Goal: Information Seeking & Learning: Check status

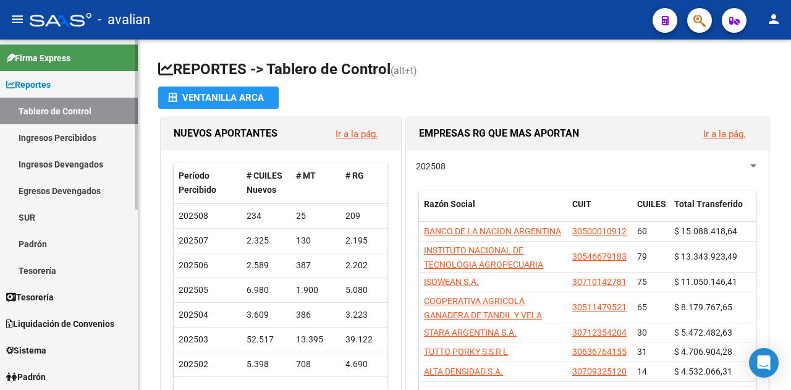
click at [137, 183] on div at bounding box center [136, 125] width 3 height 170
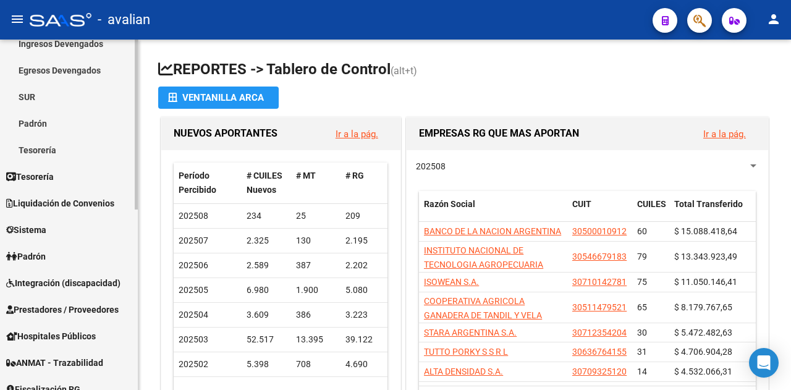
scroll to position [137, 0]
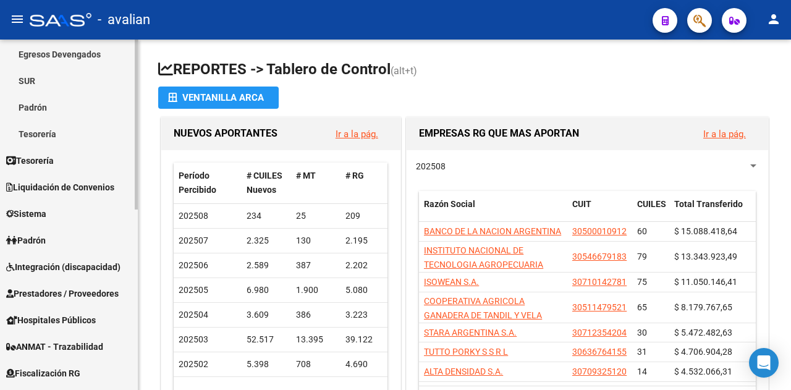
click at [129, 250] on div "Firma Express Reportes Tablero de Control Ingresos Percibidos Análisis de todos…" at bounding box center [70, 264] width 141 height 723
click at [129, 250] on link "Padrón" at bounding box center [69, 240] width 138 height 27
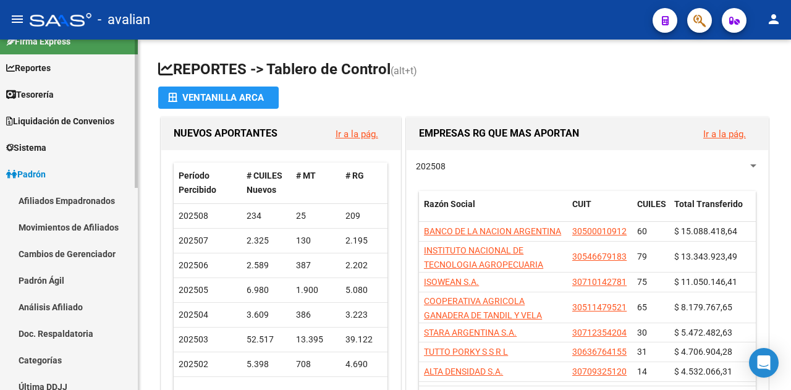
scroll to position [0, 0]
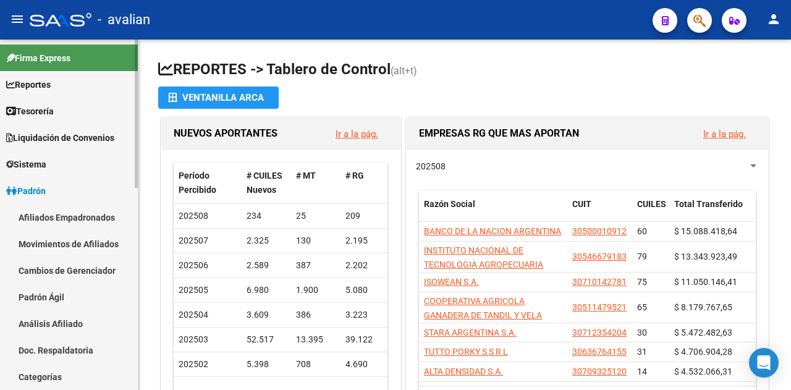
click at [139, 163] on mat-sidenav-container "Firma Express Reportes Tablero de Control Ingresos Percibidos Análisis de todos…" at bounding box center [395, 215] width 791 height 351
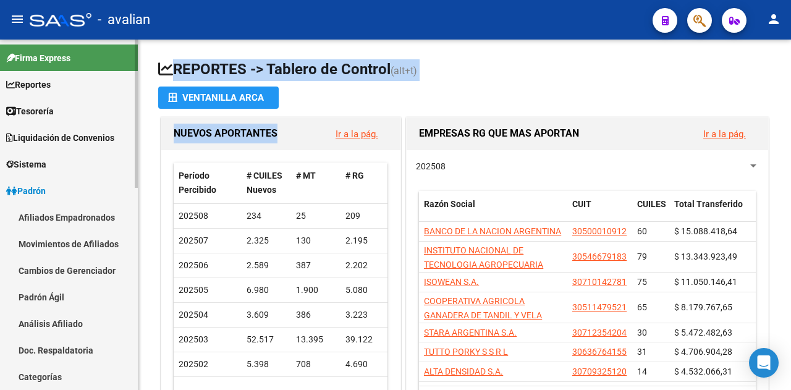
drag, startPoint x: 138, startPoint y: 163, endPoint x: 137, endPoint y: 185, distance: 22.3
click at [137, 184] on mat-sidenav-container "Firma Express Reportes Tablero de Control Ingresos Percibidos Análisis de todos…" at bounding box center [395, 215] width 791 height 351
click at [51, 81] on span "Reportes" at bounding box center [28, 85] width 45 height 14
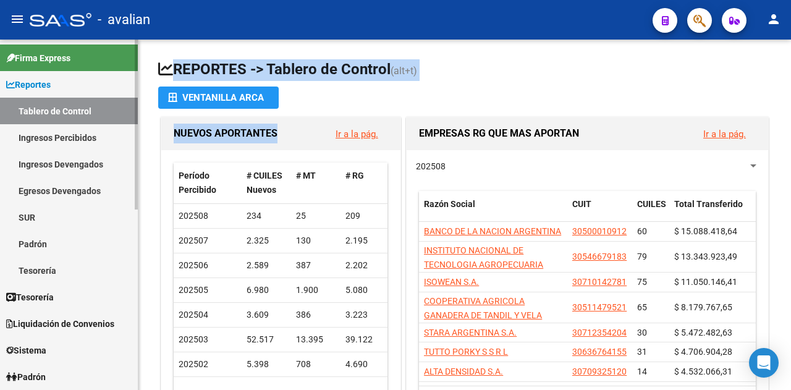
click at [49, 134] on link "Ingresos Percibidos" at bounding box center [69, 137] width 138 height 27
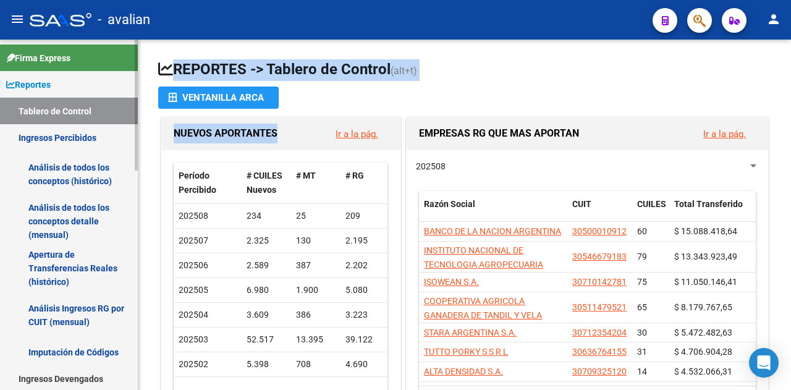
click at [54, 213] on link "Análisis de todos los conceptos detalle (mensual)" at bounding box center [69, 221] width 138 height 47
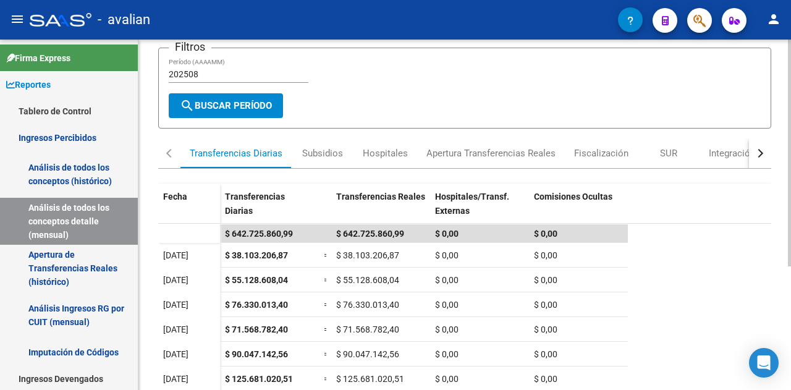
click at [791, 212] on div at bounding box center [789, 208] width 3 height 227
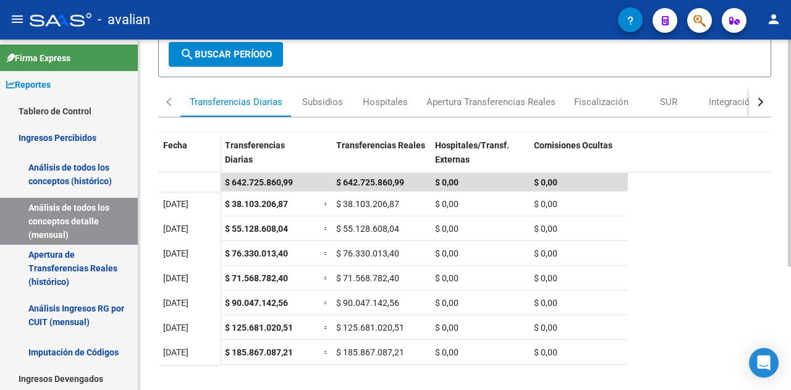
click at [791, 248] on div at bounding box center [789, 241] width 3 height 227
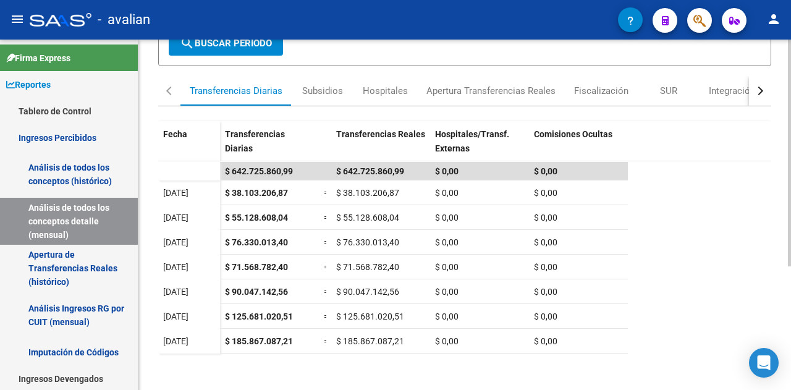
scroll to position [151, 0]
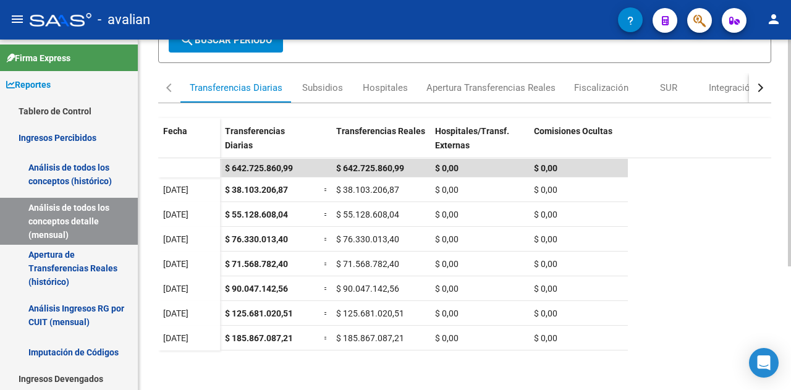
click at [791, 262] on div at bounding box center [789, 250] width 3 height 227
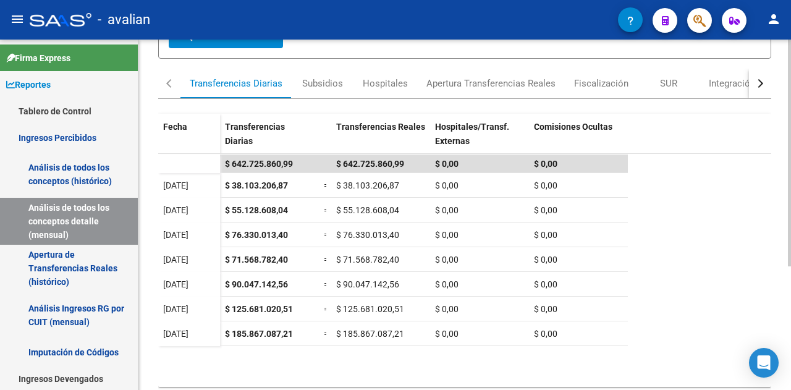
click at [791, 265] on div at bounding box center [789, 253] width 3 height 227
click at [720, 83] on div "Integración" at bounding box center [732, 83] width 46 height 14
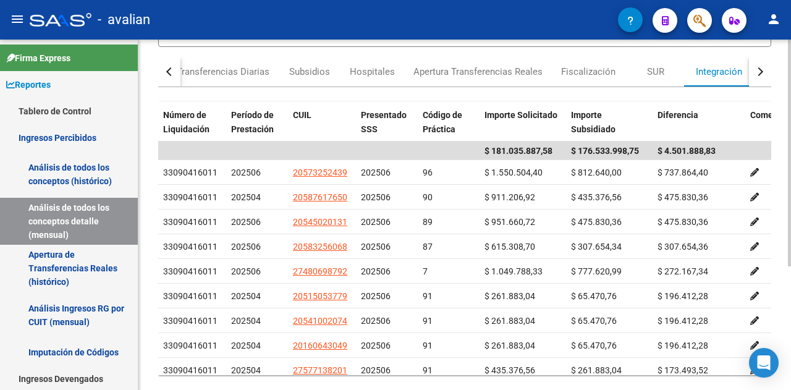
scroll to position [168, 0]
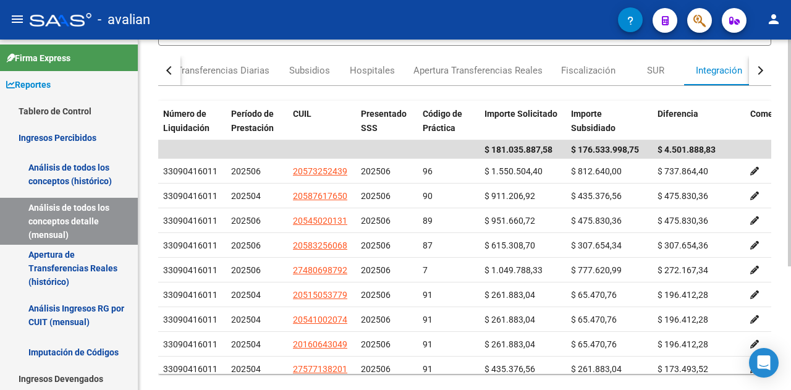
click at [791, 287] on div at bounding box center [789, 261] width 3 height 227
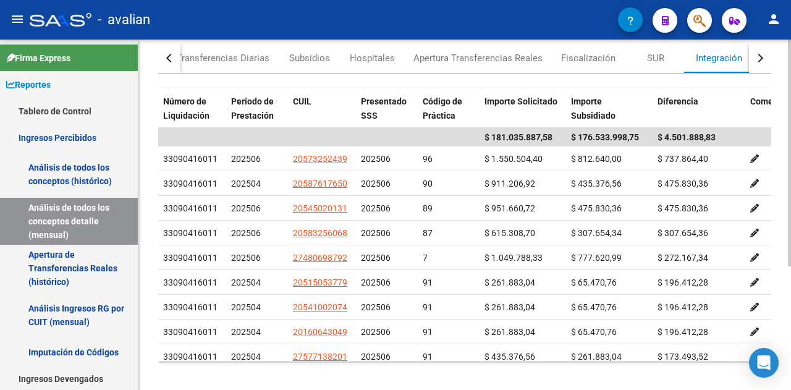
scroll to position [190, 0]
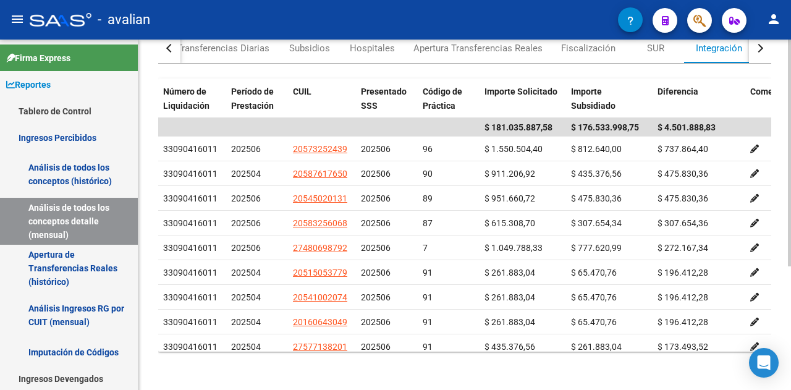
click at [791, 199] on div at bounding box center [789, 276] width 3 height 227
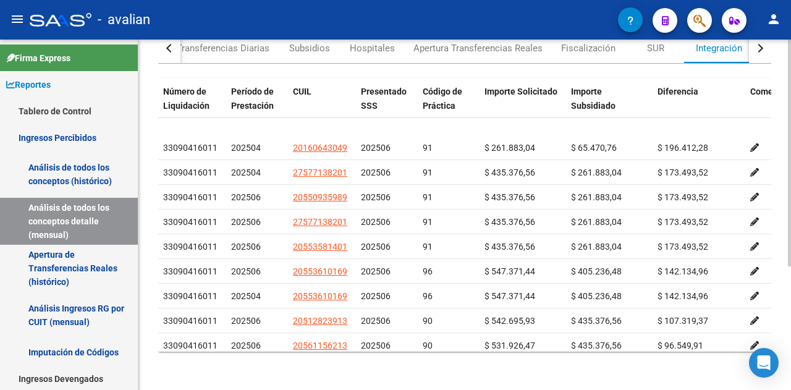
scroll to position [0, 0]
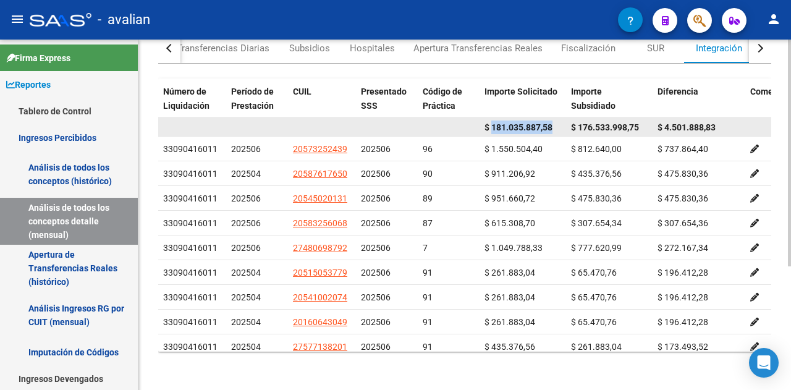
drag, startPoint x: 493, startPoint y: 123, endPoint x: 555, endPoint y: 126, distance: 62.5
click at [555, 126] on div "$ 181.035.887,58" at bounding box center [523, 128] width 77 height 14
copy span "181.035.887,58"
click at [555, 126] on div "$ 181.035.887,58" at bounding box center [523, 128] width 77 height 14
drag, startPoint x: 573, startPoint y: 123, endPoint x: 641, endPoint y: 124, distance: 67.4
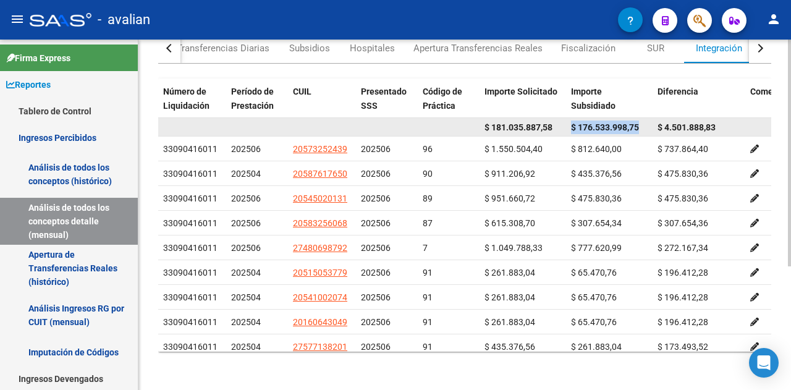
click at [641, 124] on div "$ 176.533.998,75" at bounding box center [609, 128] width 77 height 14
copy span "$ 176.533.998,75"
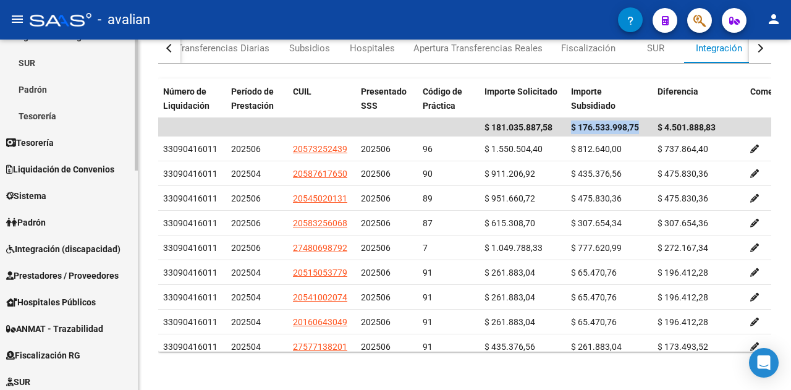
scroll to position [376, 0]
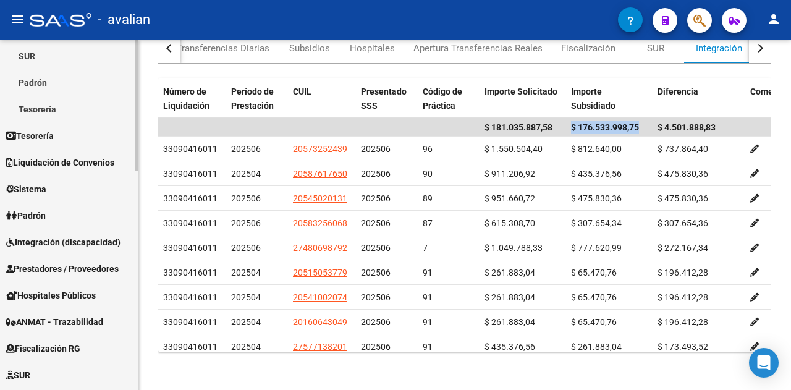
click at [136, 291] on div at bounding box center [136, 245] width 3 height 131
click at [64, 242] on span "Integración (discapacidad)" at bounding box center [63, 243] width 114 height 14
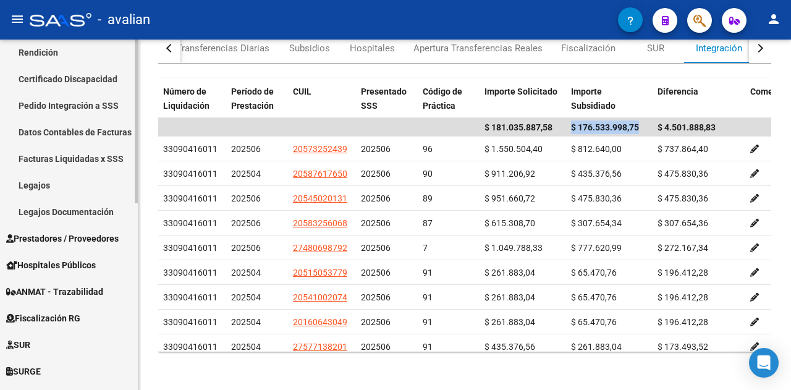
click at [138, 186] on mat-sidenav-container "Firma Express Reportes Tablero de Control Ingresos Percibidos Análisis de todos…" at bounding box center [395, 215] width 791 height 351
click at [36, 181] on link "Legajos" at bounding box center [69, 185] width 138 height 27
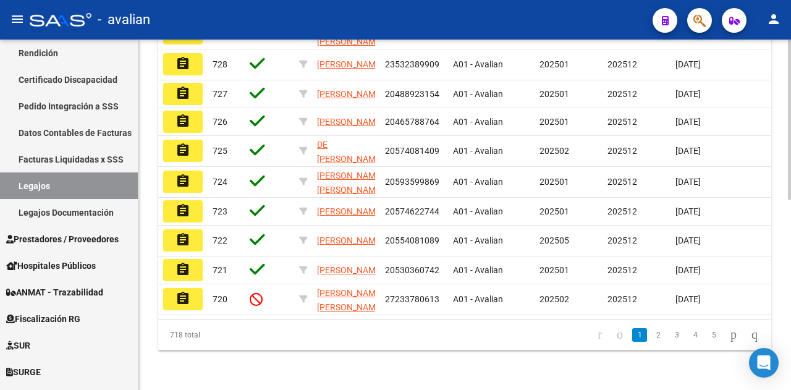
scroll to position [407, 0]
click at [791, 354] on div at bounding box center [789, 310] width 3 height 160
click at [651, 342] on link "2" at bounding box center [658, 335] width 15 height 14
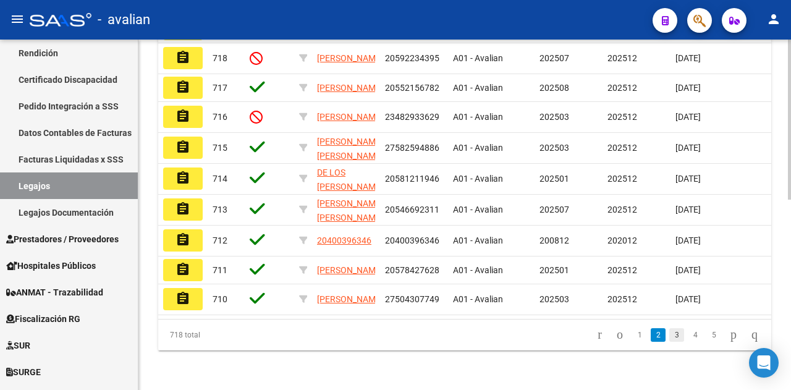
click at [670, 342] on link "3" at bounding box center [677, 335] width 15 height 14
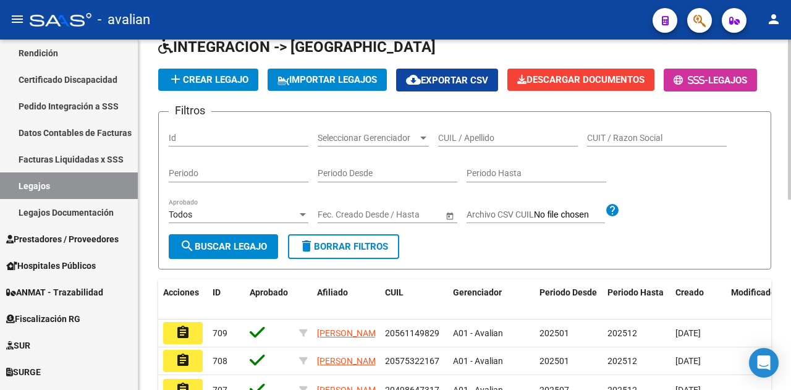
scroll to position [64, 0]
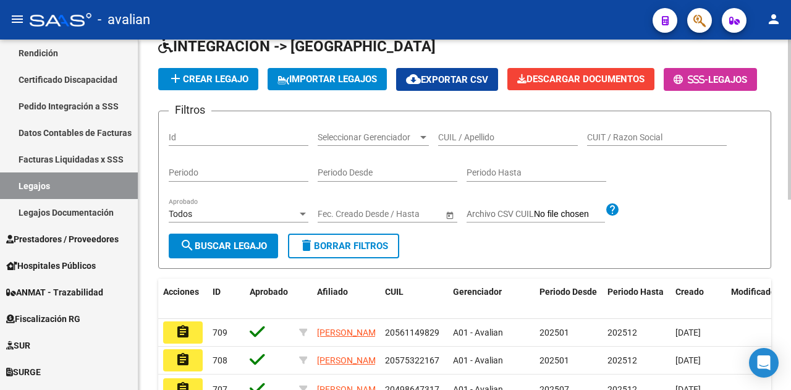
click at [782, 103] on div "Modelo Formulario DDJJ para Transporte / Modelo Conformidad Transporte / Modelo…" at bounding box center [466, 332] width 656 height 712
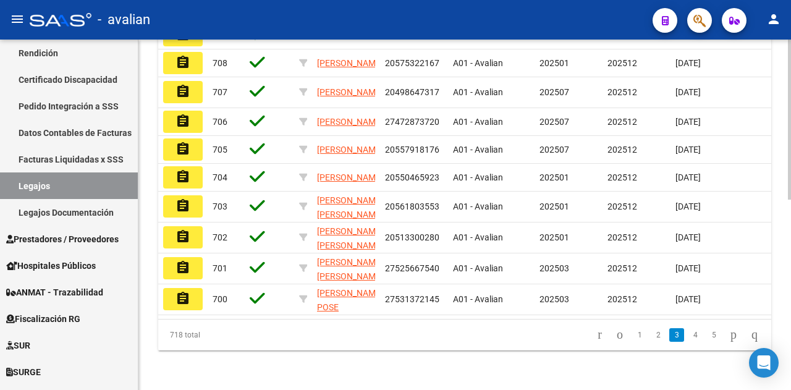
scroll to position [396, 0]
click at [790, 333] on div at bounding box center [789, 310] width 3 height 160
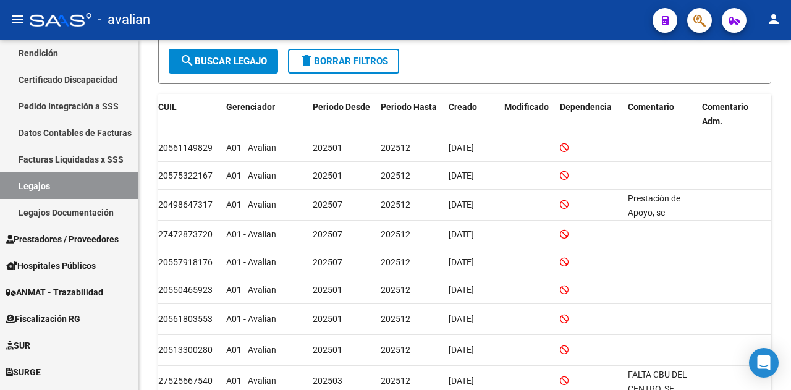
scroll to position [248, 0]
click at [778, 173] on div "Modelo Formulario DDJJ para Transporte / Modelo Conformidad Transporte / Modelo…" at bounding box center [466, 148] width 656 height 712
click at [303, 35] on div at bounding box center [302, 30] width 11 height 10
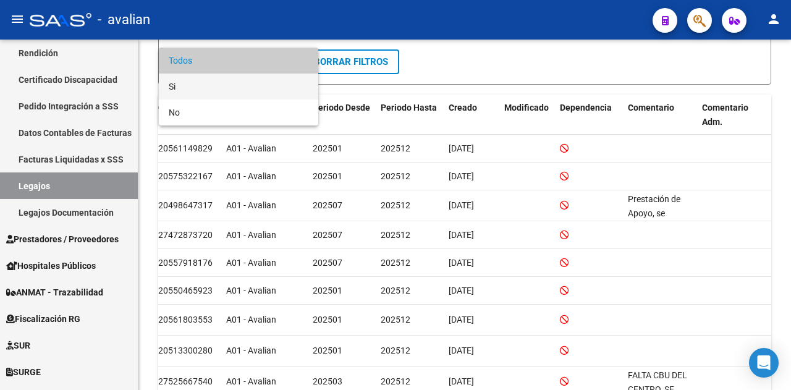
click at [178, 85] on span "Si" at bounding box center [239, 87] width 140 height 26
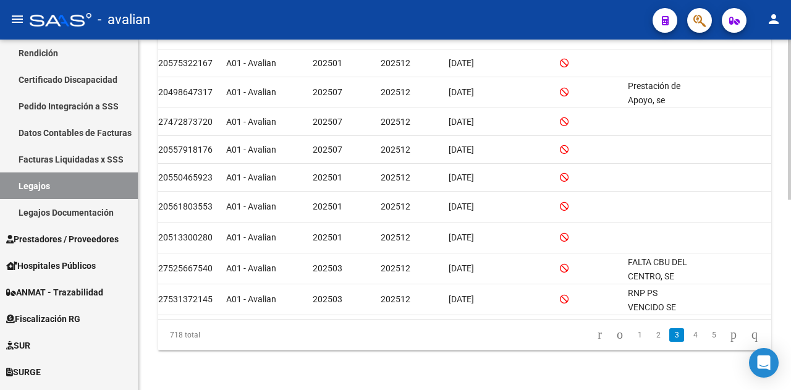
scroll to position [411, 0]
click at [791, 245] on div at bounding box center [789, 310] width 3 height 160
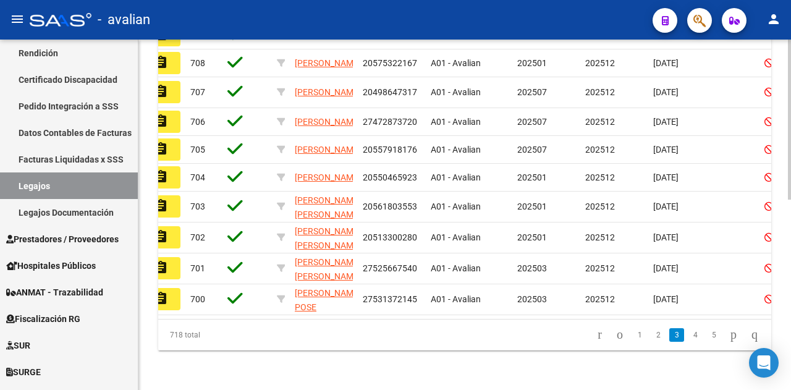
scroll to position [0, 0]
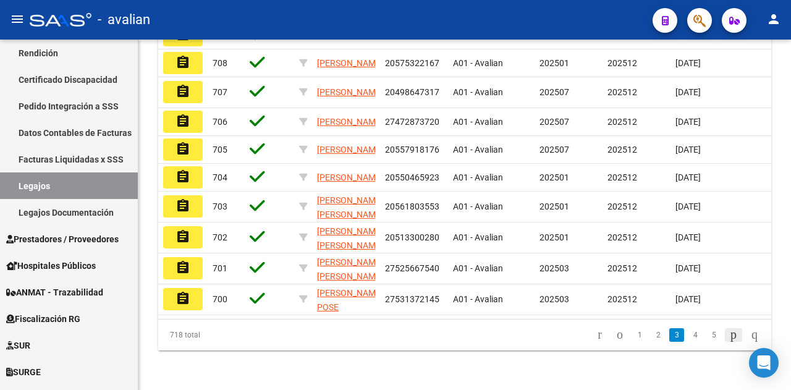
click at [729, 340] on icon "go to next page" at bounding box center [734, 334] width 10 height 15
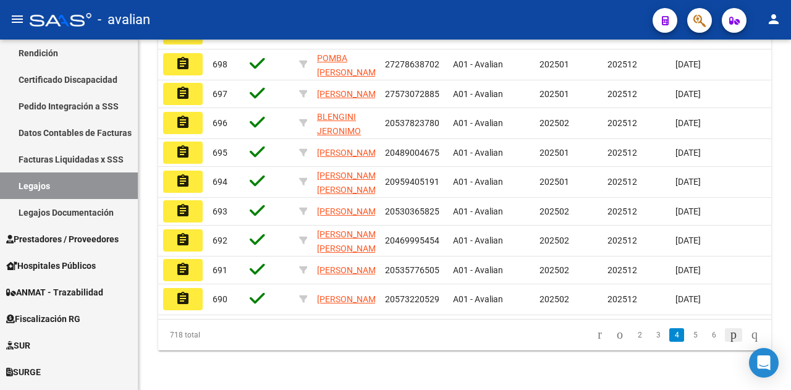
click at [729, 340] on icon "go to next page" at bounding box center [734, 334] width 10 height 15
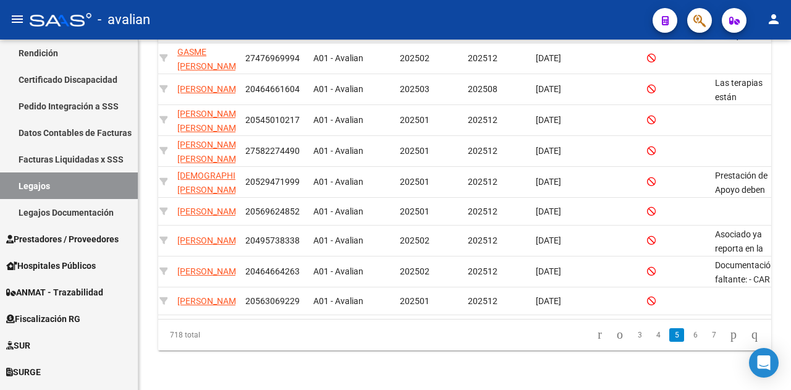
scroll to position [0, 227]
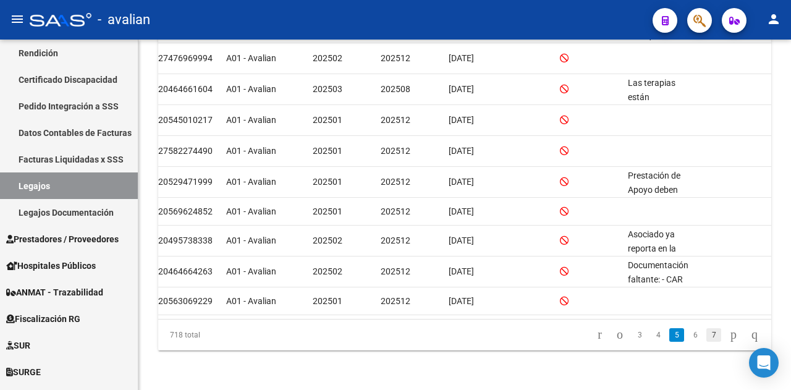
click at [707, 337] on link "7" at bounding box center [714, 335] width 15 height 14
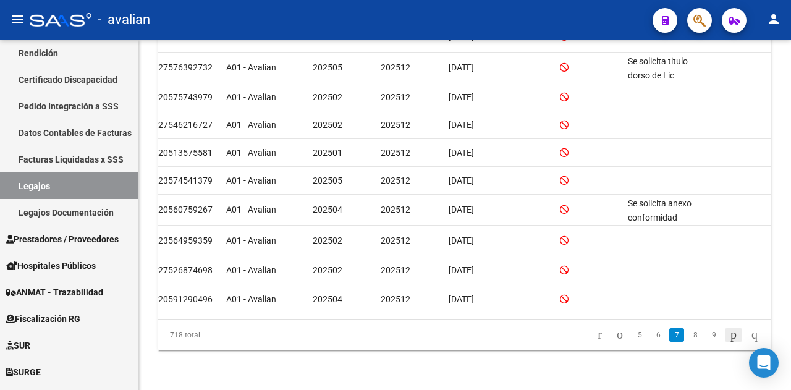
click at [729, 333] on icon "go to next page" at bounding box center [734, 334] width 10 height 15
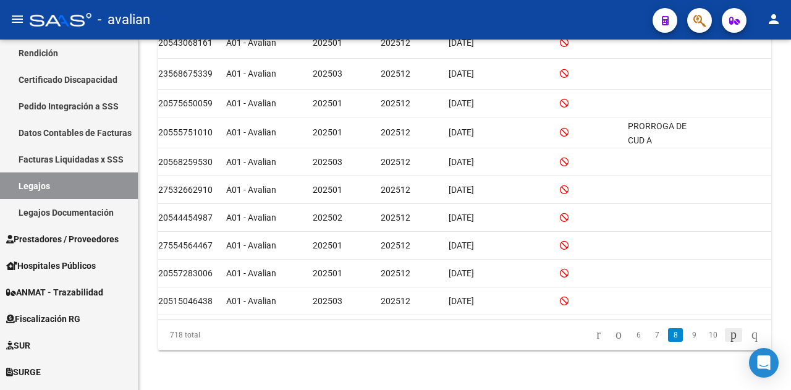
click at [729, 333] on icon "go to next page" at bounding box center [734, 334] width 10 height 15
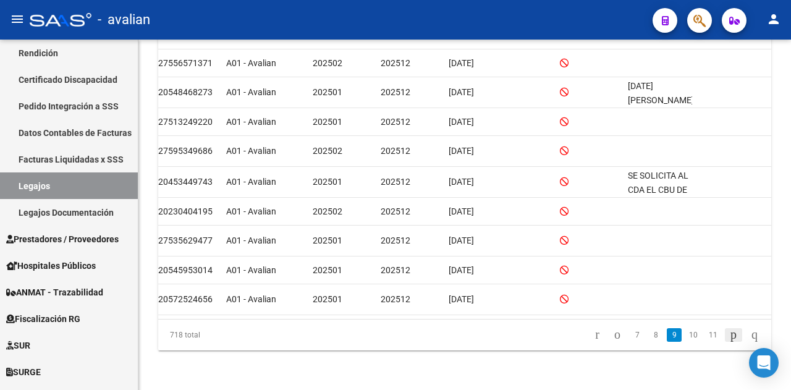
click at [729, 336] on icon "go to next page" at bounding box center [734, 334] width 10 height 15
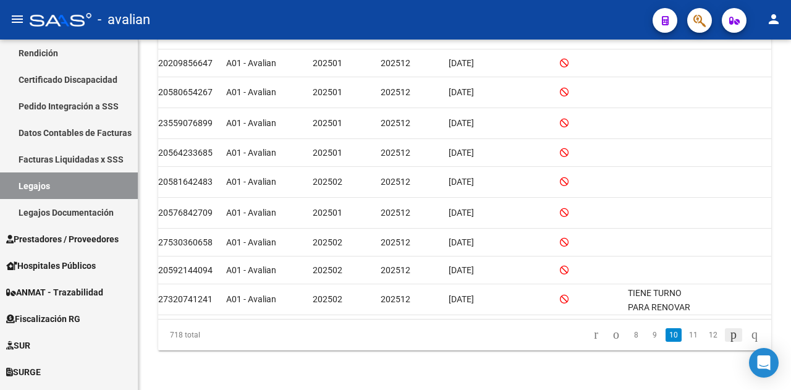
click at [729, 332] on icon "go to next page" at bounding box center [734, 334] width 10 height 15
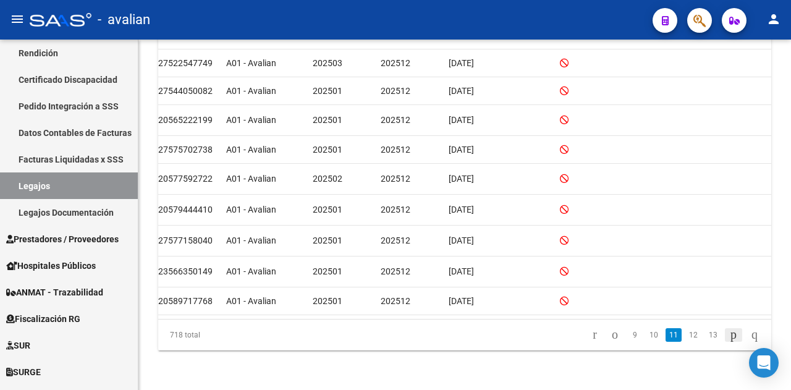
scroll to position [411, 0]
click at [725, 332] on li at bounding box center [733, 335] width 21 height 21
click at [729, 341] on icon "go to next page" at bounding box center [734, 334] width 10 height 15
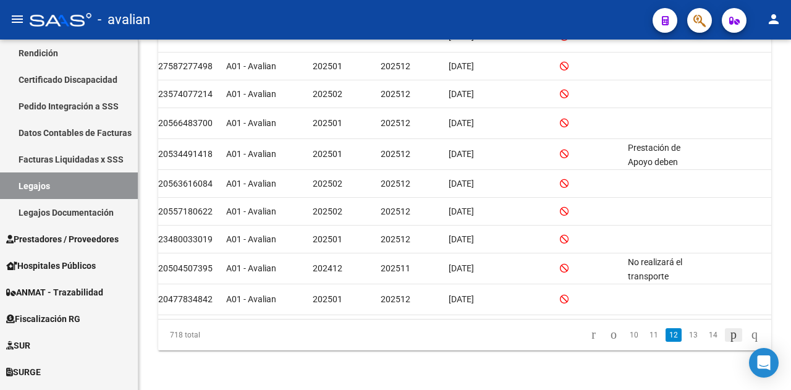
click at [729, 341] on icon "go to next page" at bounding box center [734, 334] width 10 height 15
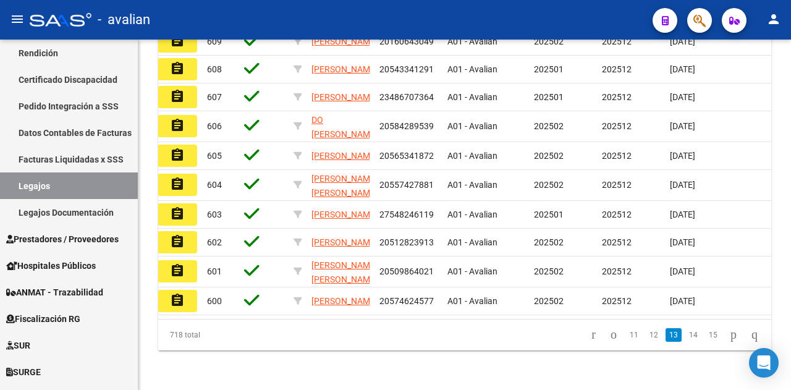
scroll to position [0, 0]
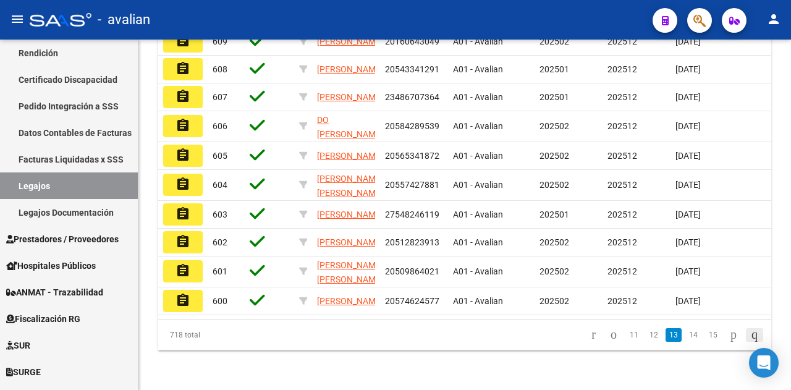
click at [750, 338] on icon "go to last page" at bounding box center [755, 334] width 10 height 15
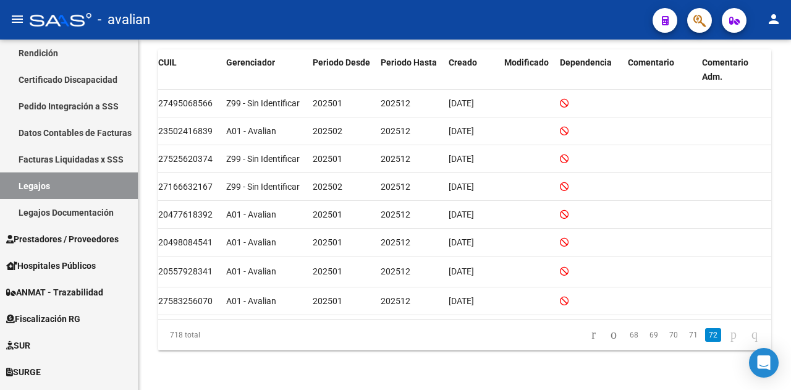
scroll to position [331, 0]
click at [787, 226] on div "Modelo Formulario DDJJ para Transporte / Modelo Conformidad Transporte / Modelo…" at bounding box center [466, 69] width 656 height 644
click at [686, 342] on link "71" at bounding box center [694, 335] width 16 height 14
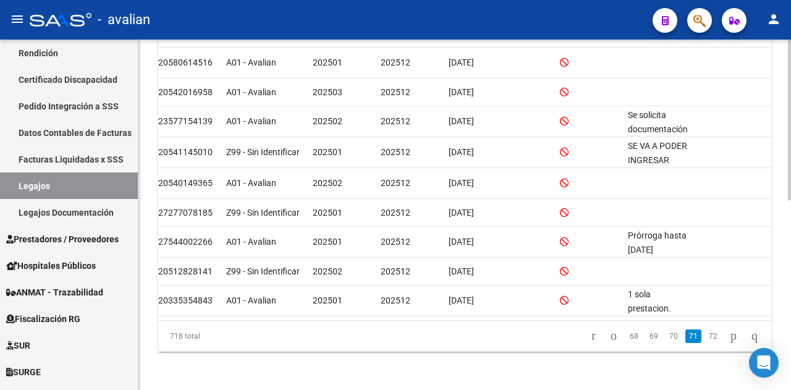
scroll to position [413, 0]
click at [781, 289] on div "Modelo Formulario DDJJ para Transporte / Modelo Conformidad Transporte / Modelo…" at bounding box center [466, 31] width 656 height 718
click at [666, 331] on link "70" at bounding box center [674, 335] width 16 height 14
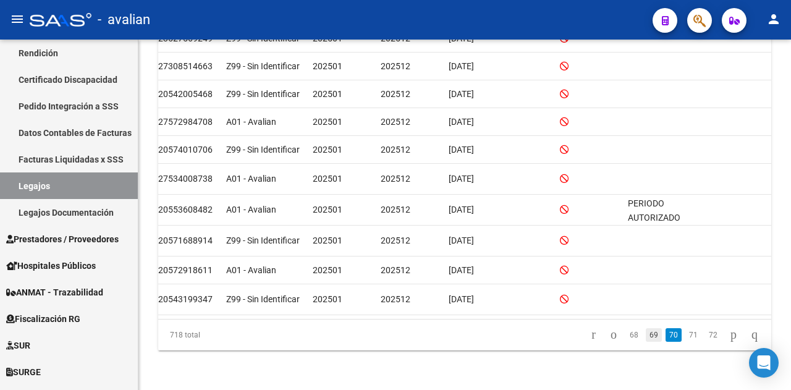
click at [646, 337] on link "69" at bounding box center [654, 335] width 16 height 14
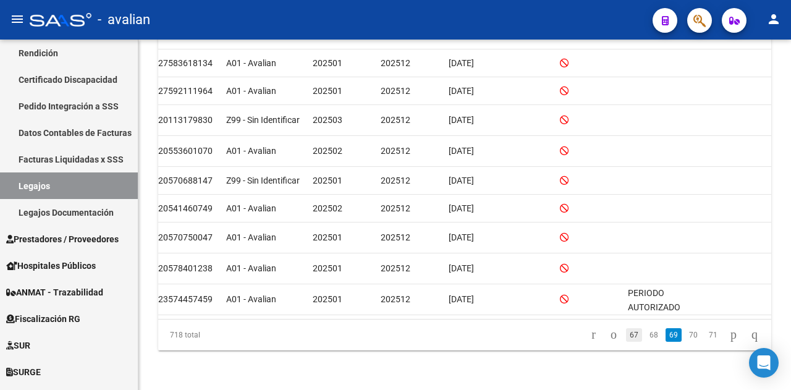
click at [626, 338] on link "67" at bounding box center [634, 335] width 16 height 14
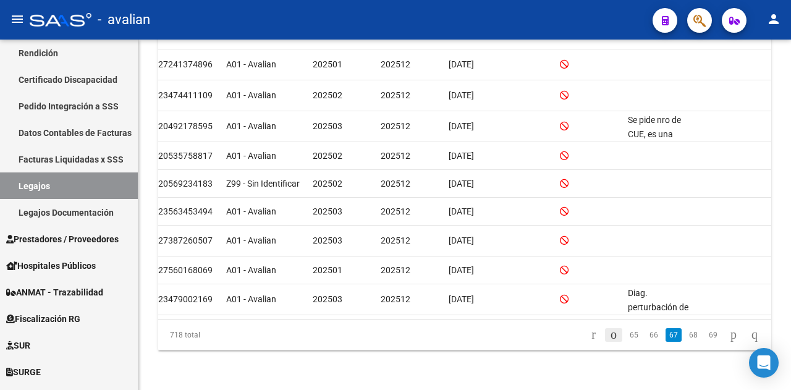
click at [609, 334] on icon "go to previous page" at bounding box center [614, 334] width 10 height 15
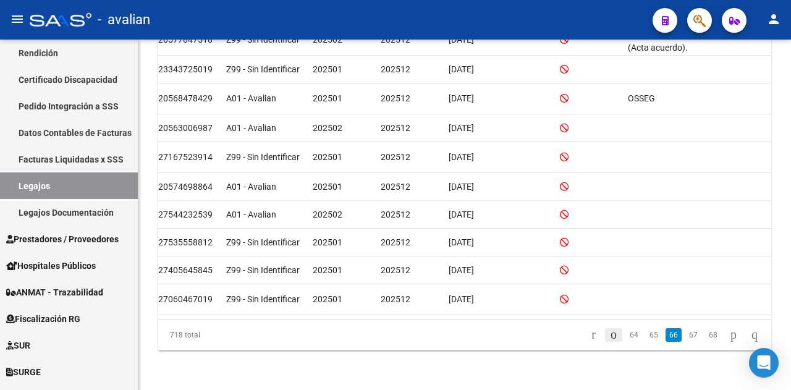
scroll to position [413, 0]
click at [609, 334] on icon "go to previous page" at bounding box center [614, 334] width 10 height 15
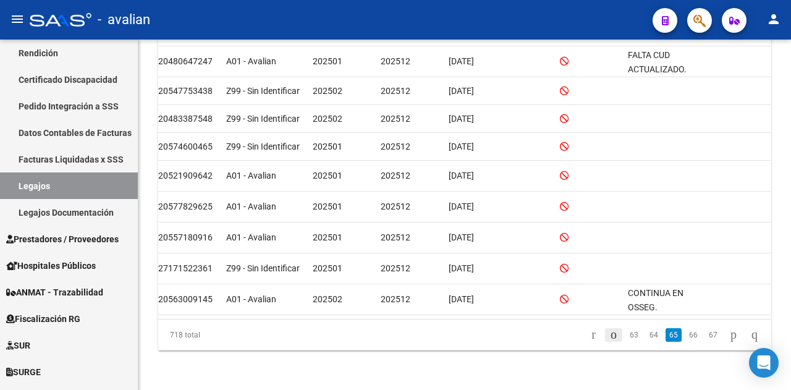
click at [609, 334] on icon "go to previous page" at bounding box center [614, 334] width 10 height 15
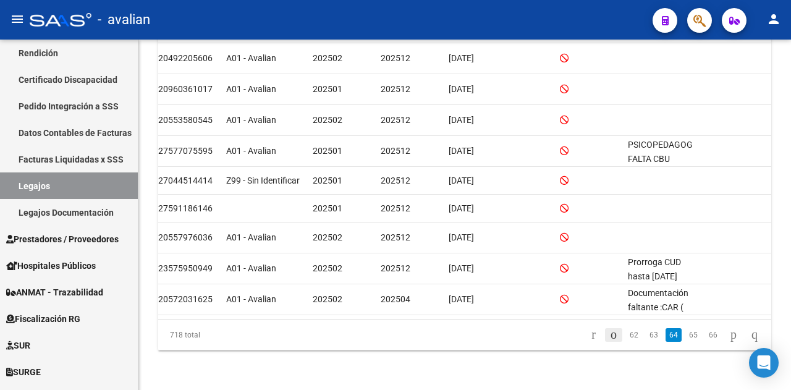
click at [609, 334] on icon "go to previous page" at bounding box center [614, 334] width 10 height 15
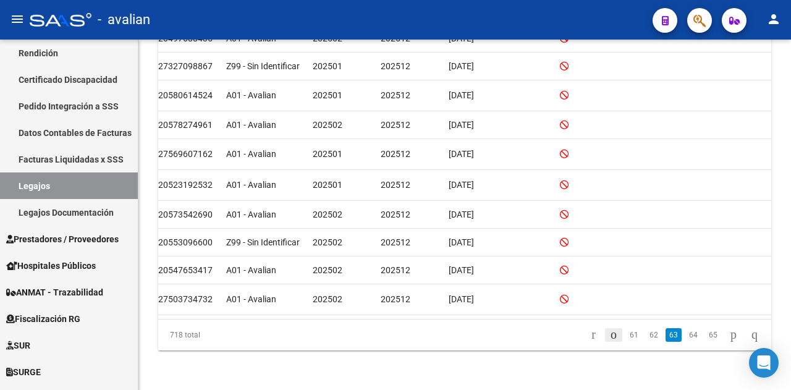
click at [609, 334] on icon "go to previous page" at bounding box center [614, 334] width 10 height 15
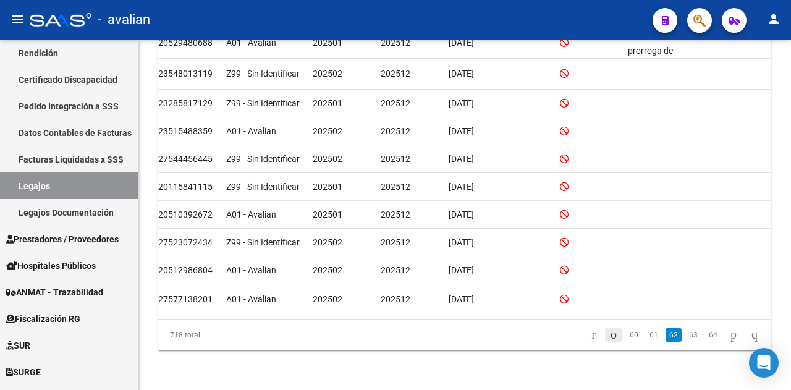
click at [609, 334] on icon "go to previous page" at bounding box center [614, 334] width 10 height 15
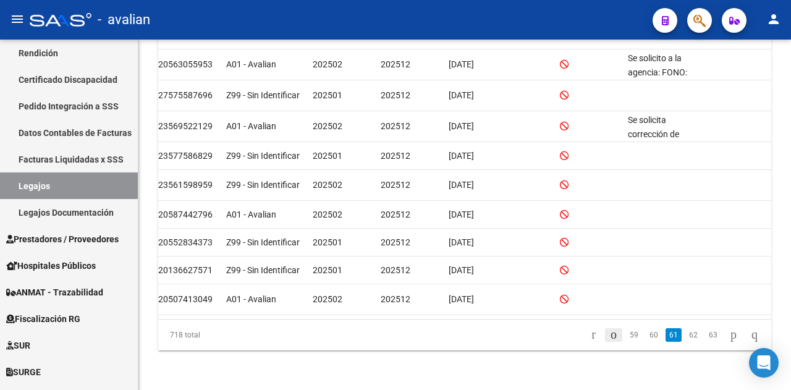
click at [609, 334] on icon "go to previous page" at bounding box center [614, 334] width 10 height 15
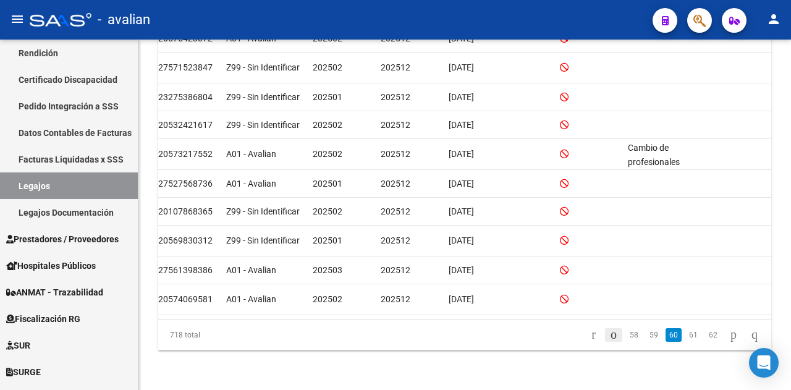
click at [609, 334] on icon "go to previous page" at bounding box center [614, 334] width 10 height 15
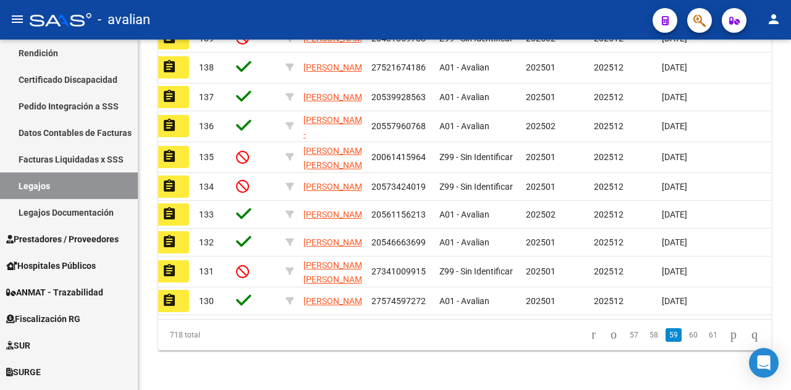
scroll to position [0, 0]
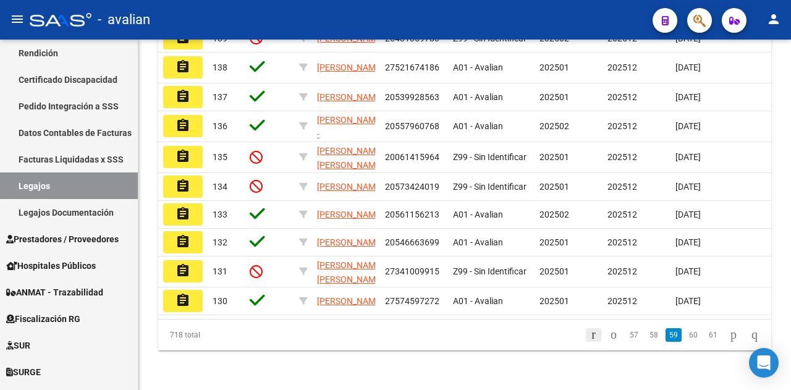
click at [590, 336] on icon "go to first page" at bounding box center [594, 334] width 8 height 15
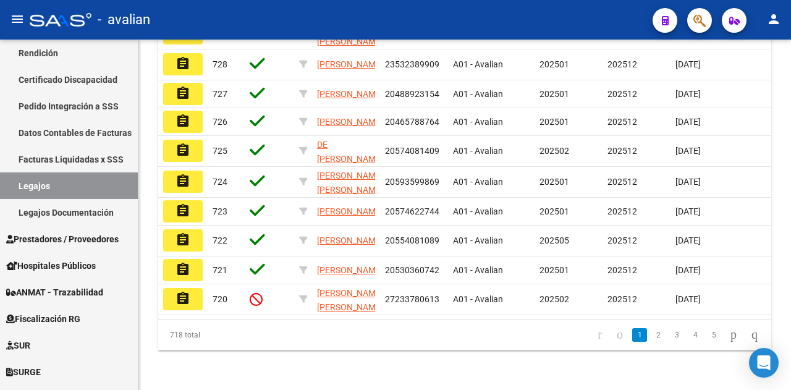
scroll to position [417, 0]
click at [789, 268] on div at bounding box center [789, 310] width 3 height 160
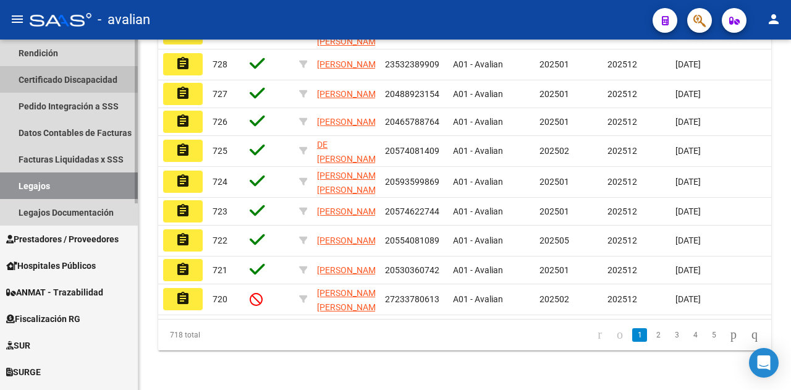
click at [61, 75] on link "Certificado Discapacidad" at bounding box center [69, 79] width 138 height 27
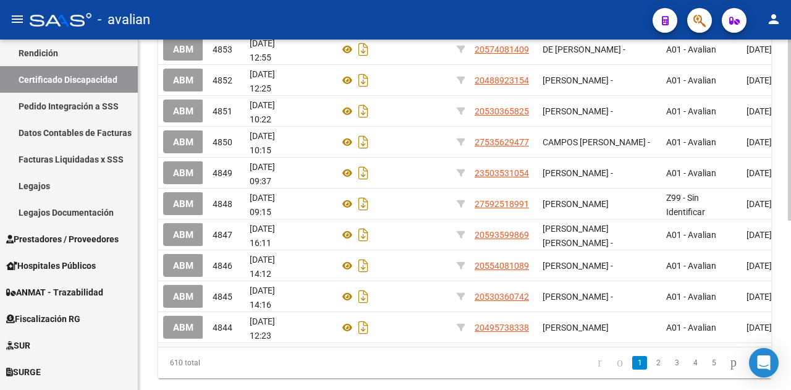
scroll to position [328, 0]
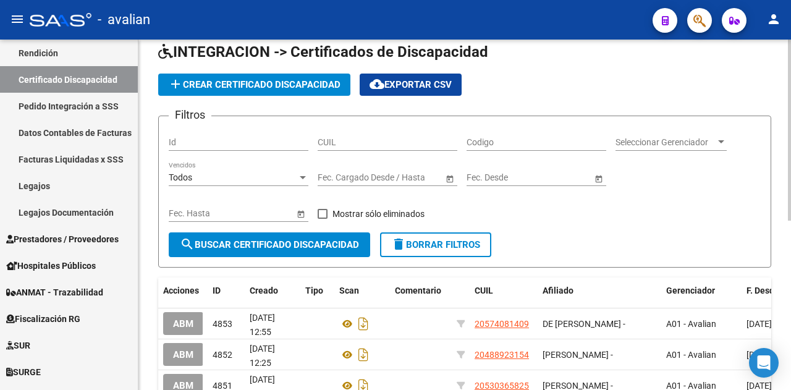
click at [790, 191] on div at bounding box center [789, 139] width 3 height 181
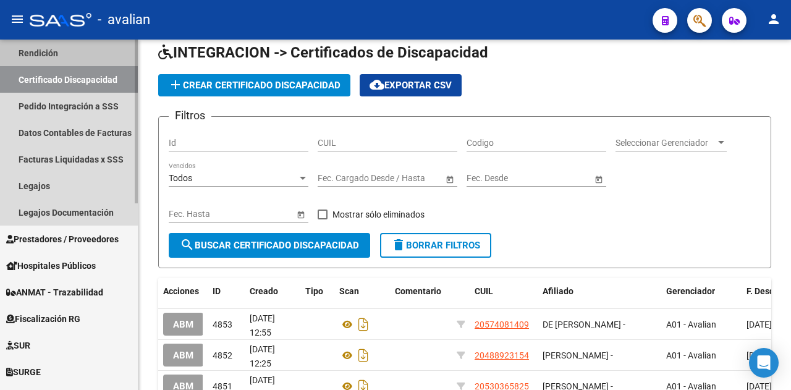
click at [46, 52] on link "Rendición" at bounding box center [69, 53] width 138 height 27
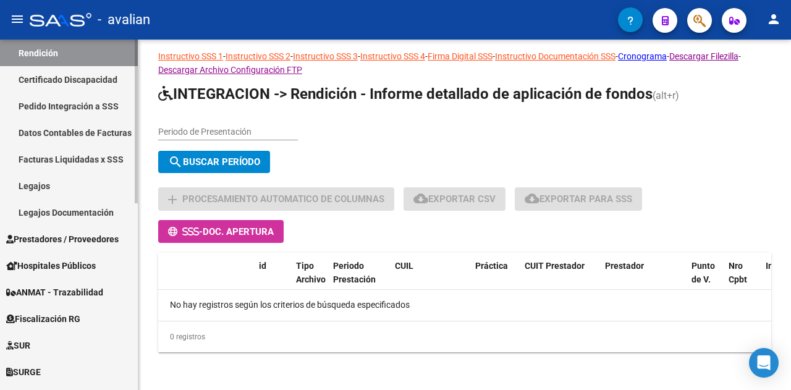
scroll to position [17, 0]
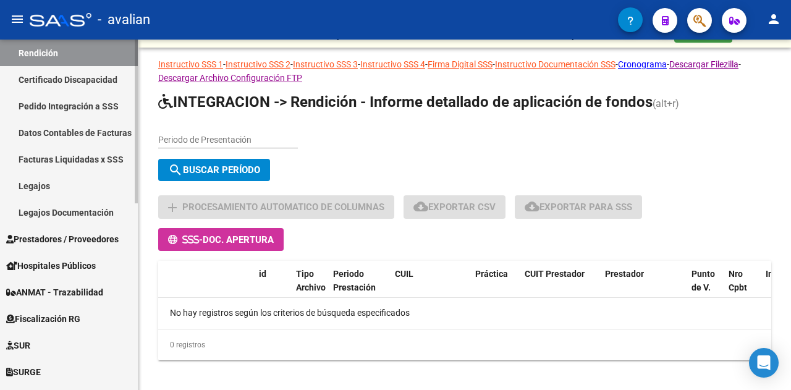
click at [42, 181] on link "Legajos" at bounding box center [69, 185] width 138 height 27
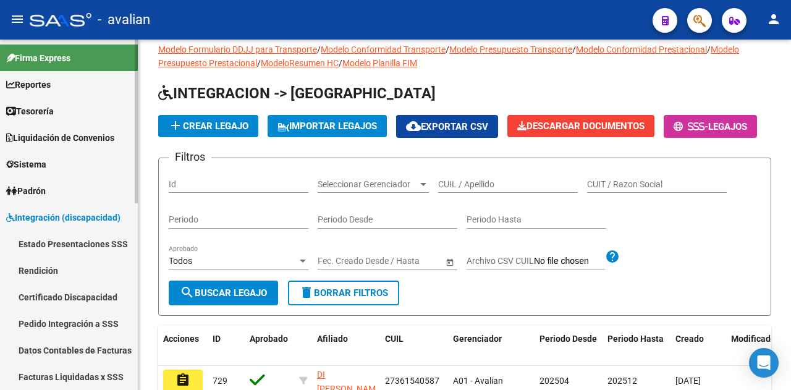
click at [151, 55] on mat-sidenav-container "Firma Express Reportes Tablero de Control Ingresos Percibidos Análisis de todos…" at bounding box center [395, 215] width 791 height 351
click at [62, 239] on link "Estado Presentaciones SSS" at bounding box center [69, 244] width 138 height 27
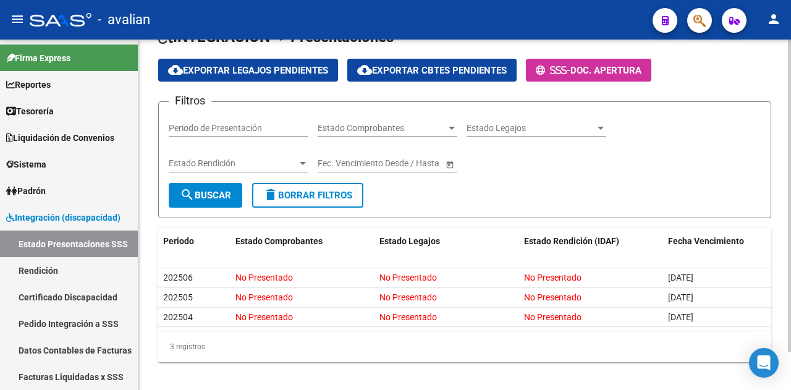
scroll to position [42, 0]
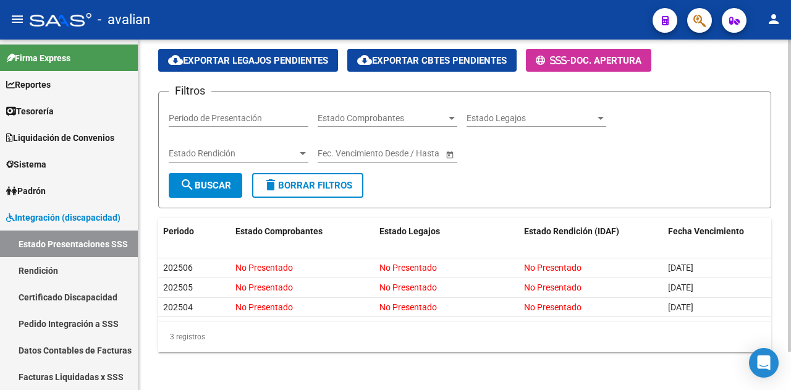
click at [790, 210] on div at bounding box center [789, 232] width 3 height 312
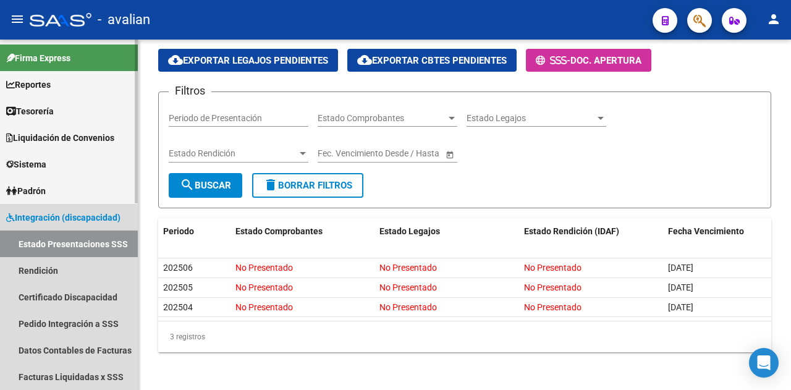
click at [46, 216] on span "Integración (discapacidad)" at bounding box center [63, 218] width 114 height 14
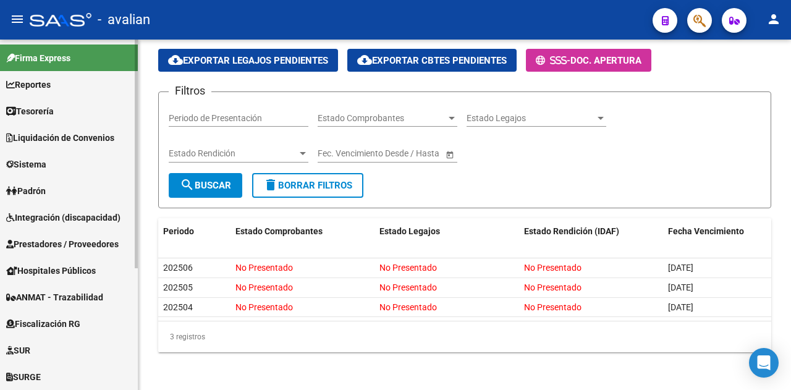
click at [46, 216] on span "Integración (discapacidad)" at bounding box center [63, 218] width 114 height 14
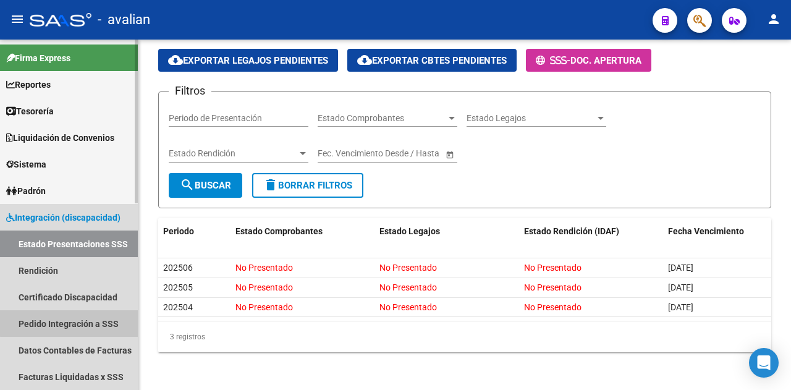
click at [69, 323] on link "Pedido Integración a SSS" at bounding box center [69, 323] width 138 height 27
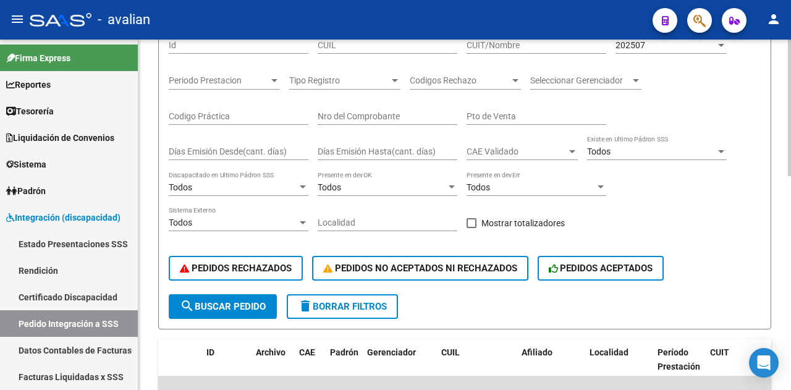
scroll to position [155, 0]
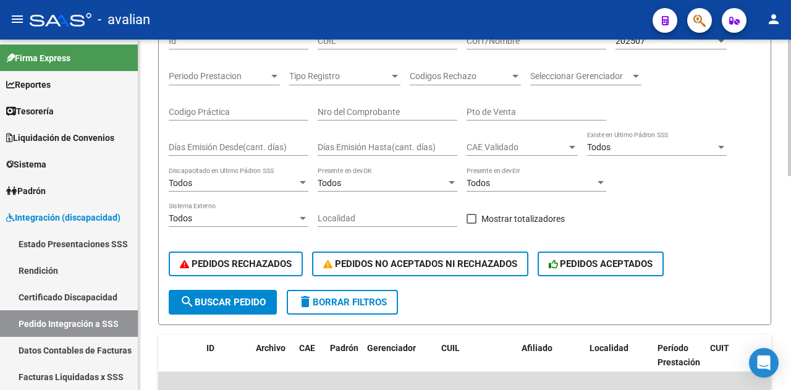
click at [790, 208] on div at bounding box center [789, 169] width 3 height 137
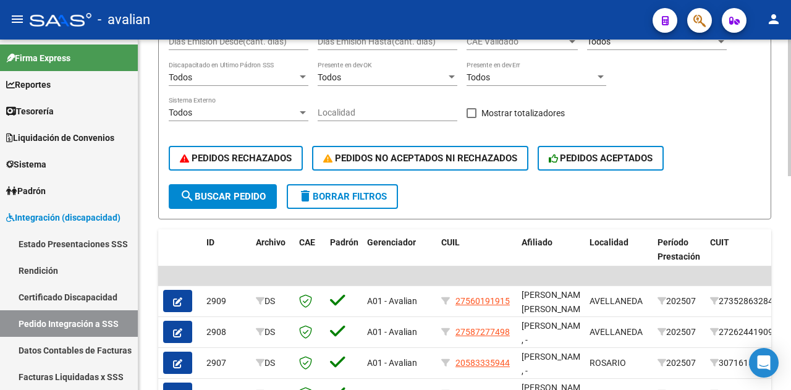
scroll to position [260, 0]
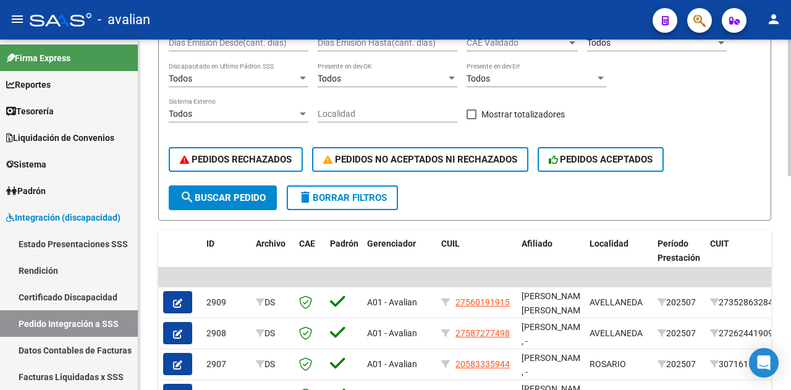
click at [791, 249] on div at bounding box center [789, 210] width 3 height 137
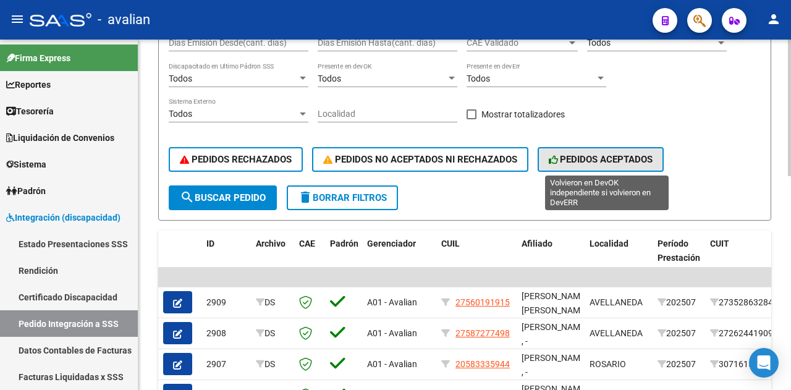
click at [594, 158] on span "PEDIDOS ACEPTADOS" at bounding box center [601, 159] width 104 height 11
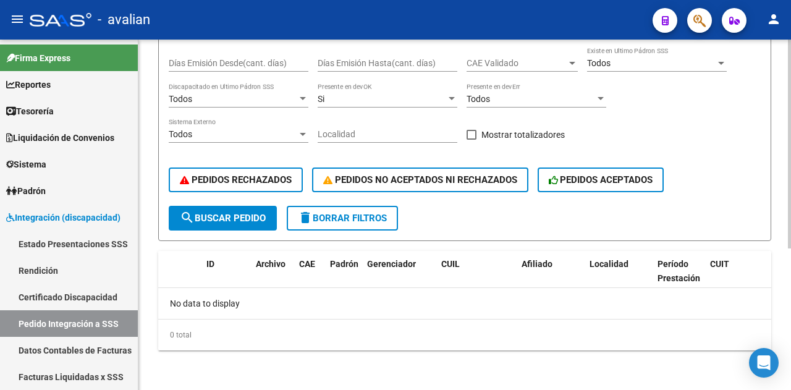
scroll to position [237, 0]
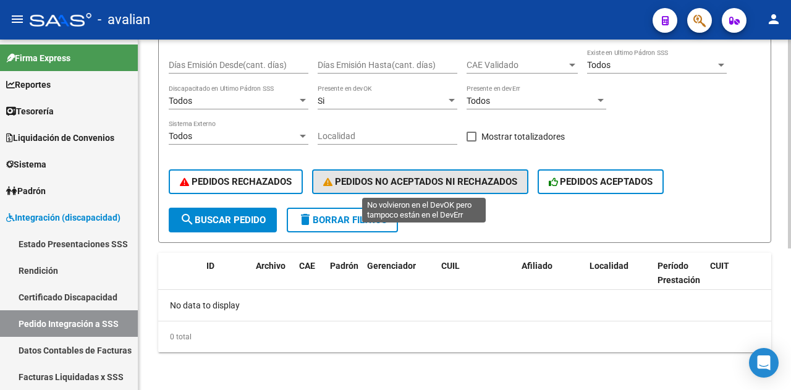
click at [412, 181] on span "PEDIDOS NO ACEPTADOS NI RECHAZADOS" at bounding box center [420, 181] width 194 height 11
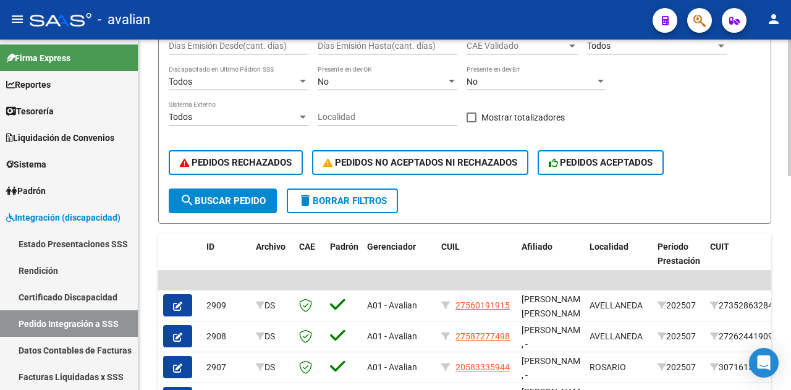
scroll to position [255, 0]
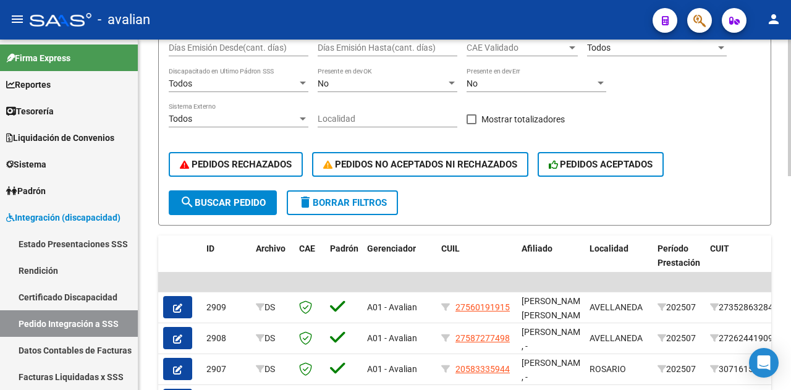
click at [781, 192] on div "DS.DEVERR: Último Archivo SSS publicado hace: 12 días - DS.DEVOK: Último Archiv…" at bounding box center [466, 231] width 656 height 892
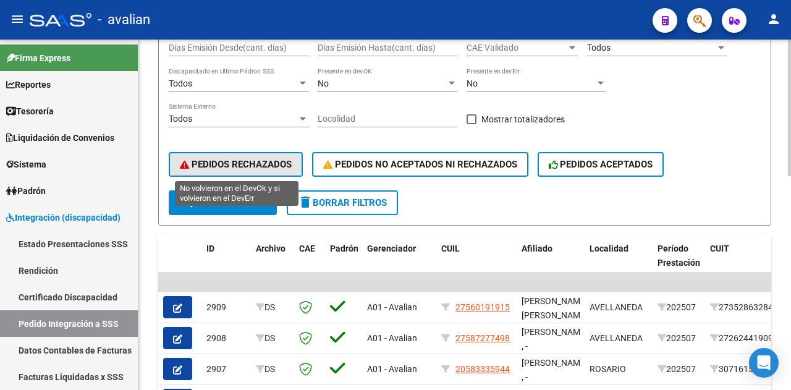
click at [213, 161] on span "PEDIDOS RECHAZADOS" at bounding box center [236, 164] width 112 height 11
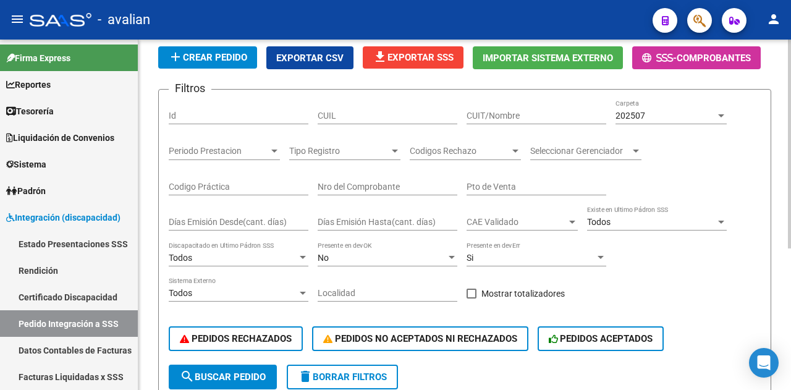
scroll to position [62, 0]
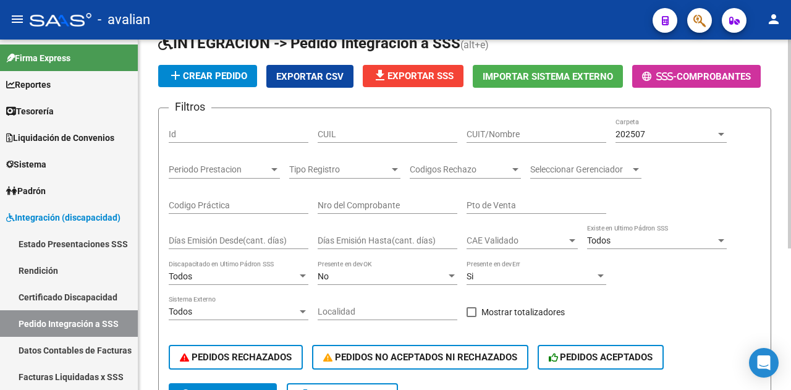
click at [768, 104] on div "DS.DEVERR: Último Archivo SSS publicado hace: 12 días - DS.DEVOK: Último Archiv…" at bounding box center [466, 273] width 656 height 590
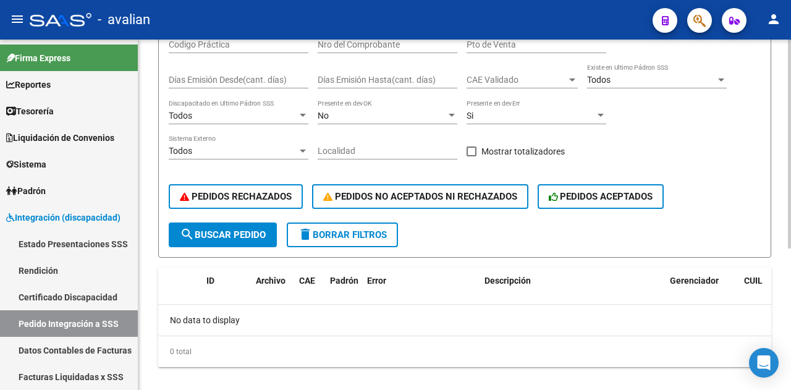
scroll to position [237, 0]
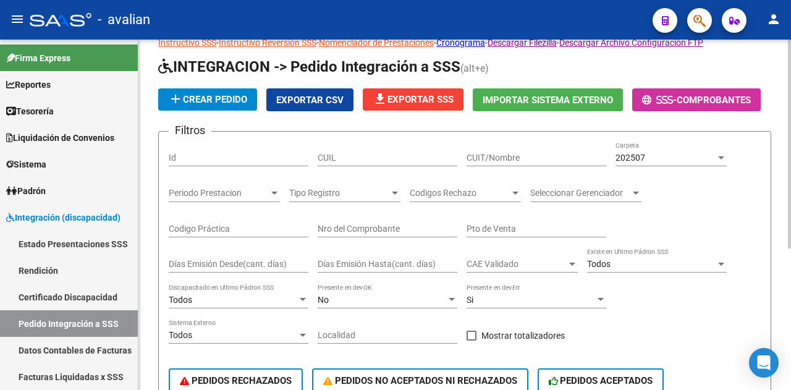
click at [790, 142] on div at bounding box center [789, 166] width 3 height 209
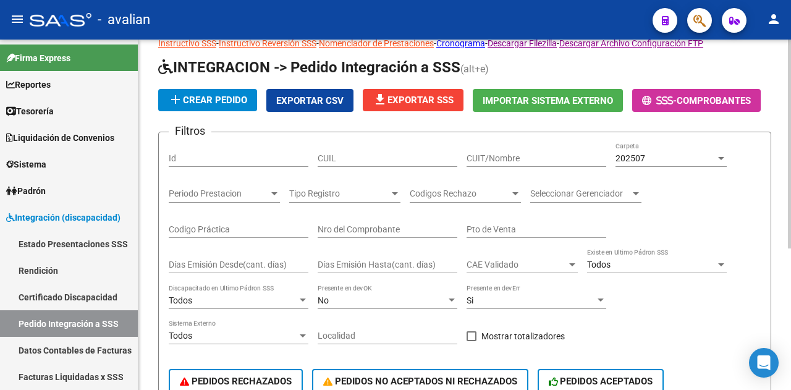
click at [721, 154] on div at bounding box center [721, 158] width 11 height 10
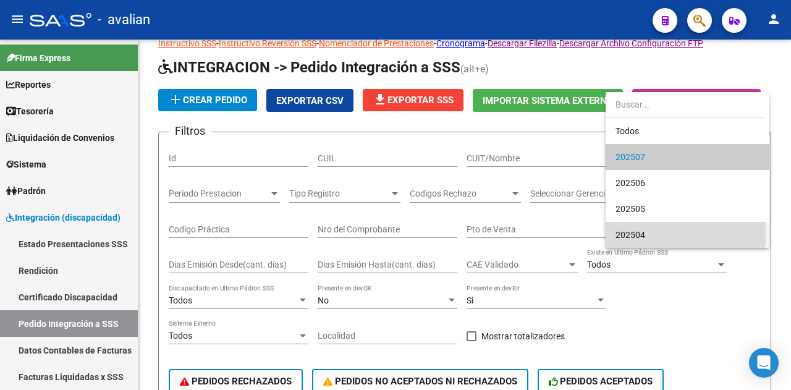
click at [668, 233] on span "202504" at bounding box center [688, 235] width 144 height 26
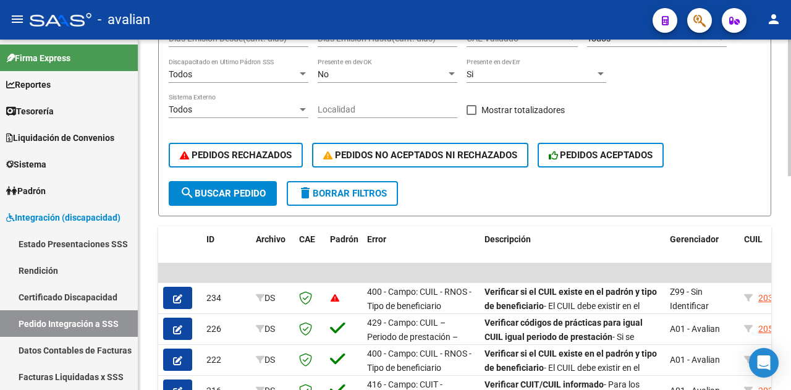
scroll to position [262, 0]
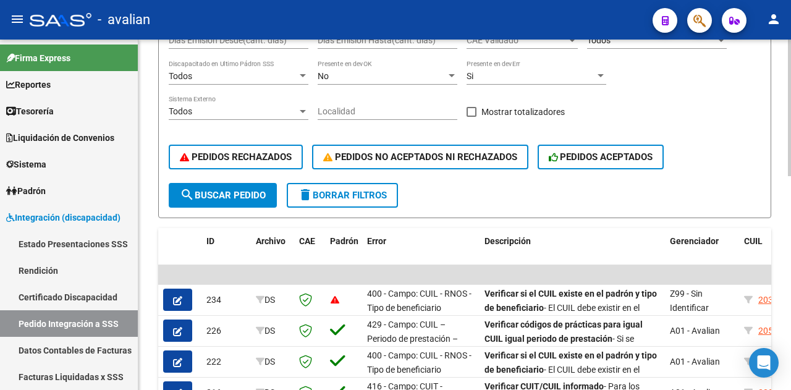
click at [788, 250] on div at bounding box center [789, 211] width 3 height 137
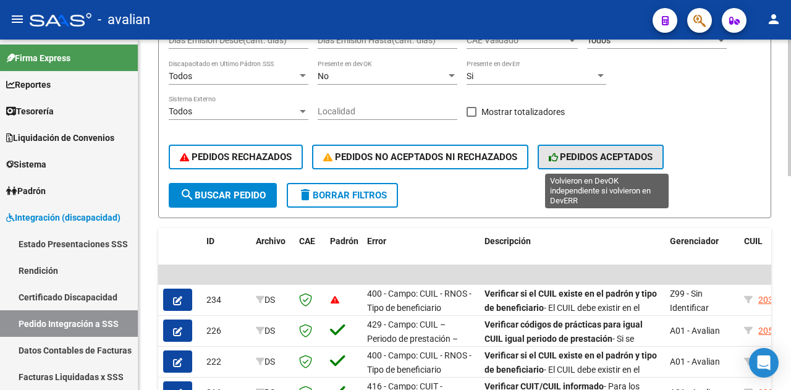
click at [615, 153] on span "PEDIDOS ACEPTADOS" at bounding box center [601, 156] width 104 height 11
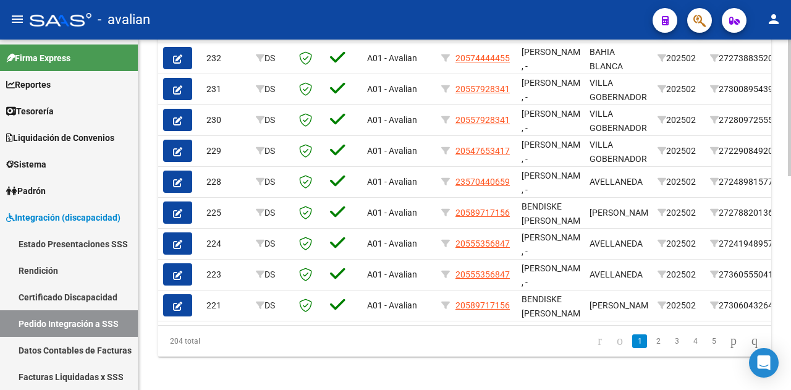
scroll to position [549, 0]
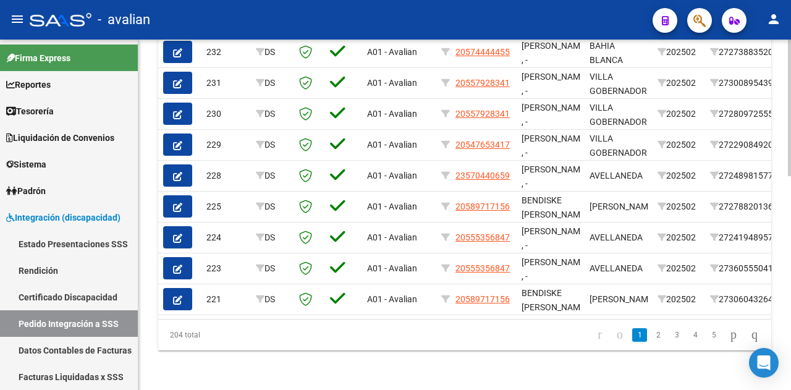
click at [791, 316] on div at bounding box center [789, 321] width 3 height 137
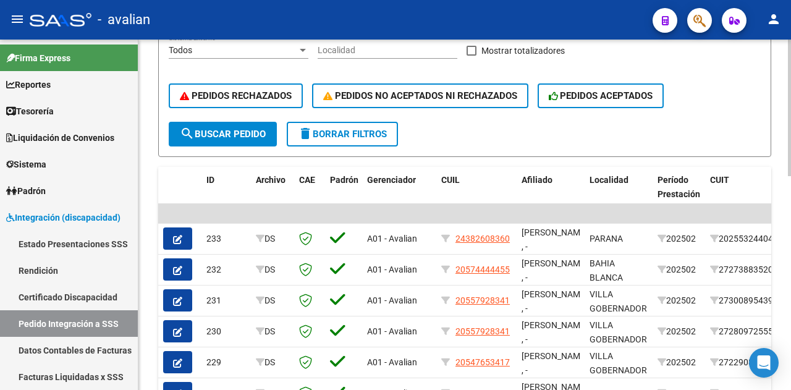
scroll to position [321, 0]
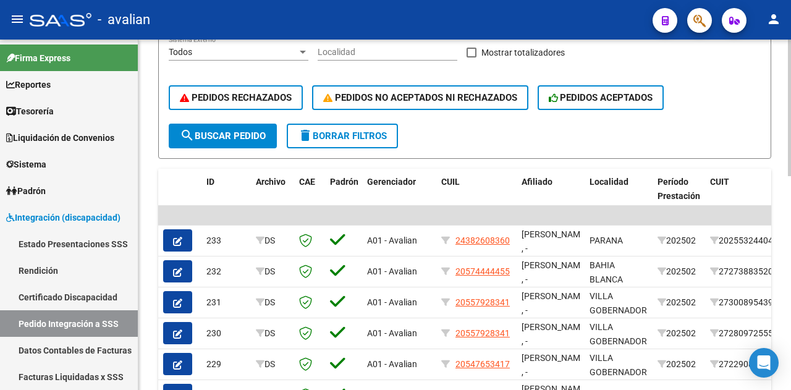
click at [772, 186] on div "DS.DEVERR: Último Archivo SSS publicado hace: 12 días - DS.DEVOK: Último Archiv…" at bounding box center [466, 164] width 656 height 892
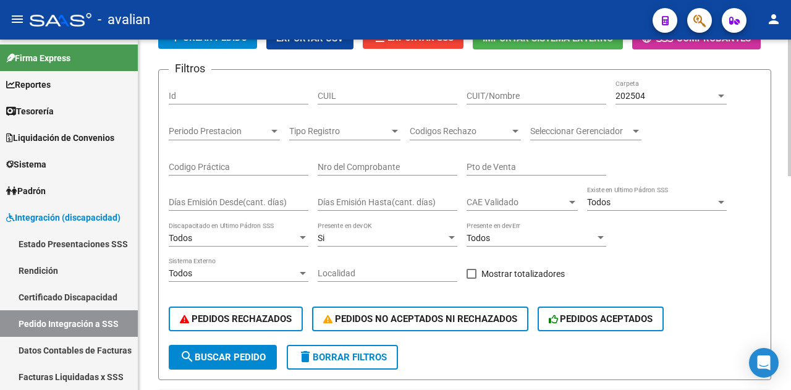
scroll to position [97, 0]
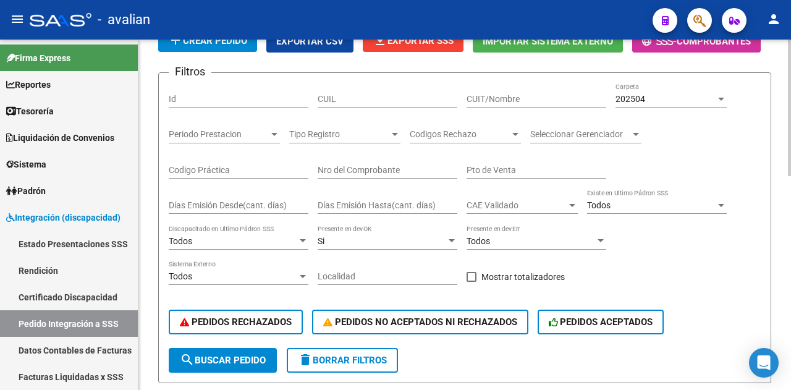
click at [781, 91] on div "DS.DEVERR: Último Archivo SSS publicado hace: 12 días - DS.DEVOK: Último Archiv…" at bounding box center [466, 389] width 656 height 892
click at [721, 94] on div at bounding box center [721, 99] width 11 height 10
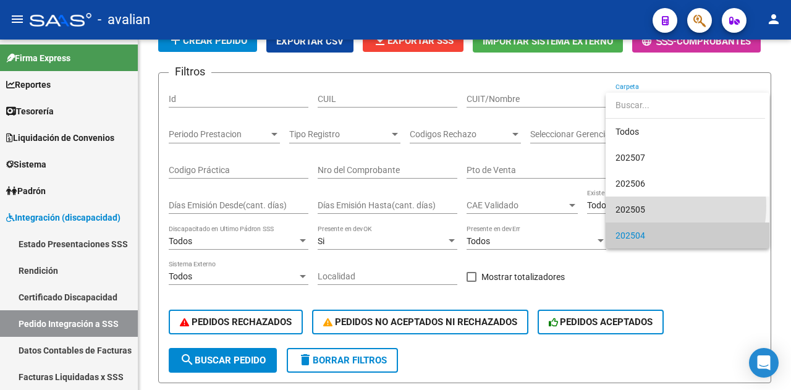
click at [646, 206] on span "202505" at bounding box center [688, 210] width 144 height 26
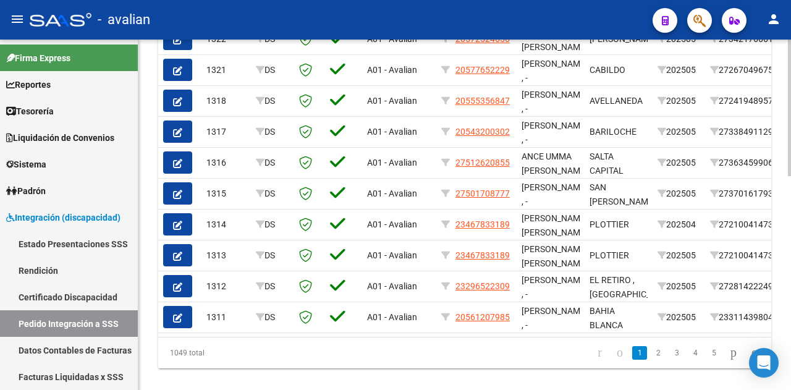
scroll to position [549, 0]
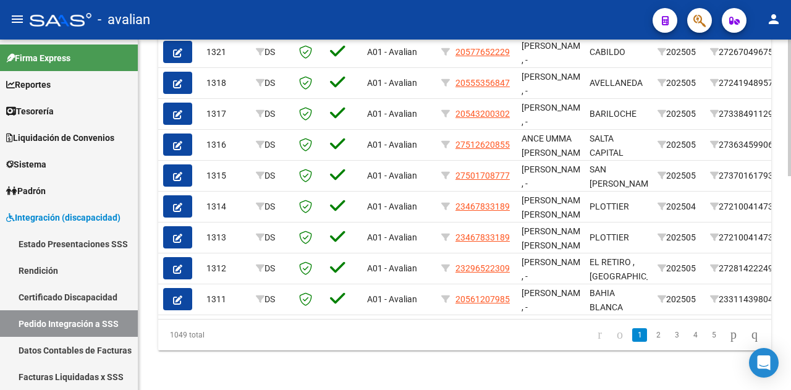
click at [789, 362] on div at bounding box center [789, 321] width 3 height 137
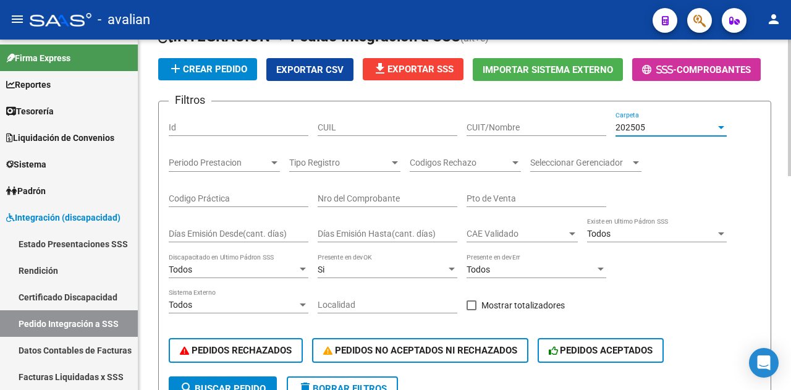
scroll to position [64, 0]
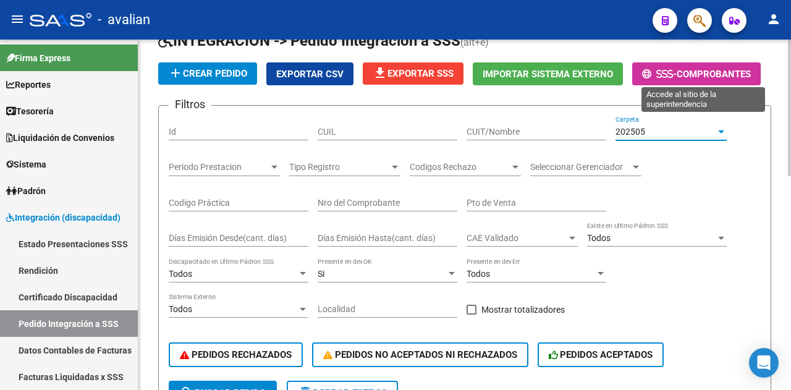
click at [724, 128] on div at bounding box center [721, 132] width 11 height 10
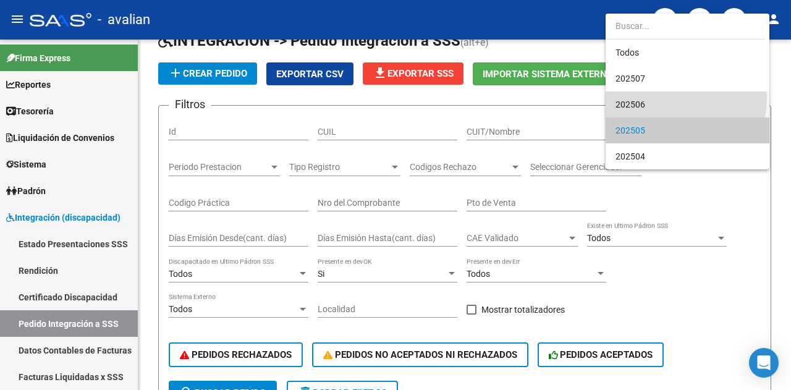
click at [678, 99] on span "202506" at bounding box center [688, 105] width 144 height 26
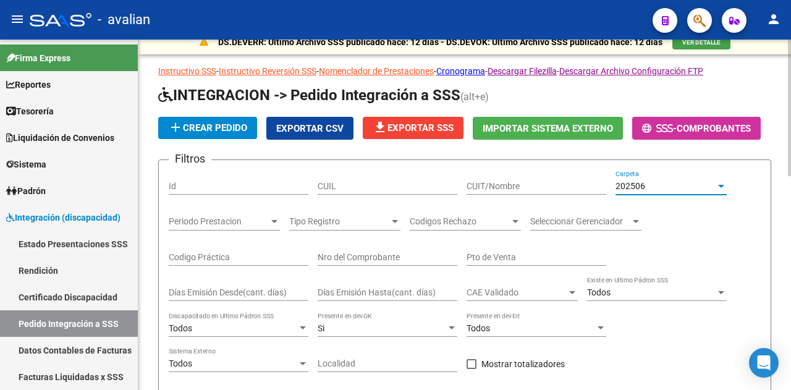
scroll to position [0, 0]
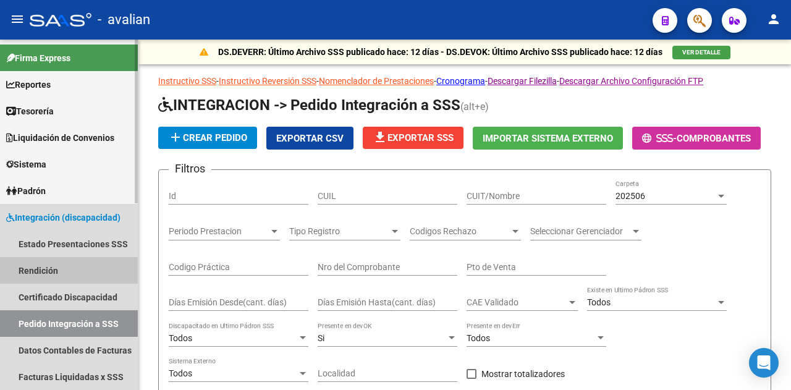
click at [47, 263] on link "Rendición" at bounding box center [69, 270] width 138 height 27
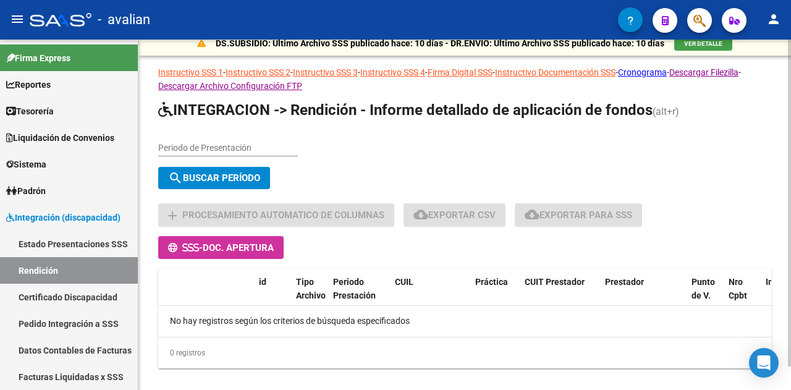
scroll to position [25, 0]
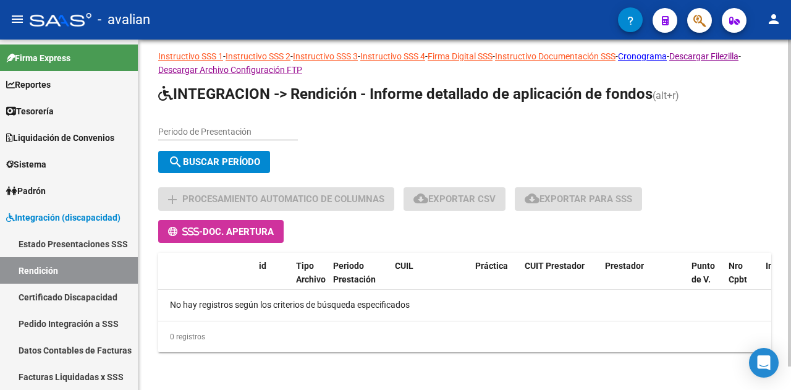
click at [791, 265] on div at bounding box center [789, 225] width 3 height 327
click at [169, 127] on input "Periodo de Presentación" at bounding box center [228, 132] width 140 height 11
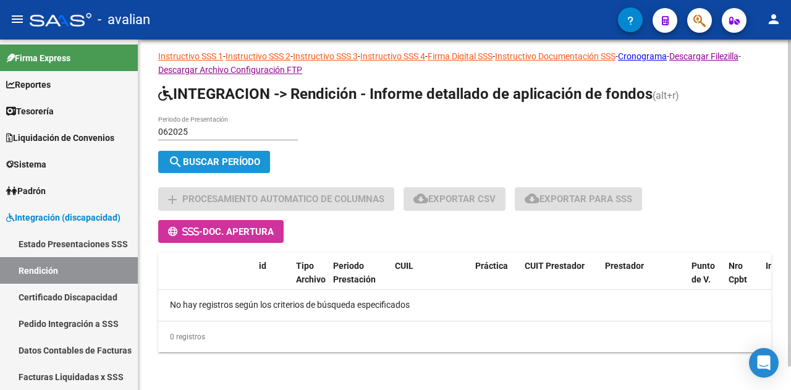
click at [198, 159] on span "search Buscar Período" at bounding box center [214, 161] width 92 height 11
click at [190, 132] on input "062025" at bounding box center [228, 132] width 140 height 11
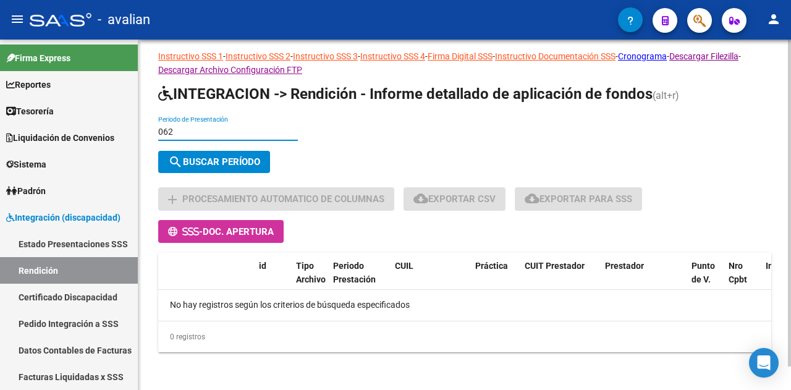
type input "06"
type input "052025"
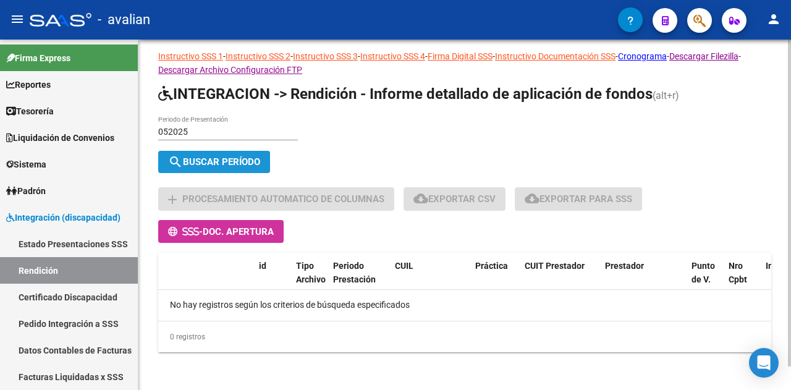
click at [212, 161] on span "search Buscar Período" at bounding box center [214, 161] width 92 height 11
click at [791, 250] on div at bounding box center [789, 225] width 3 height 327
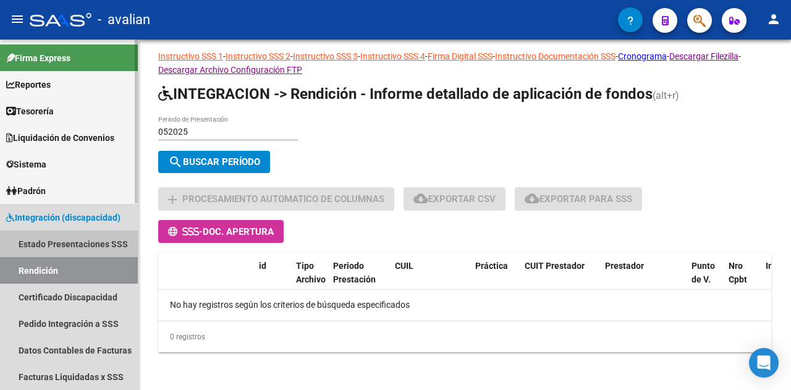
click at [53, 243] on link "Estado Presentaciones SSS" at bounding box center [69, 244] width 138 height 27
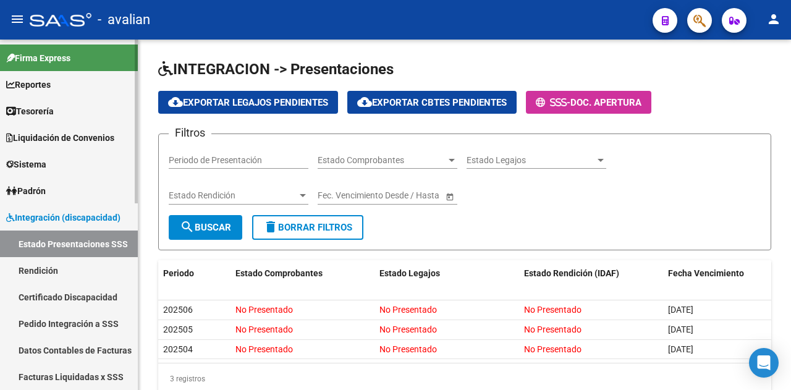
click at [68, 133] on span "Liquidación de Convenios" at bounding box center [60, 138] width 108 height 14
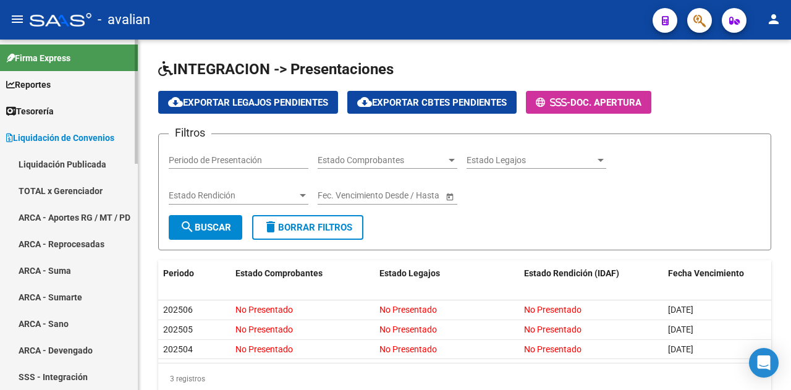
click at [50, 111] on span "Tesorería" at bounding box center [30, 111] width 48 height 14
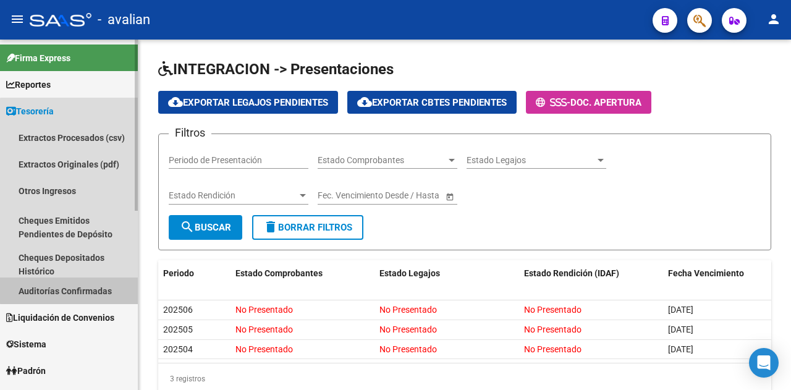
click at [70, 287] on link "Auditorías Confirmadas" at bounding box center [69, 291] width 138 height 27
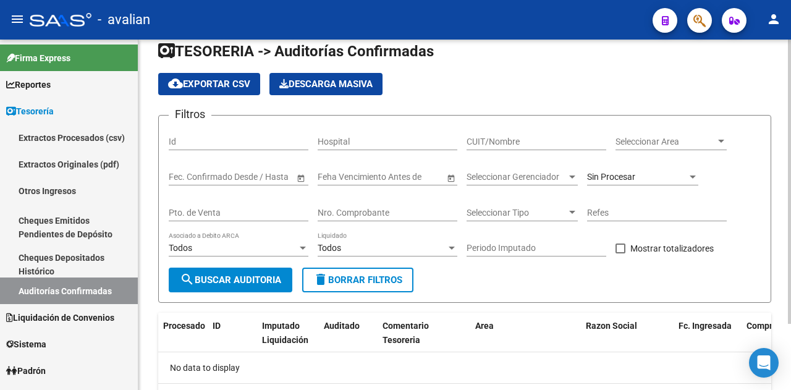
scroll to position [81, 0]
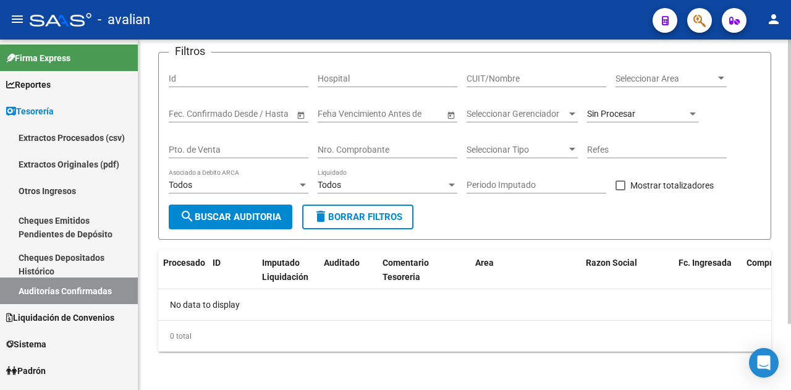
click at [791, 278] on div at bounding box center [789, 246] width 3 height 284
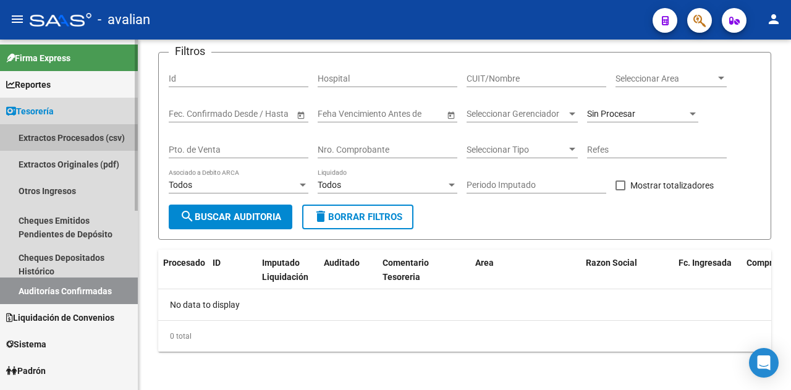
click at [51, 133] on link "Extractos Procesados (csv)" at bounding box center [69, 137] width 138 height 27
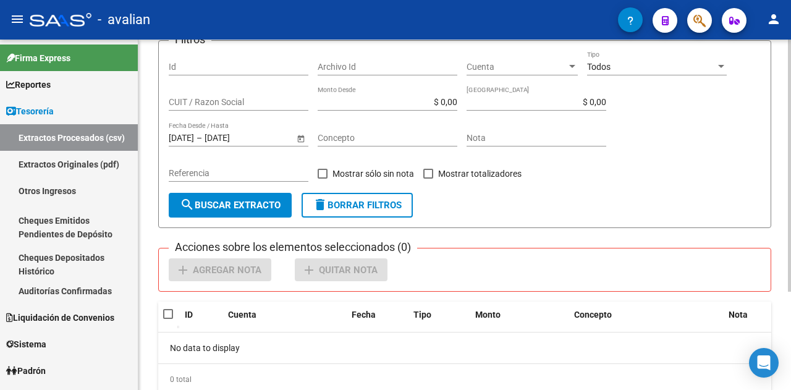
scroll to position [135, 0]
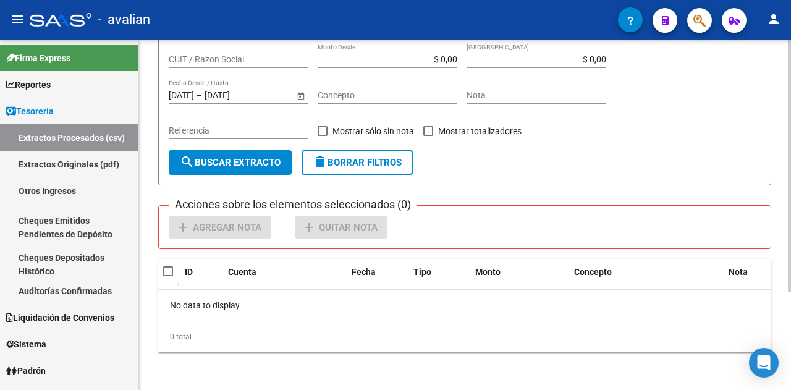
click at [791, 309] on div at bounding box center [789, 262] width 3 height 252
click at [50, 161] on link "Extractos Originales (pdf)" at bounding box center [69, 164] width 138 height 27
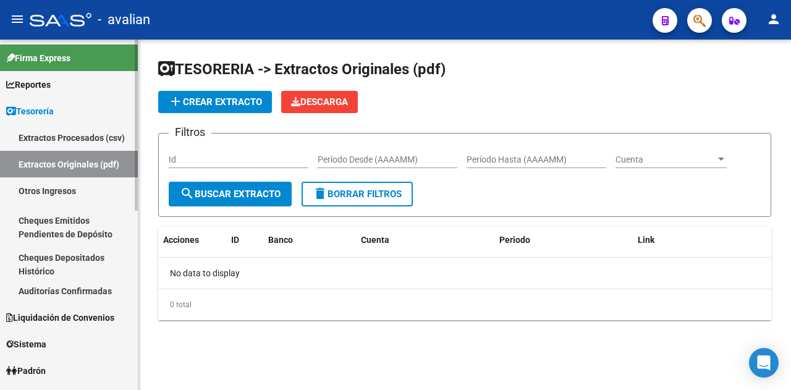
click at [46, 85] on span "Reportes" at bounding box center [28, 85] width 45 height 14
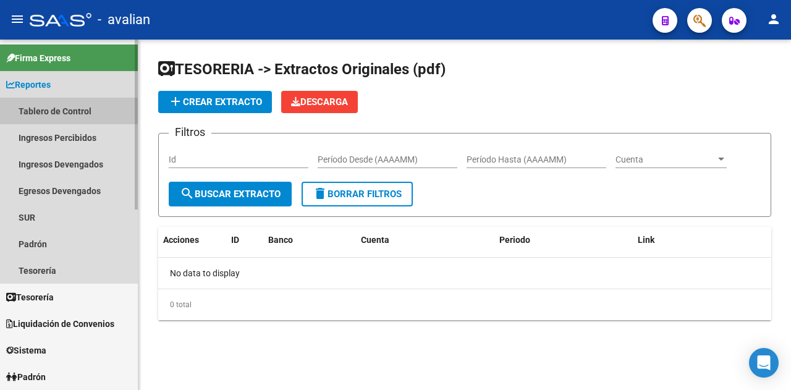
click at [41, 106] on link "Tablero de Control" at bounding box center [69, 111] width 138 height 27
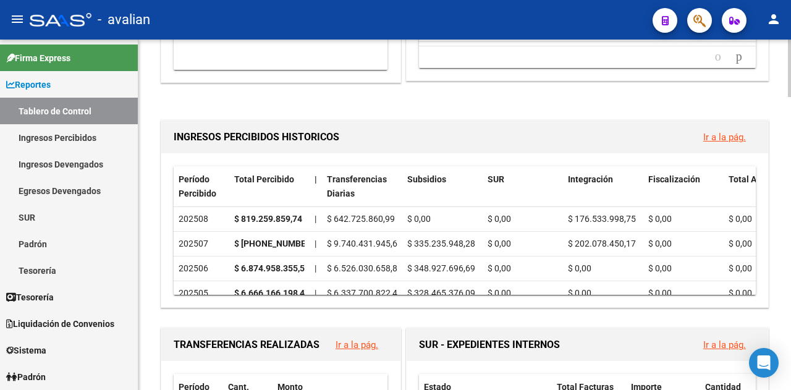
scroll to position [343, 0]
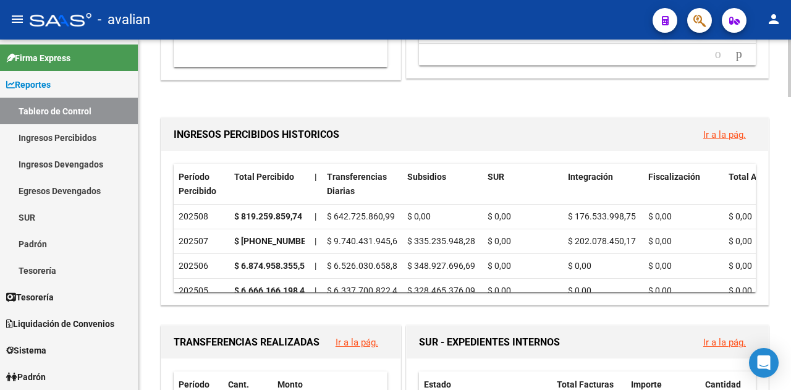
click at [791, 129] on div at bounding box center [789, 124] width 3 height 57
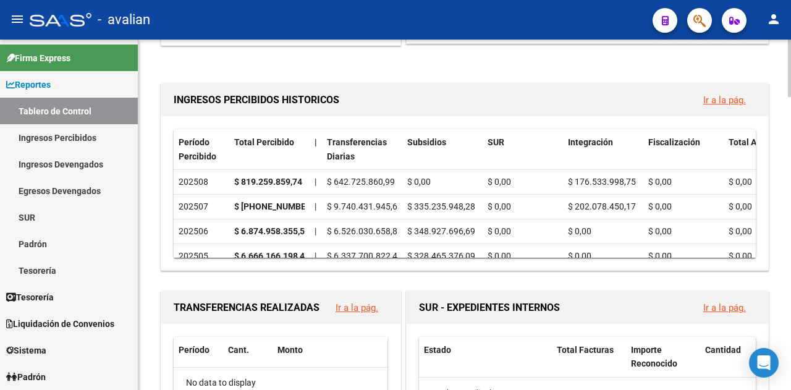
scroll to position [375, 0]
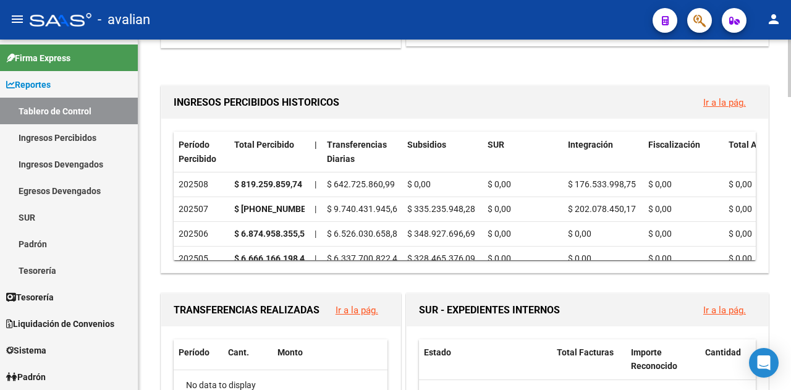
click at [790, 127] on div at bounding box center [789, 130] width 3 height 57
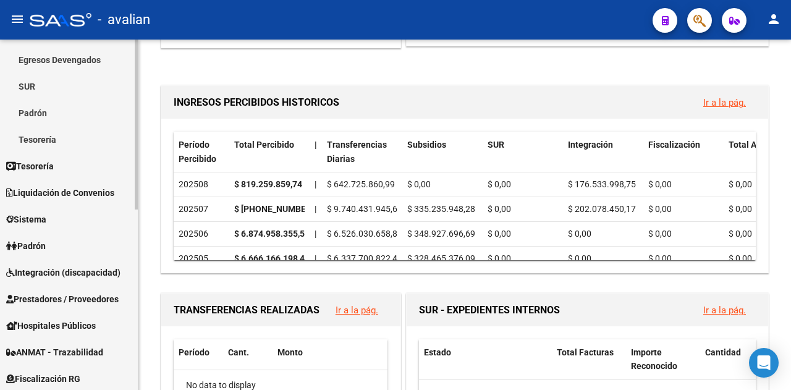
scroll to position [134, 0]
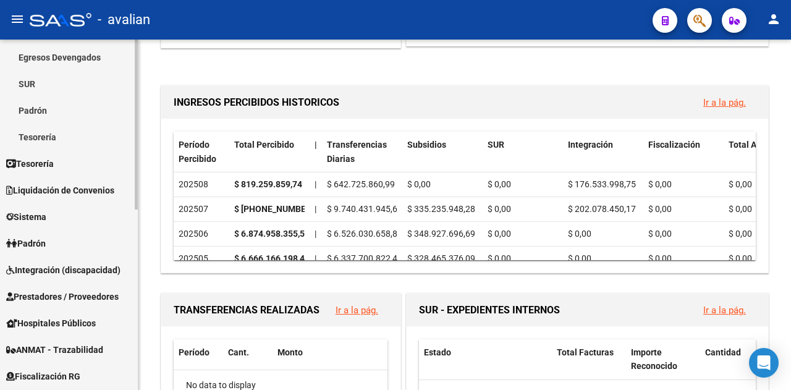
click at [135, 252] on div at bounding box center [136, 189] width 3 height 170
click at [46, 269] on span "Integración (discapacidad)" at bounding box center [63, 270] width 114 height 14
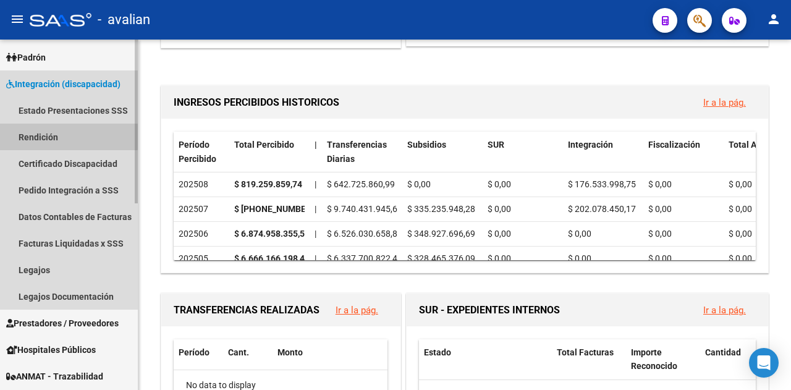
click at [40, 134] on link "Rendición" at bounding box center [69, 137] width 138 height 27
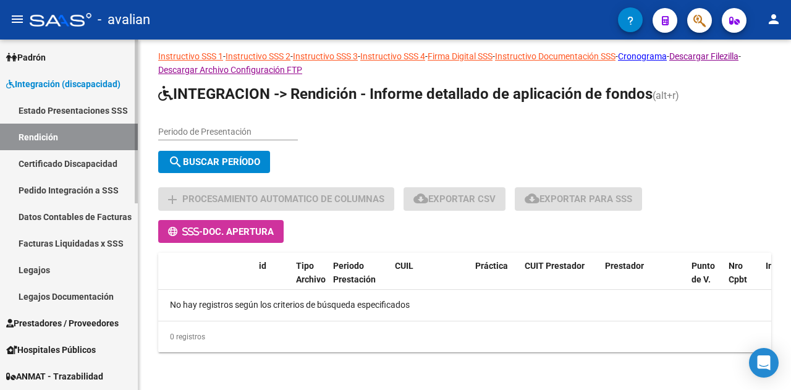
scroll to position [25, 0]
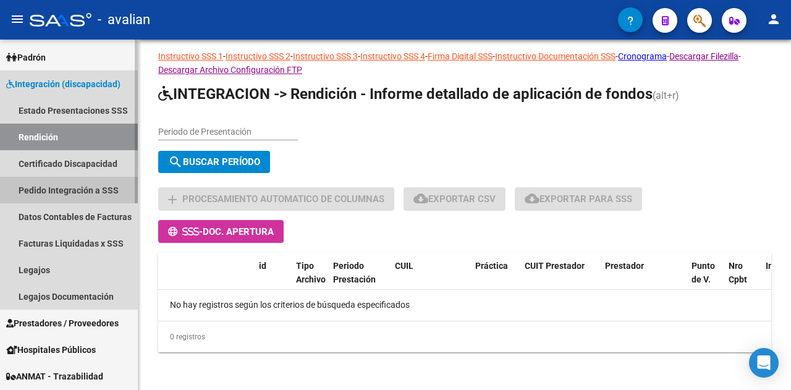
click at [61, 194] on link "Pedido Integración a SSS" at bounding box center [69, 190] width 138 height 27
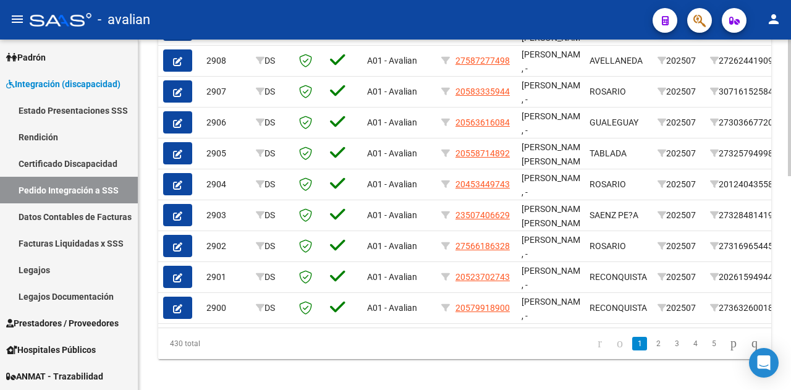
scroll to position [549, 0]
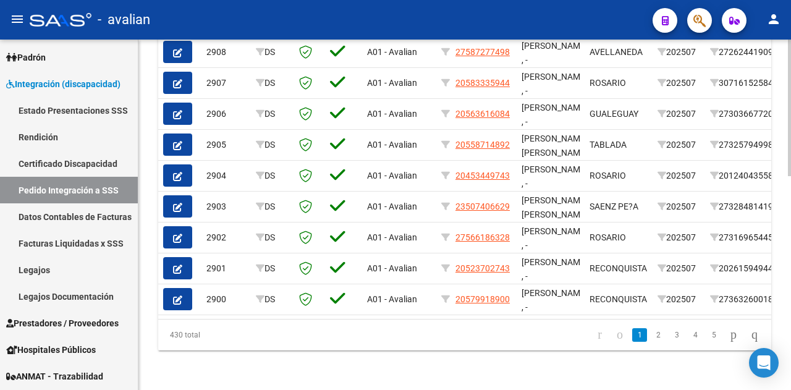
click at [791, 318] on div at bounding box center [789, 321] width 3 height 137
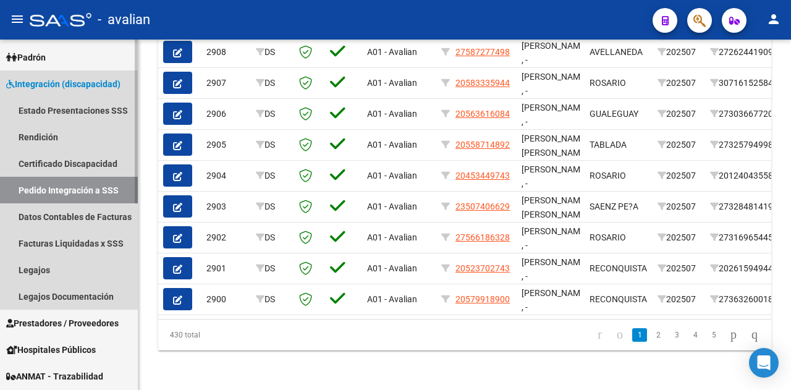
click at [60, 79] on span "Integración (discapacidad)" at bounding box center [63, 84] width 114 height 14
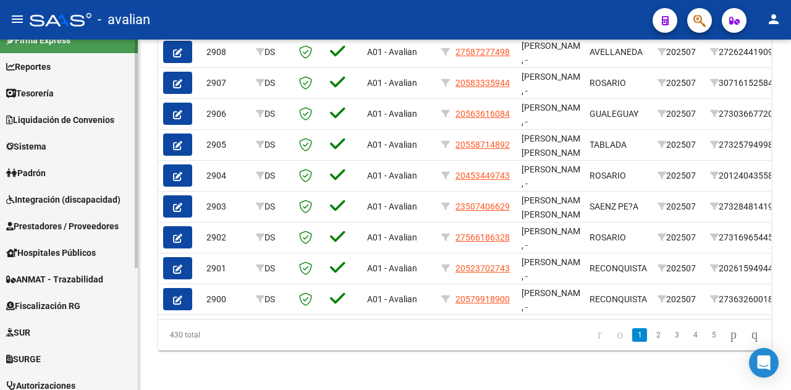
scroll to position [11, 0]
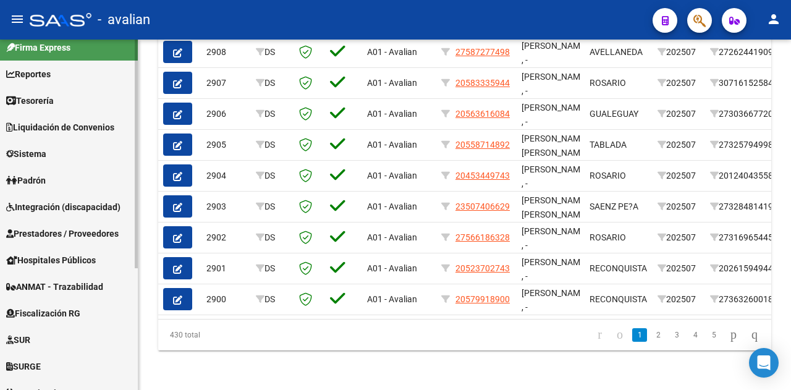
click at [143, 63] on mat-sidenav-container "Firma Express Reportes Tablero de Control Ingresos Percibidos Análisis de todos…" at bounding box center [395, 215] width 791 height 351
click at [46, 151] on span "Sistema" at bounding box center [26, 154] width 40 height 14
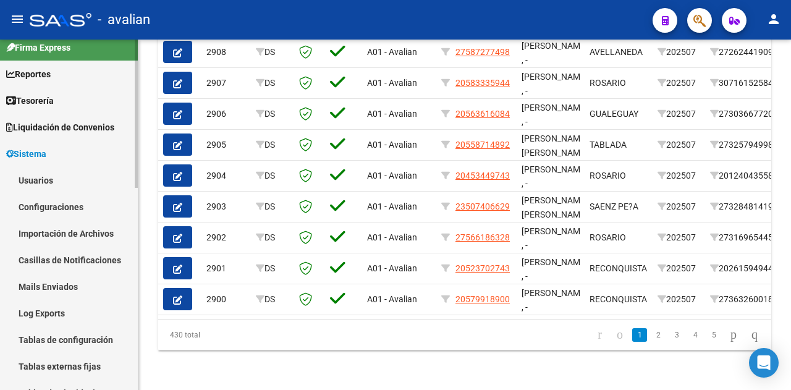
click at [48, 119] on link "Liquidación de Convenios" at bounding box center [69, 127] width 138 height 27
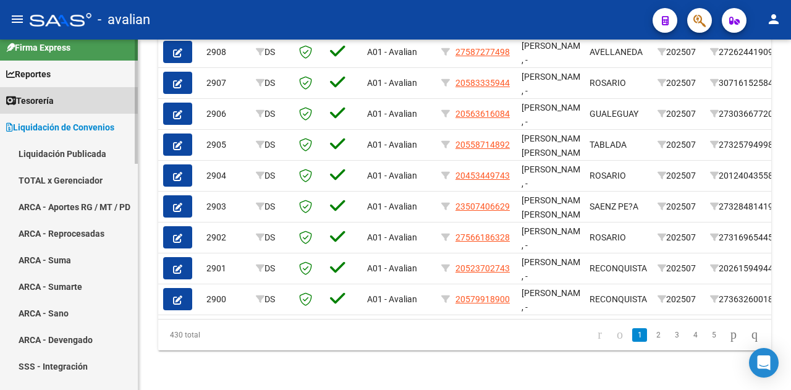
click at [46, 94] on span "Tesorería" at bounding box center [30, 101] width 48 height 14
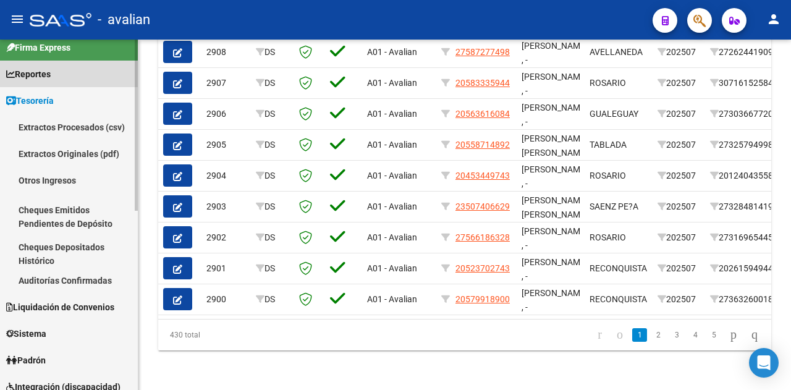
click at [45, 76] on span "Reportes" at bounding box center [28, 74] width 45 height 14
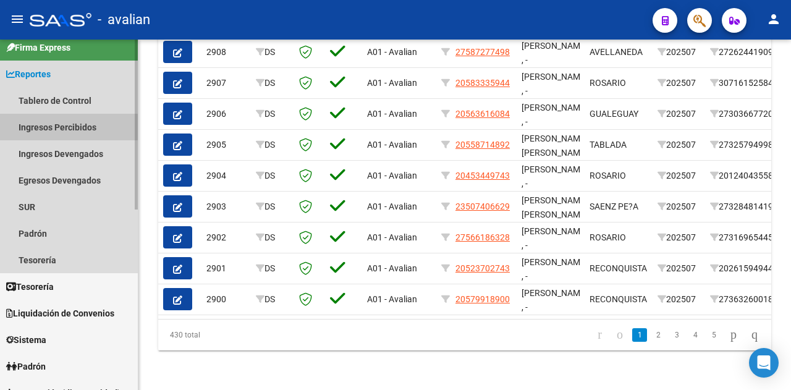
click at [61, 121] on link "Ingresos Percibidos" at bounding box center [69, 127] width 138 height 27
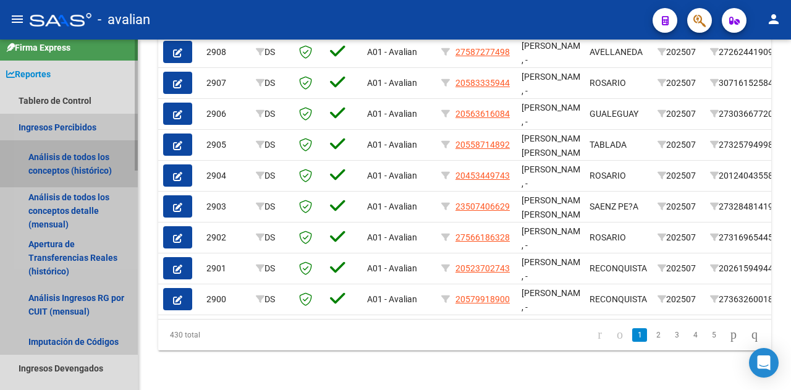
click at [63, 161] on link "Análisis de todos los conceptos (histórico)" at bounding box center [69, 163] width 138 height 47
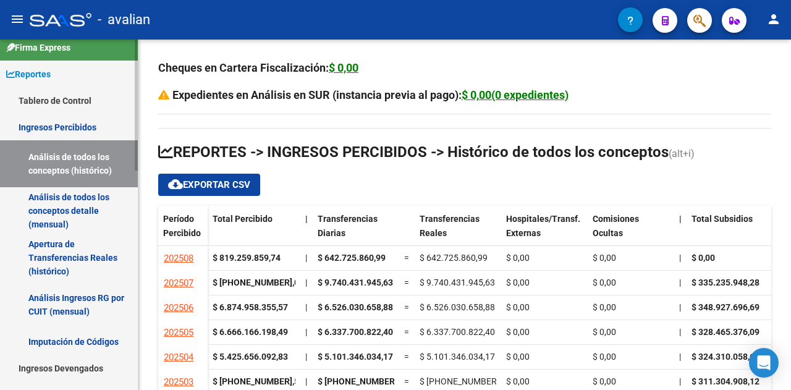
click at [61, 202] on link "Análisis de todos los conceptos detalle (mensual)" at bounding box center [69, 210] width 138 height 47
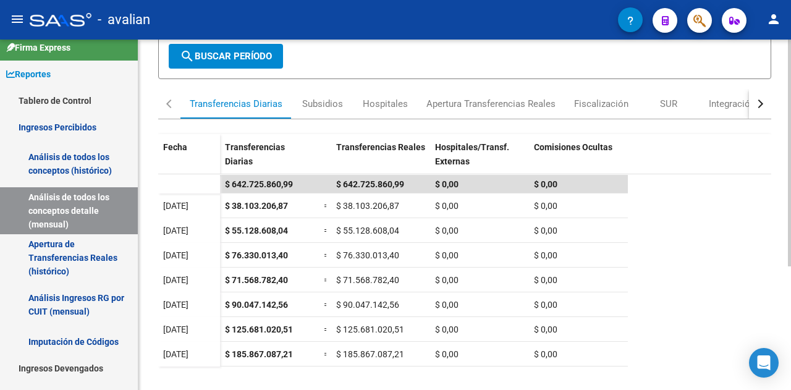
scroll to position [157, 0]
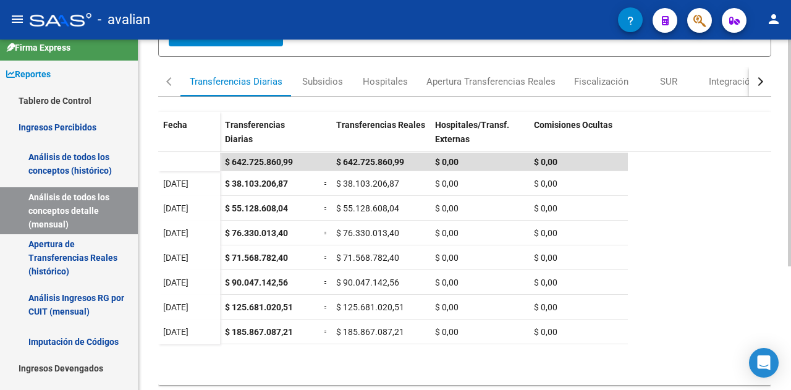
click at [791, 284] on div at bounding box center [789, 254] width 3 height 227
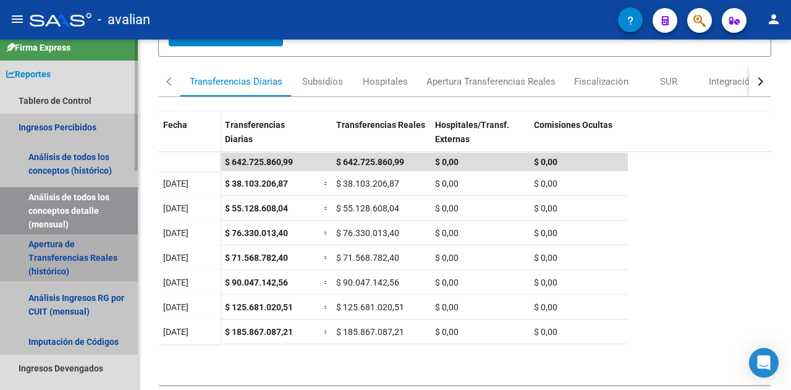
click at [75, 253] on link "Apertura de Transferencias Reales (histórico)" at bounding box center [69, 257] width 138 height 47
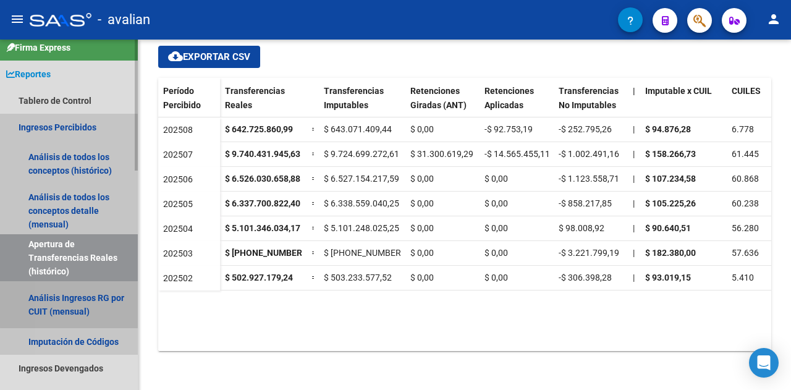
click at [75, 296] on link "Análisis Ingresos RG por CUIT (mensual)" at bounding box center [69, 304] width 138 height 47
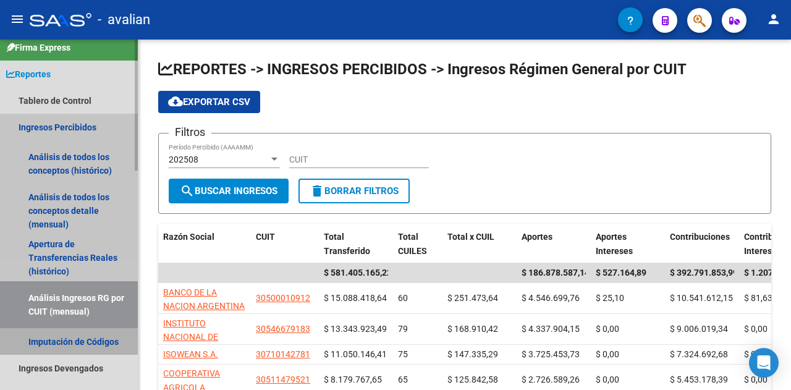
click at [71, 338] on link "Imputación de Códigos" at bounding box center [69, 341] width 138 height 27
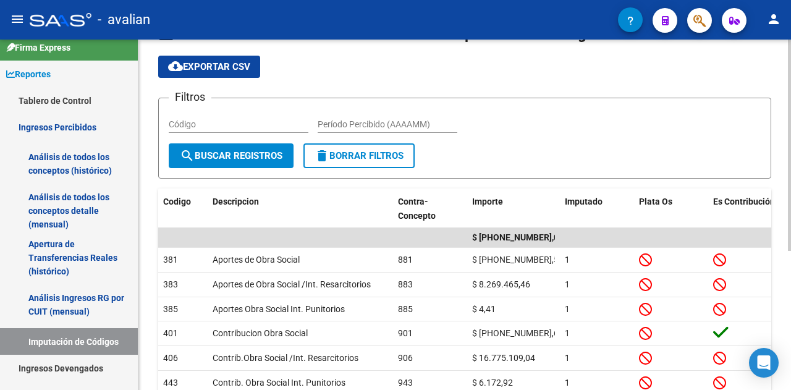
click at [791, 227] on div at bounding box center [789, 167] width 3 height 211
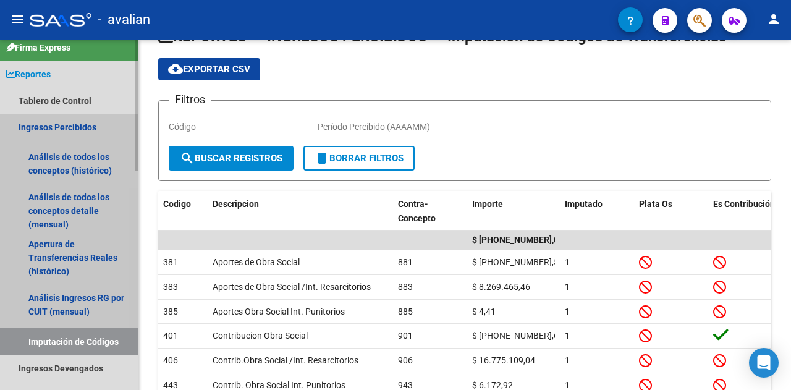
click at [61, 120] on link "Ingresos Percibidos" at bounding box center [69, 127] width 138 height 27
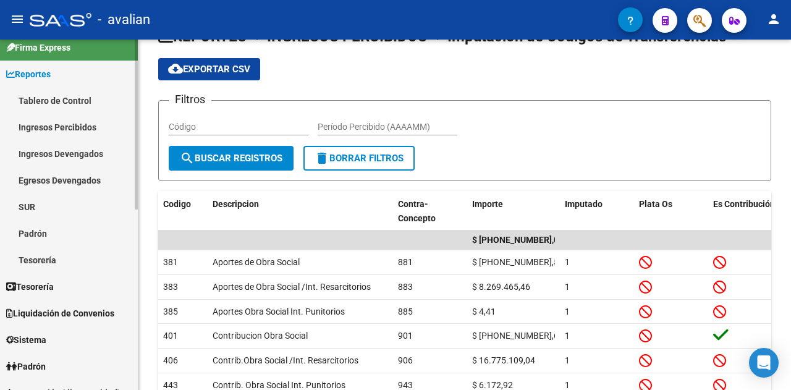
click at [59, 100] on link "Tablero de Control" at bounding box center [69, 100] width 138 height 27
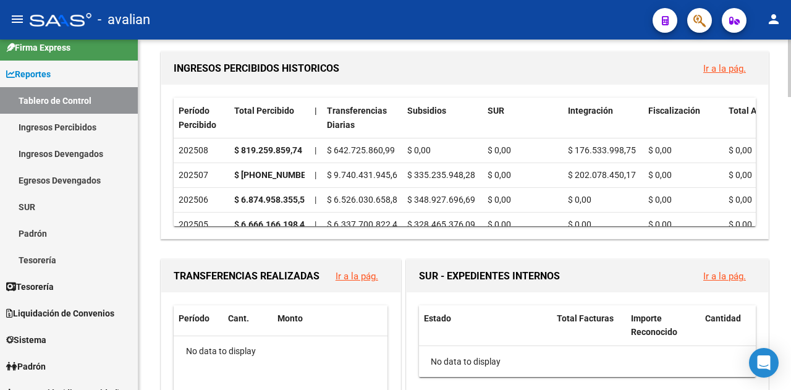
scroll to position [396, 0]
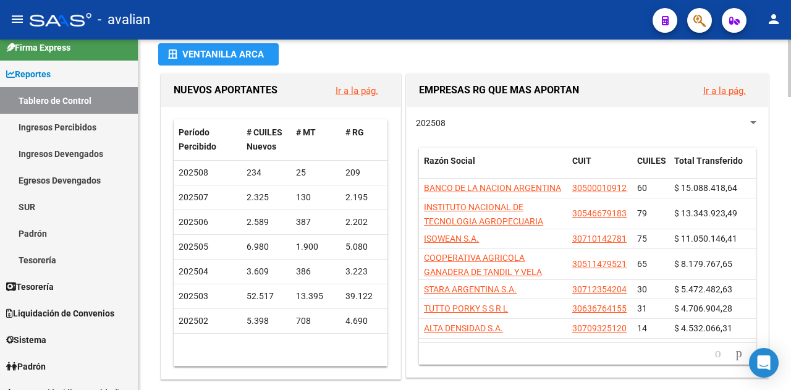
scroll to position [0, 0]
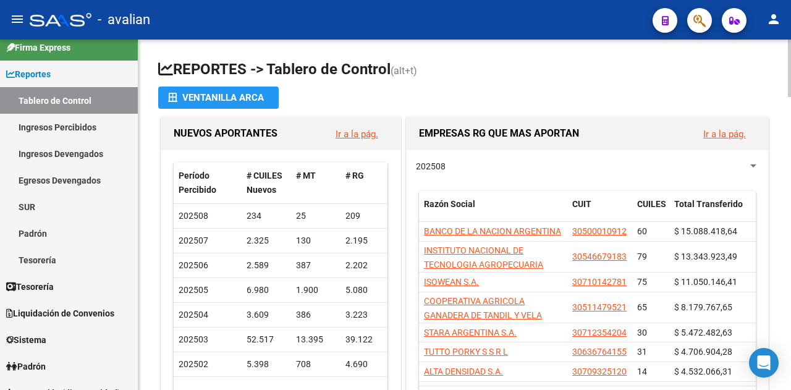
click at [83, 45] on link "Firma Express" at bounding box center [69, 47] width 138 height 27
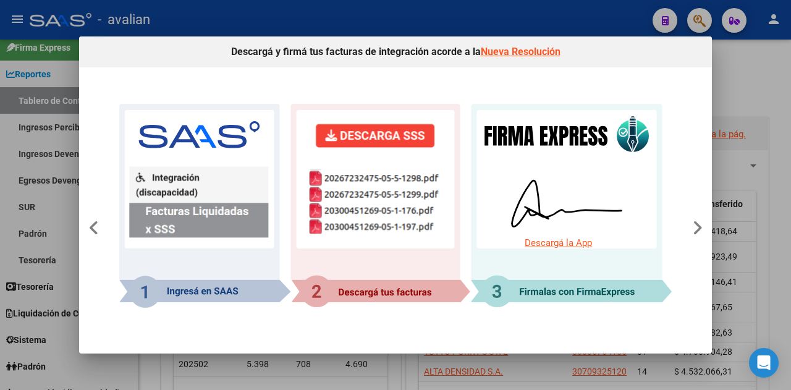
click at [505, 13] on div at bounding box center [395, 195] width 791 height 390
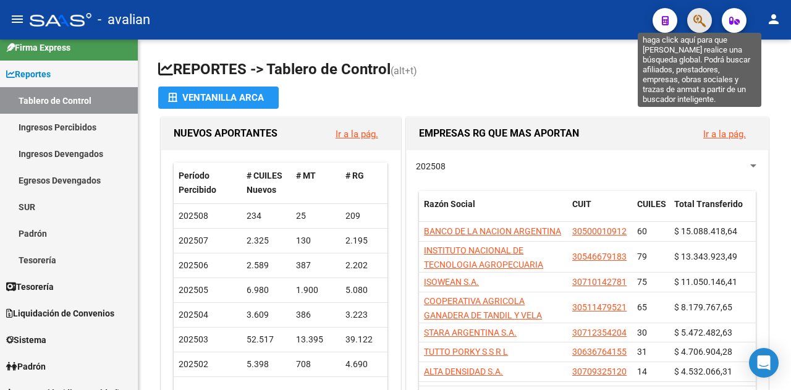
click at [696, 20] on icon "button" at bounding box center [700, 21] width 12 height 14
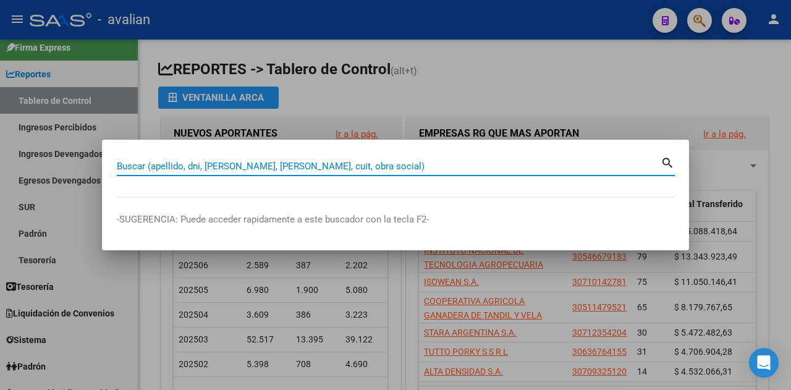
click at [734, 20] on div at bounding box center [395, 195] width 791 height 390
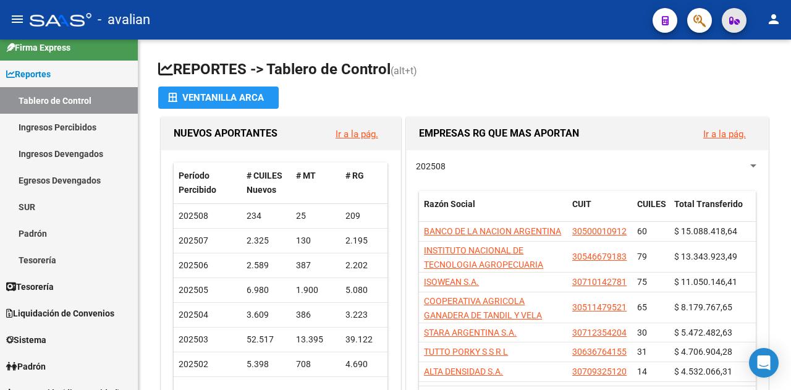
click at [734, 20] on icon "button" at bounding box center [735, 20] width 11 height 9
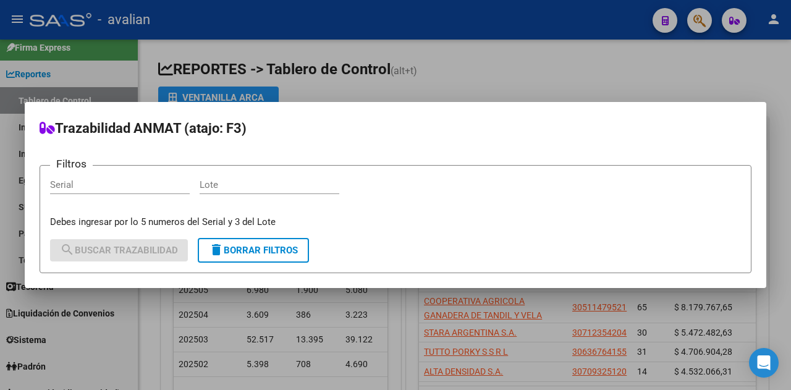
click at [663, 17] on div at bounding box center [395, 195] width 791 height 390
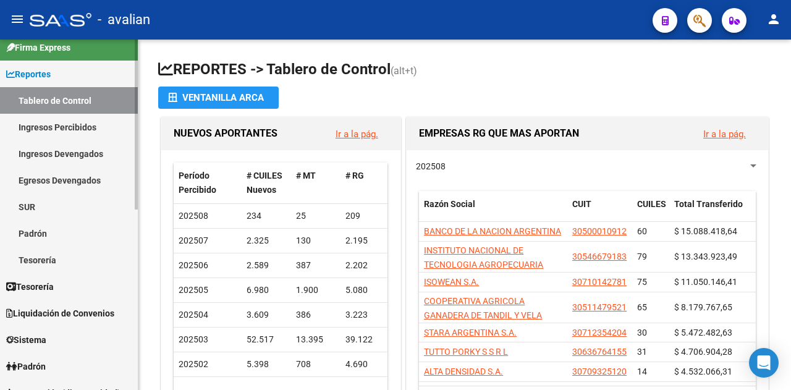
click at [62, 70] on link "Reportes" at bounding box center [69, 74] width 138 height 27
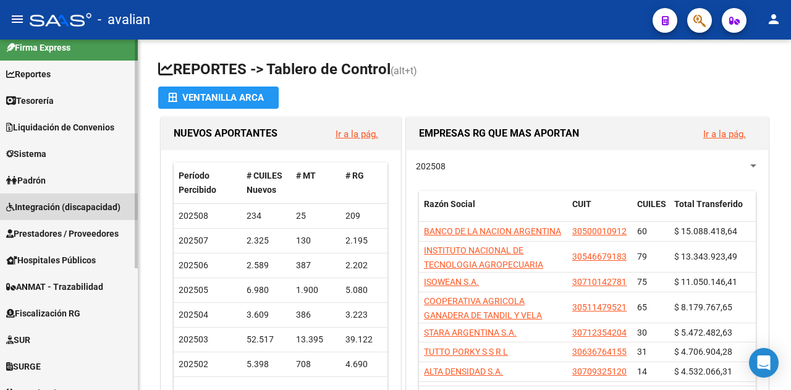
click at [54, 207] on span "Integración (discapacidad)" at bounding box center [63, 207] width 114 height 14
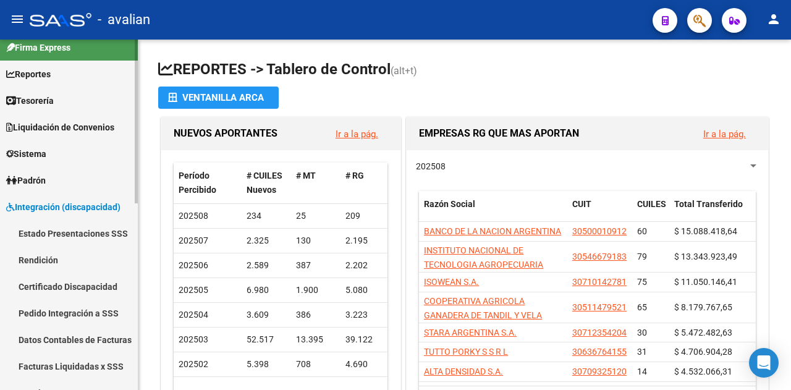
click at [64, 234] on link "Estado Presentaciones SSS" at bounding box center [69, 233] width 138 height 27
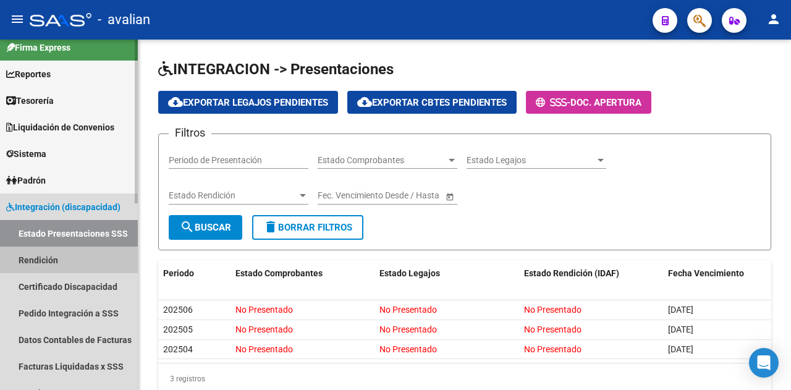
click at [45, 257] on link "Rendición" at bounding box center [69, 260] width 138 height 27
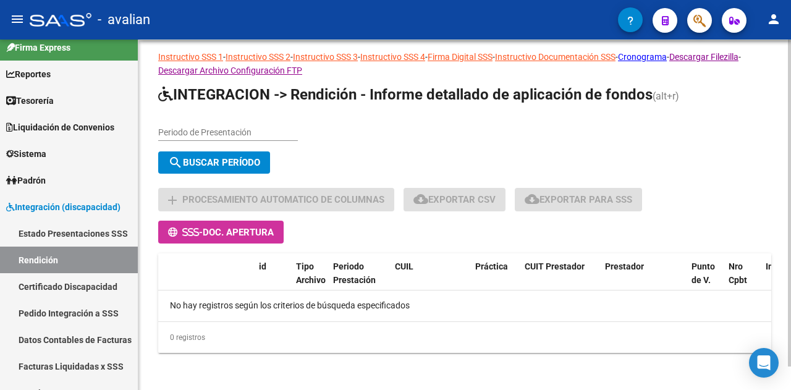
scroll to position [25, 0]
click at [791, 221] on div at bounding box center [789, 225] width 3 height 327
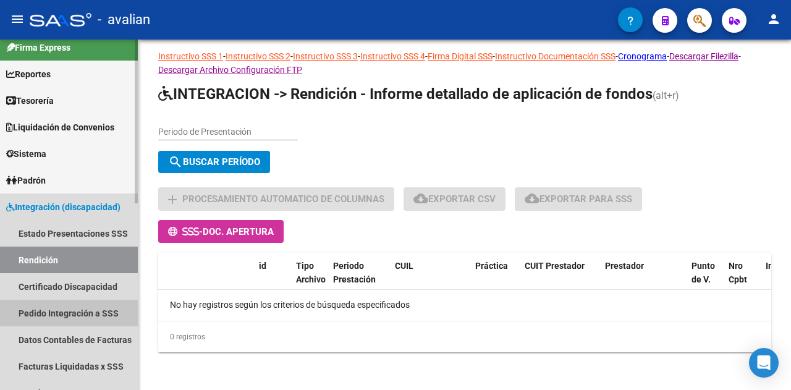
click at [47, 309] on link "Pedido Integración a SSS" at bounding box center [69, 313] width 138 height 27
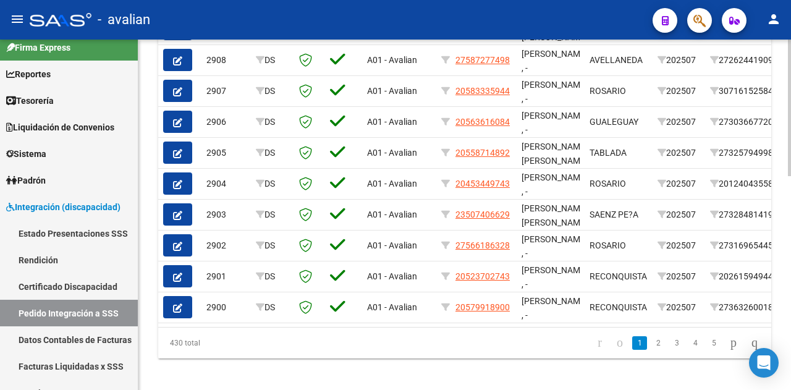
scroll to position [545, 0]
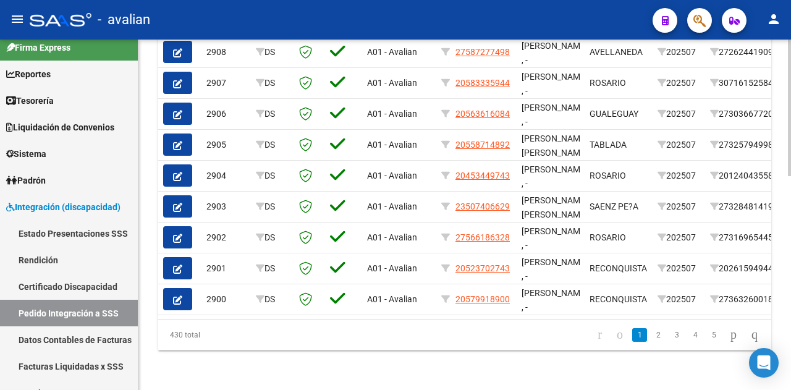
click at [791, 342] on div at bounding box center [789, 321] width 3 height 137
click at [83, 336] on link "Datos Contables de Facturas" at bounding box center [69, 339] width 138 height 27
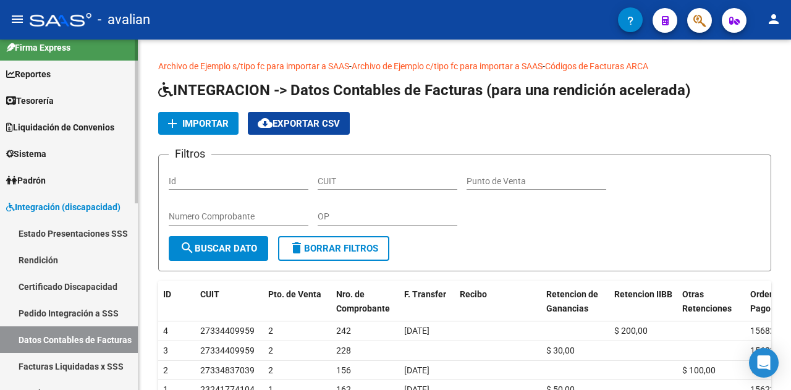
click at [75, 362] on link "Facturas Liquidadas x SSS" at bounding box center [69, 366] width 138 height 27
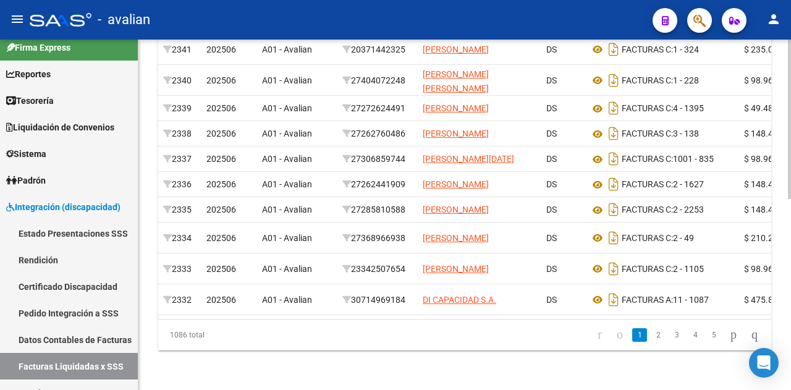
scroll to position [420, 0]
click at [791, 347] on div at bounding box center [789, 311] width 3 height 160
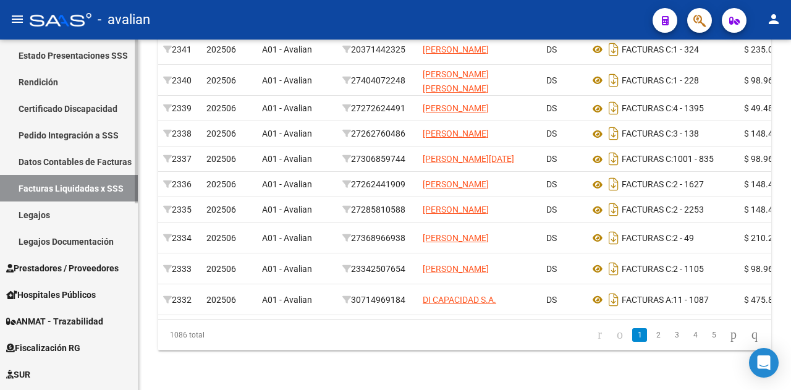
scroll to position [189, 0]
click at [132, 260] on div "Firma Express Reportes Tablero de Control Ingresos Percibidos Análisis de todos…" at bounding box center [70, 224] width 141 height 749
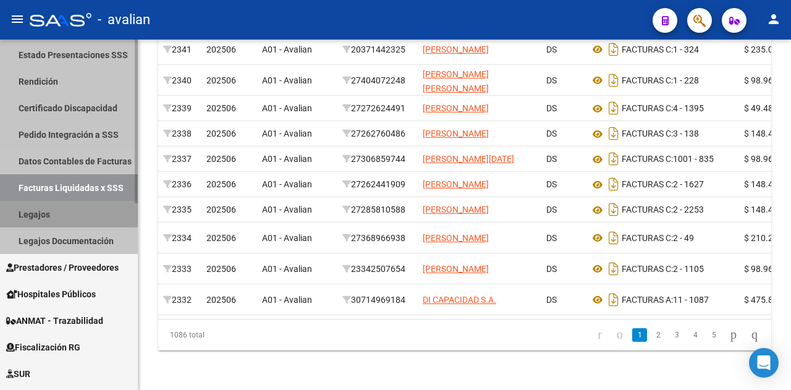
click at [41, 211] on link "Legajos" at bounding box center [69, 214] width 138 height 27
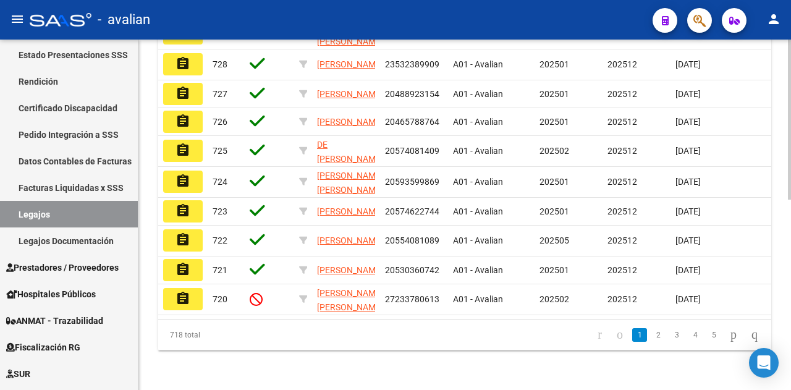
scroll to position [417, 0]
click at [790, 357] on div at bounding box center [789, 310] width 3 height 160
click at [791, 257] on div at bounding box center [789, 310] width 3 height 160
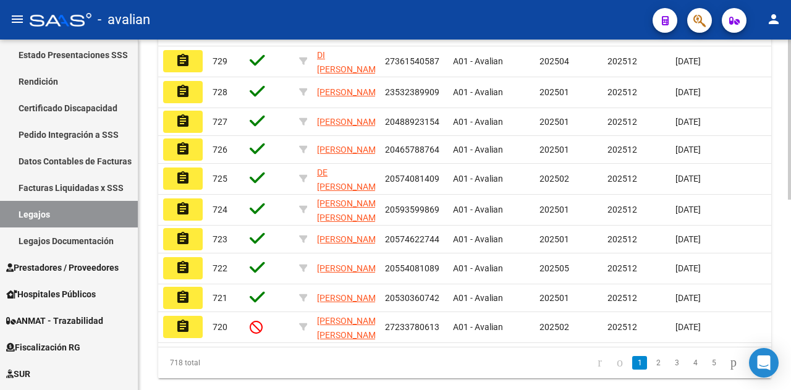
scroll to position [333, 0]
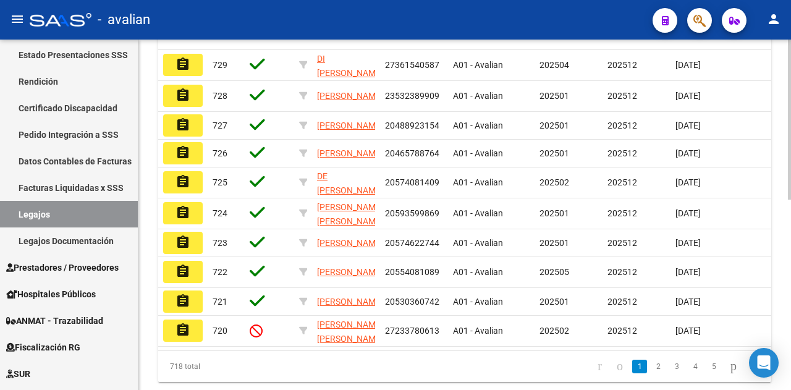
click at [790, 218] on div at bounding box center [789, 293] width 3 height 160
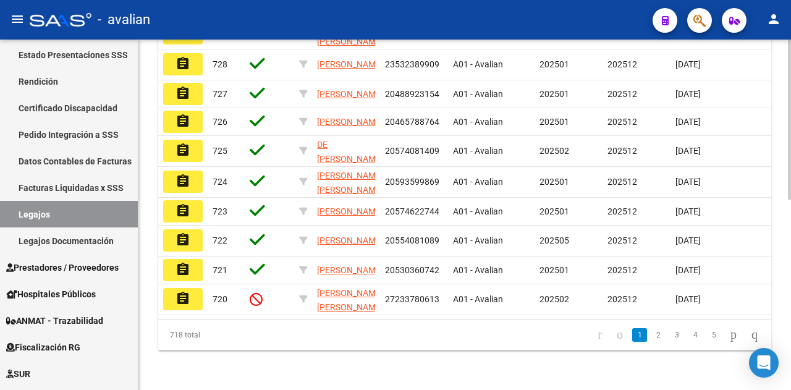
click at [787, 244] on div "Modelo Formulario DDJJ para Transporte / Modelo Conformidad Transporte / Modelo…" at bounding box center [466, 32] width 656 height 715
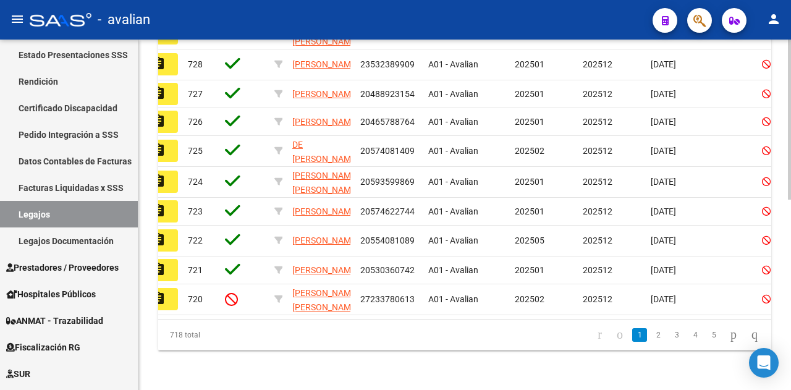
scroll to position [0, 0]
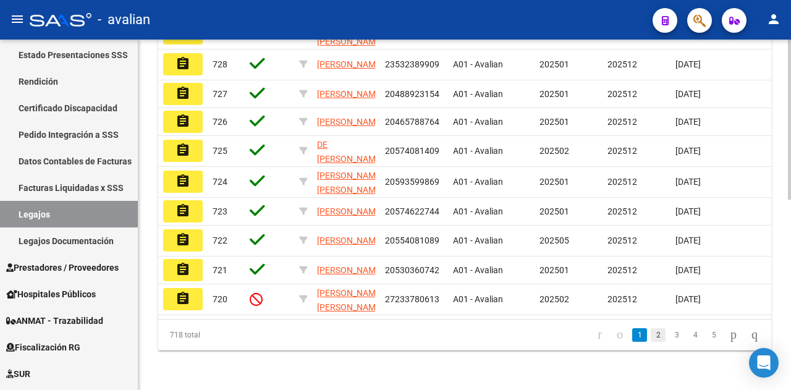
click at [651, 341] on link "2" at bounding box center [658, 335] width 15 height 14
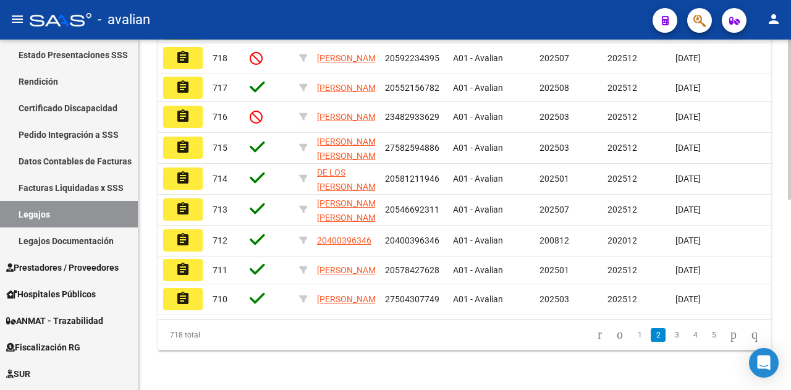
scroll to position [414, 0]
click at [596, 336] on icon "go to first page" at bounding box center [600, 334] width 8 height 15
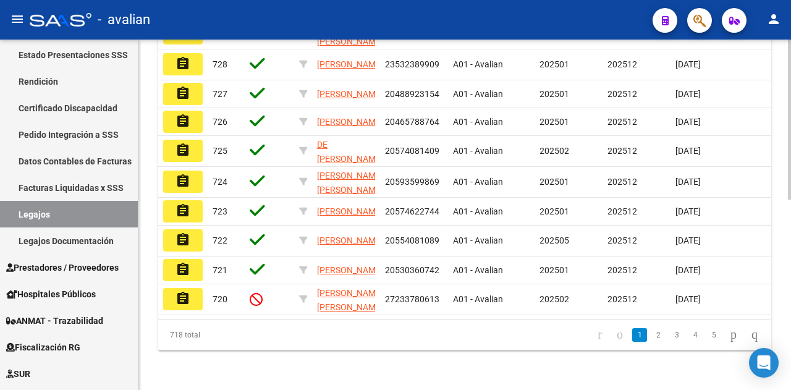
scroll to position [417, 0]
click at [790, 266] on div at bounding box center [789, 310] width 3 height 160
click at [651, 334] on link "2" at bounding box center [658, 335] width 15 height 14
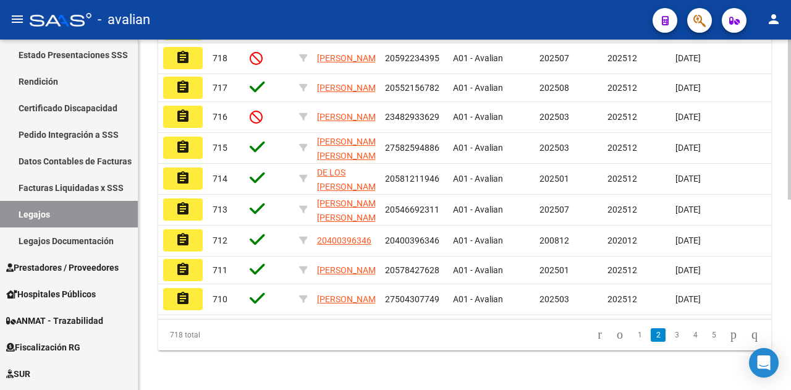
scroll to position [407, 0]
click at [780, 239] on div "Modelo Formulario DDJJ para Transporte / Modelo Conformidad Transporte / Modelo…" at bounding box center [466, 31] width 656 height 718
click at [670, 342] on link "3" at bounding box center [677, 335] width 15 height 14
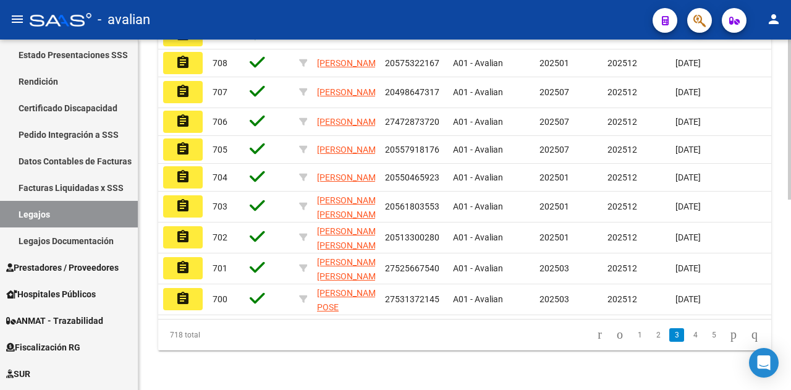
click at [790, 265] on div at bounding box center [789, 310] width 3 height 160
click at [688, 333] on link "4" at bounding box center [695, 335] width 15 height 14
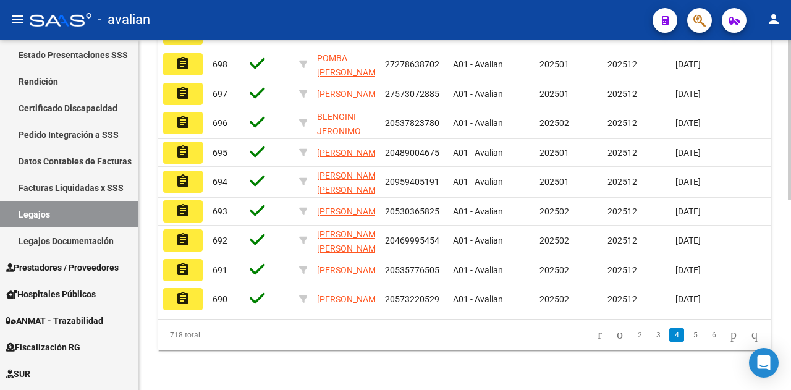
click at [788, 305] on div at bounding box center [789, 310] width 3 height 160
click at [688, 333] on link "5" at bounding box center [695, 335] width 15 height 14
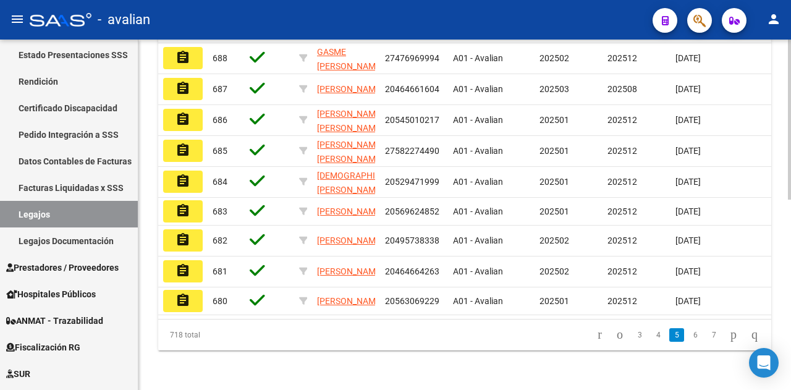
click at [790, 279] on div at bounding box center [789, 310] width 3 height 160
click at [688, 331] on link "6" at bounding box center [695, 335] width 15 height 14
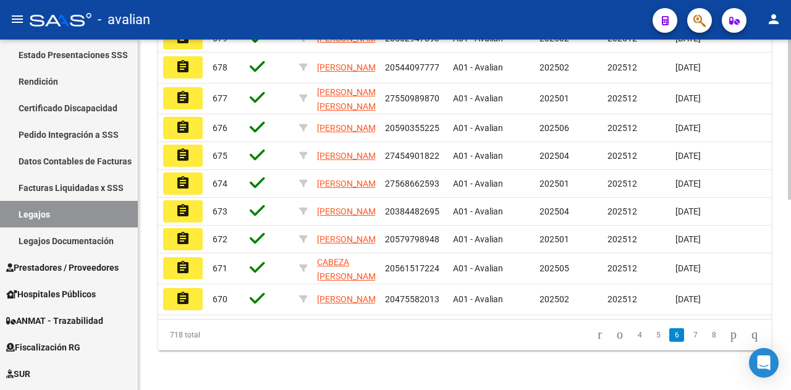
click at [790, 273] on div at bounding box center [789, 310] width 3 height 160
click at [688, 335] on link "7" at bounding box center [695, 335] width 15 height 14
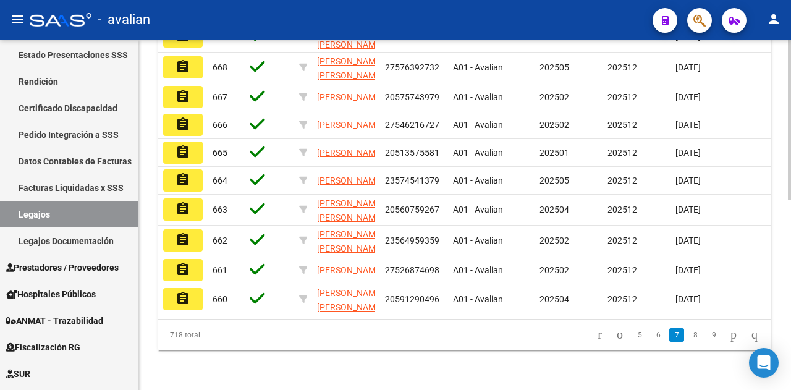
scroll to position [413, 0]
click at [791, 304] on div at bounding box center [789, 309] width 3 height 161
click at [688, 332] on link "8" at bounding box center [695, 335] width 15 height 14
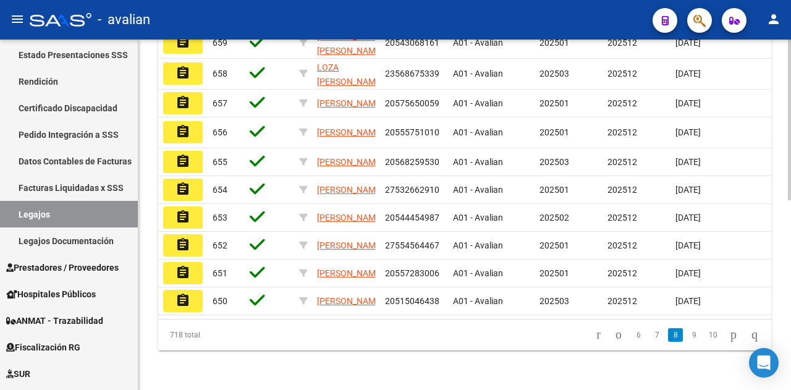
click at [791, 309] on div at bounding box center [789, 309] width 3 height 161
click at [687, 336] on link "9" at bounding box center [694, 335] width 15 height 14
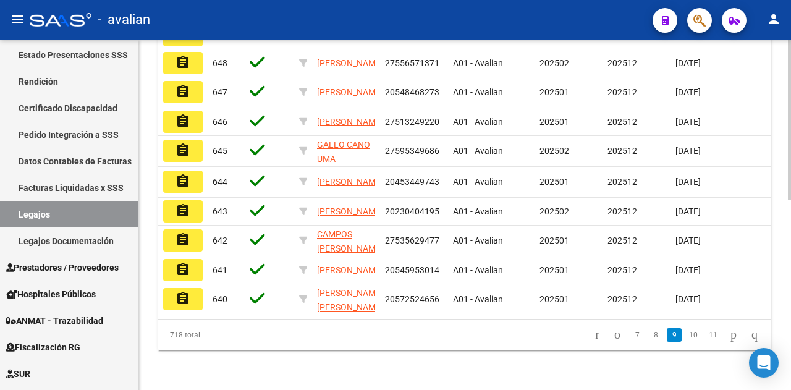
scroll to position [417, 0]
click at [791, 313] on div at bounding box center [789, 310] width 3 height 160
click at [686, 333] on link "10" at bounding box center [694, 335] width 16 height 14
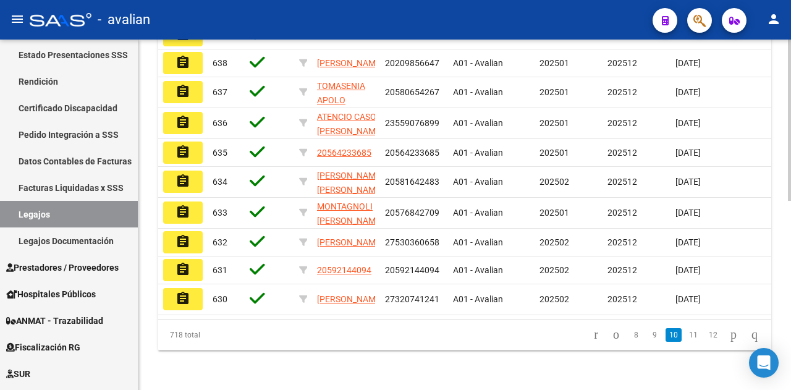
scroll to position [394, 0]
click at [788, 283] on div at bounding box center [789, 309] width 3 height 161
click at [686, 342] on link "11" at bounding box center [694, 335] width 16 height 14
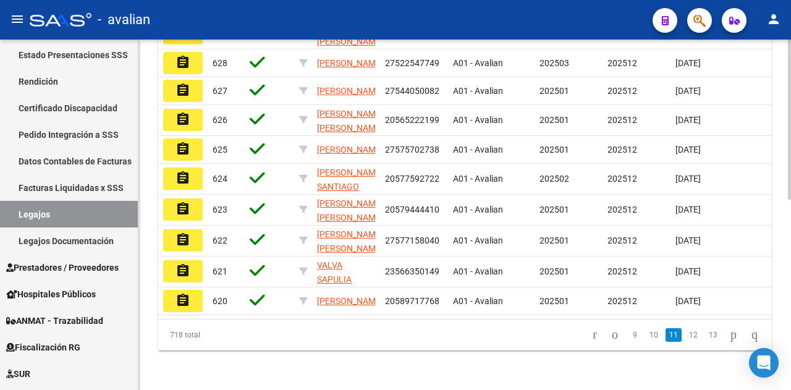
scroll to position [403, 0]
click at [790, 332] on div at bounding box center [789, 310] width 3 height 160
click at [686, 342] on link "12" at bounding box center [694, 335] width 16 height 14
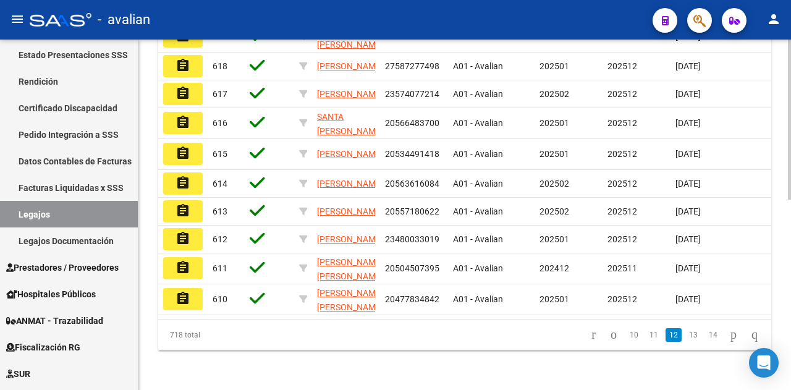
scroll to position [417, 0]
click at [791, 322] on div at bounding box center [789, 310] width 3 height 160
click at [686, 331] on link "13" at bounding box center [694, 335] width 16 height 14
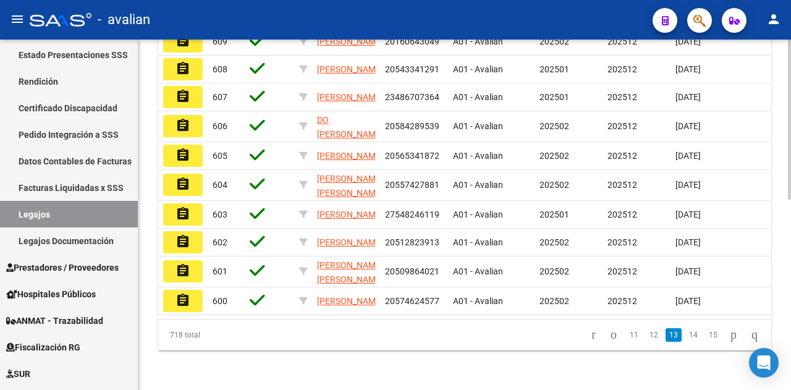
click at [783, 318] on div "Modelo Formulario DDJJ para Transporte / Modelo Conformidad Transporte / Modelo…" at bounding box center [466, 37] width 656 height 705
click at [686, 331] on link "14" at bounding box center [694, 335] width 16 height 14
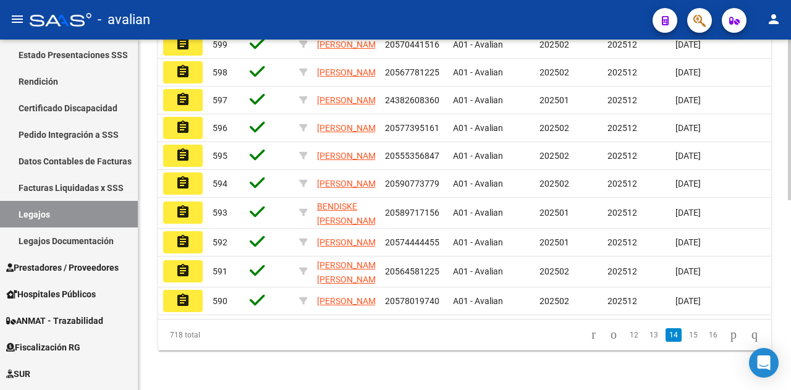
scroll to position [404, 0]
click at [791, 308] on div at bounding box center [789, 309] width 3 height 161
click at [686, 342] on link "15" at bounding box center [694, 335] width 16 height 14
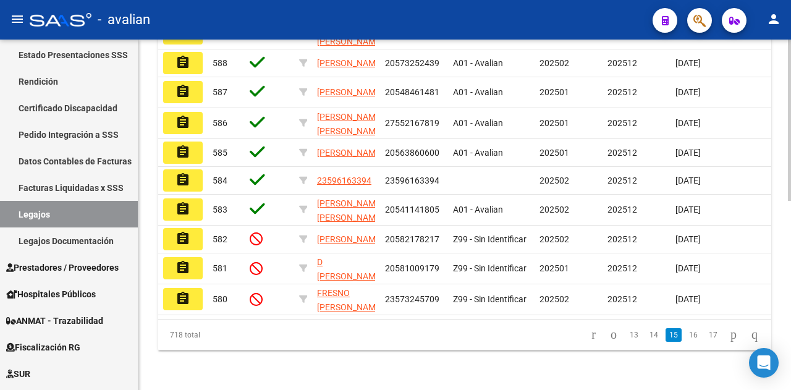
scroll to position [407, 0]
click at [786, 307] on div "Modelo Formulario DDJJ para Transporte / Modelo Conformidad Transporte / Modelo…" at bounding box center [466, 32] width 656 height 715
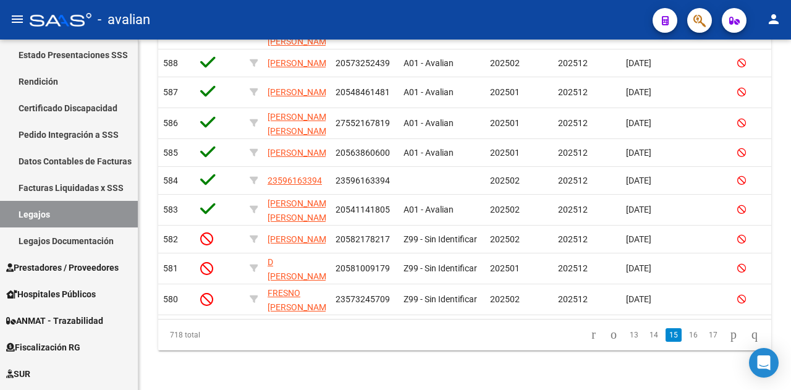
scroll to position [0, 0]
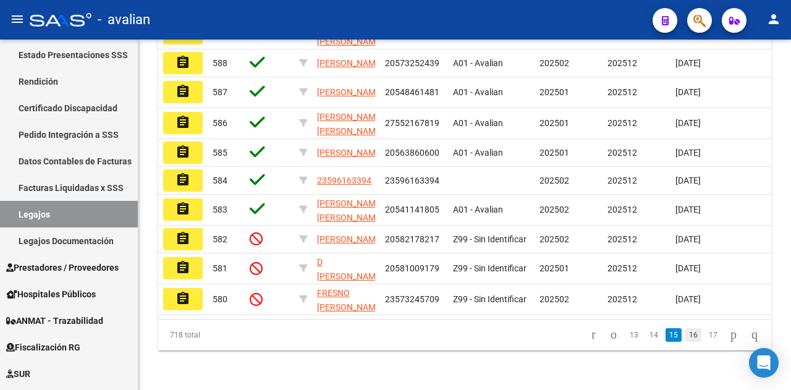
click at [686, 336] on link "16" at bounding box center [694, 335] width 16 height 14
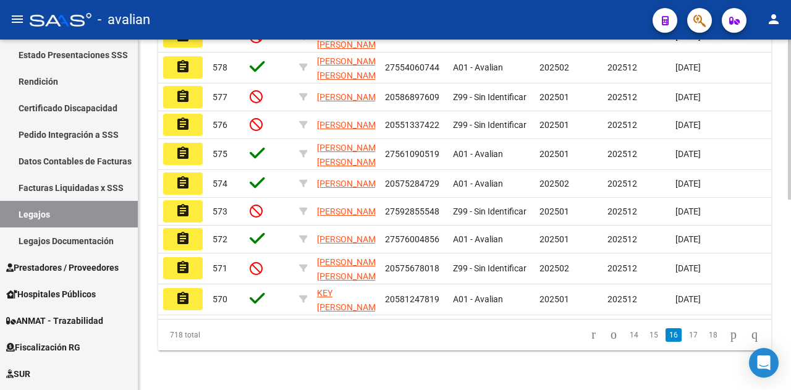
scroll to position [417, 0]
click at [791, 286] on div at bounding box center [789, 310] width 3 height 160
click at [686, 334] on link "17" at bounding box center [694, 335] width 16 height 14
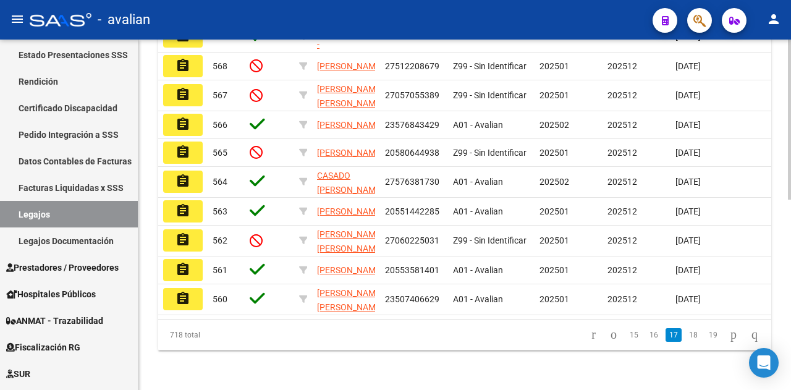
click at [790, 282] on div at bounding box center [789, 310] width 3 height 160
click at [686, 332] on link "18" at bounding box center [694, 335] width 16 height 14
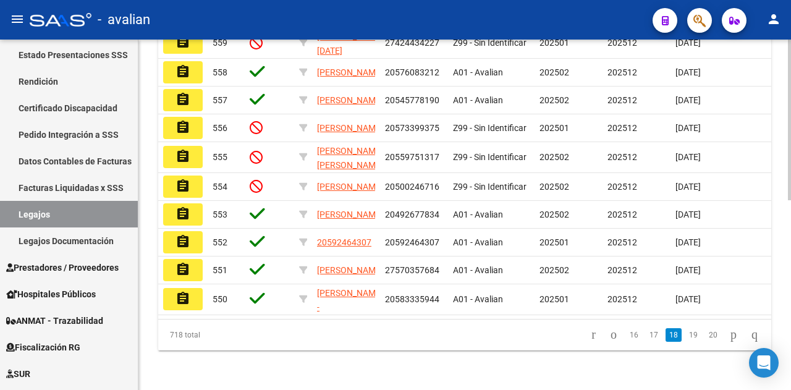
scroll to position [354, 0]
click at [791, 239] on div at bounding box center [789, 309] width 3 height 161
click at [786, 341] on div "Modelo Formulario DDJJ para Transporte / Modelo Conformidad Transporte / Modelo…" at bounding box center [466, 37] width 656 height 705
click at [686, 334] on link "19" at bounding box center [694, 335] width 16 height 14
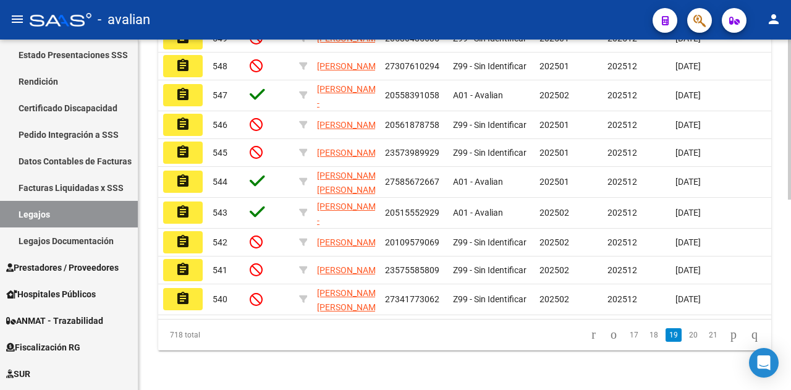
scroll to position [350, 0]
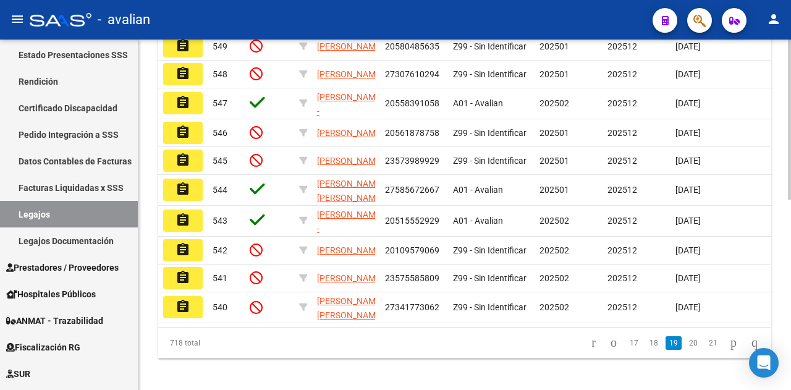
click at [791, 226] on div at bounding box center [789, 306] width 3 height 160
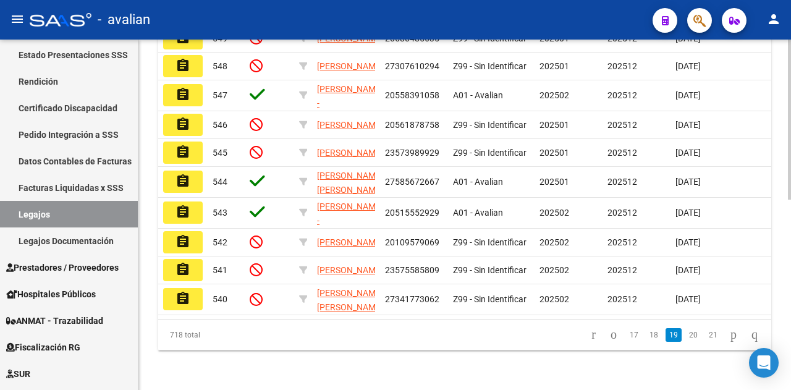
scroll to position [417, 0]
click at [784, 318] on div "Modelo Formulario DDJJ para Transporte / Modelo Conformidad Transporte / Modelo…" at bounding box center [466, 36] width 656 height 709
click at [686, 339] on link "20" at bounding box center [694, 335] width 16 height 14
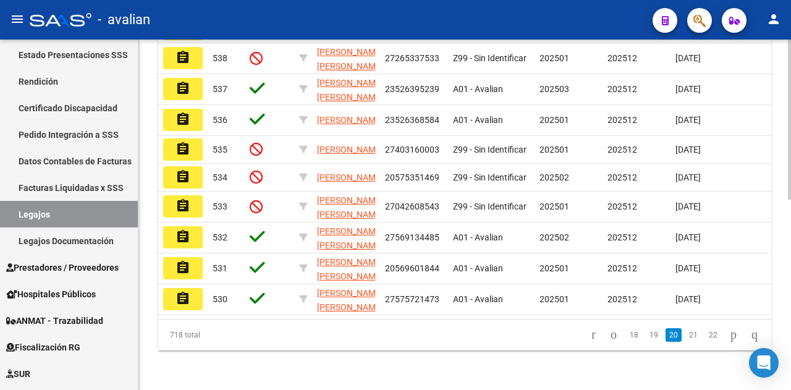
click at [790, 269] on div at bounding box center [789, 310] width 3 height 160
click at [686, 333] on link "21" at bounding box center [694, 335] width 16 height 14
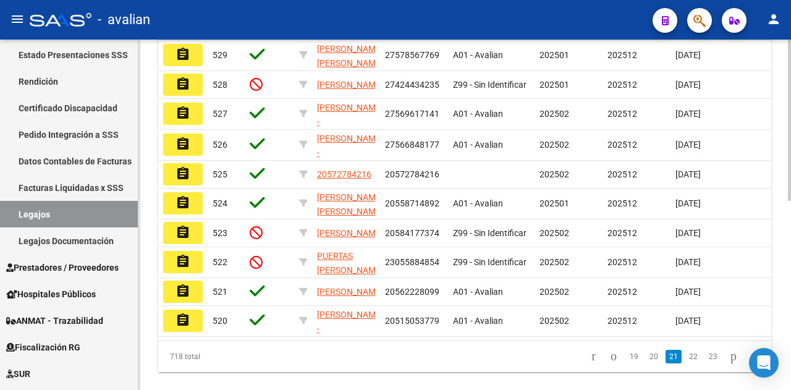
scroll to position [410, 0]
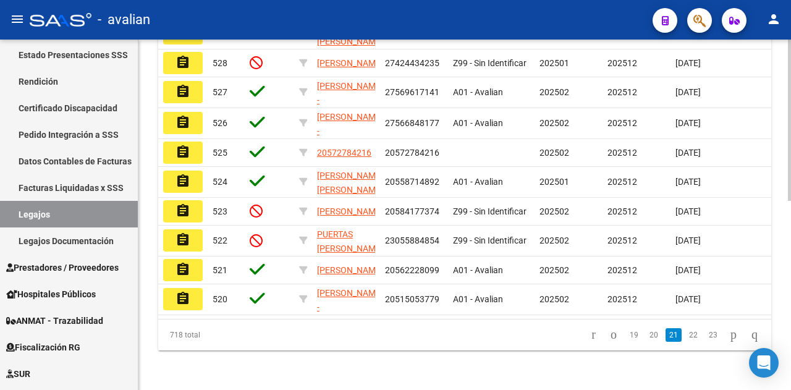
click at [791, 297] on div at bounding box center [789, 309] width 3 height 161
click at [686, 333] on link "22" at bounding box center [694, 335] width 16 height 14
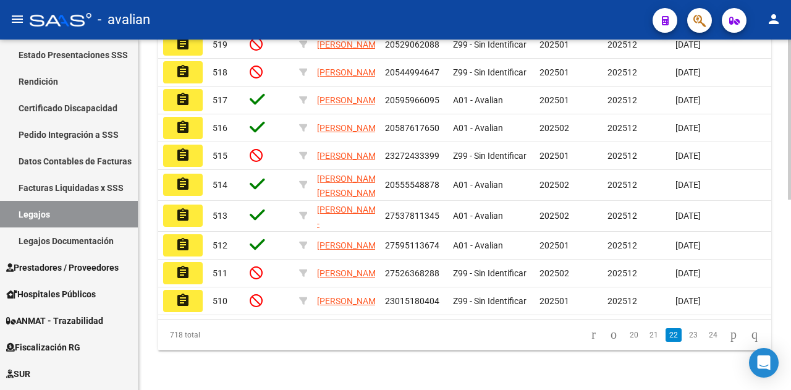
scroll to position [417, 0]
click at [791, 299] on div at bounding box center [789, 310] width 3 height 160
click at [686, 331] on link "23" at bounding box center [694, 335] width 16 height 14
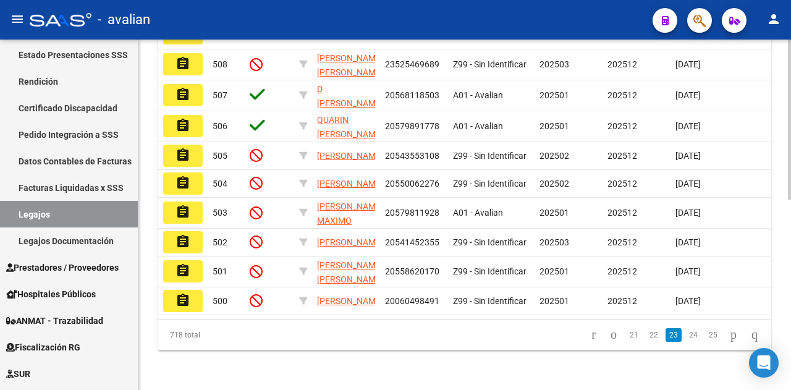
click at [791, 284] on div at bounding box center [789, 310] width 3 height 160
click at [686, 331] on link "24" at bounding box center [694, 335] width 16 height 14
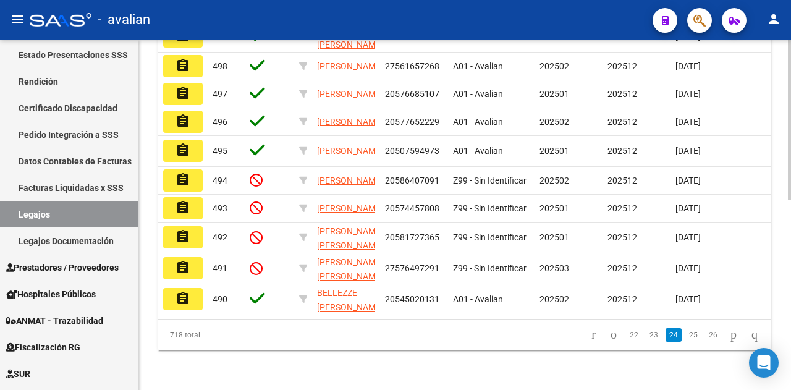
click at [789, 270] on div at bounding box center [789, 310] width 3 height 160
click at [686, 334] on link "25" at bounding box center [694, 335] width 16 height 14
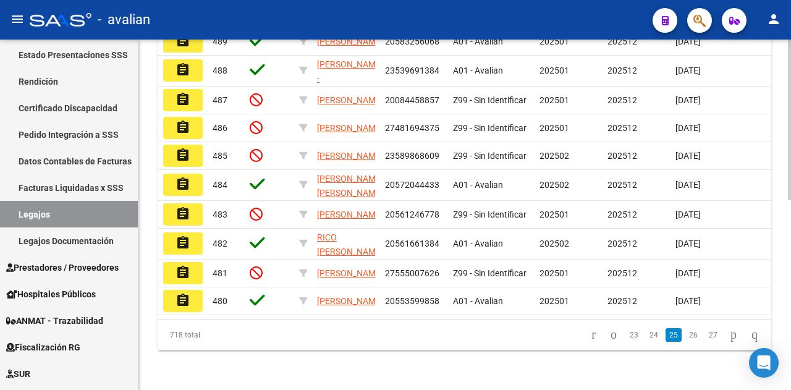
click at [788, 302] on div at bounding box center [789, 310] width 3 height 160
click at [686, 335] on link "26" at bounding box center [694, 335] width 16 height 14
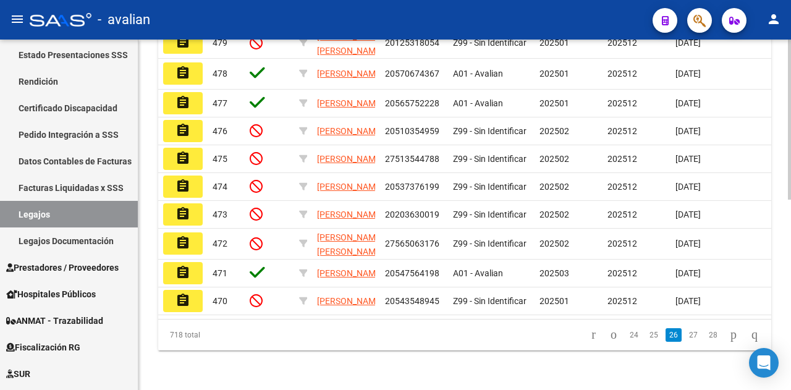
click at [789, 257] on div at bounding box center [789, 310] width 3 height 160
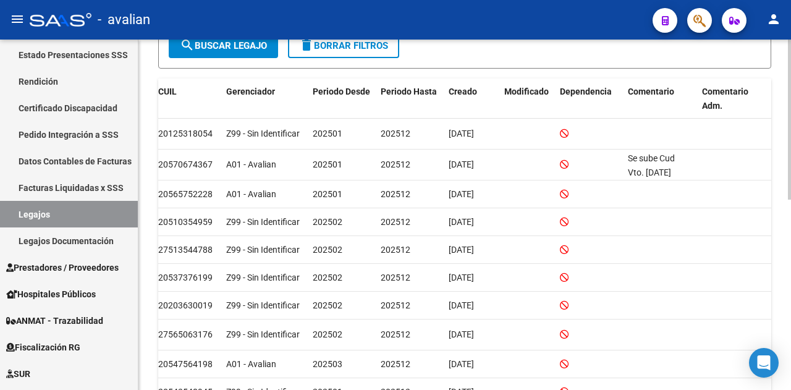
scroll to position [258, 0]
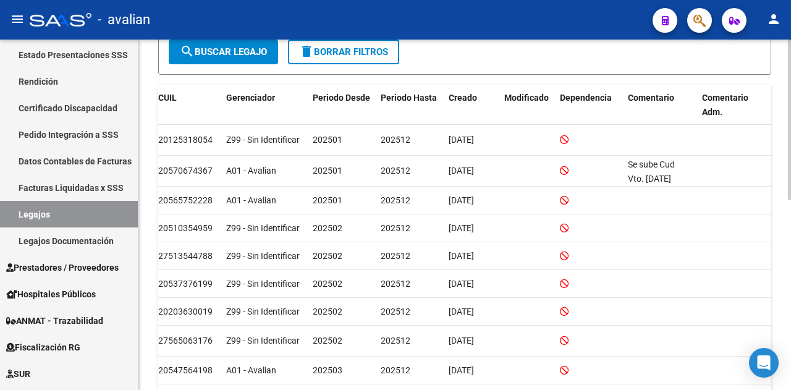
click at [790, 179] on div at bounding box center [789, 258] width 3 height 160
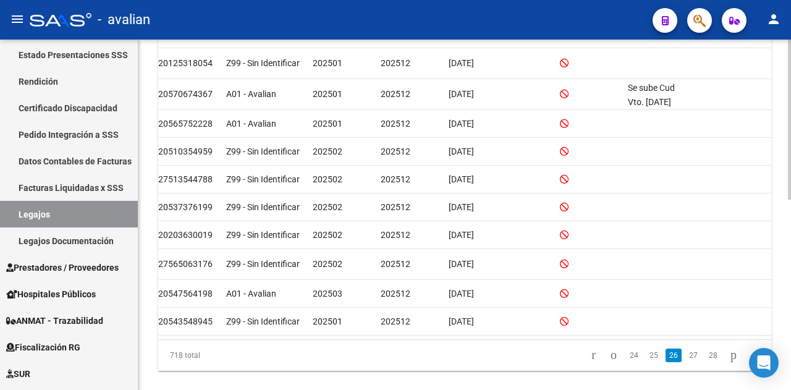
scroll to position [417, 0]
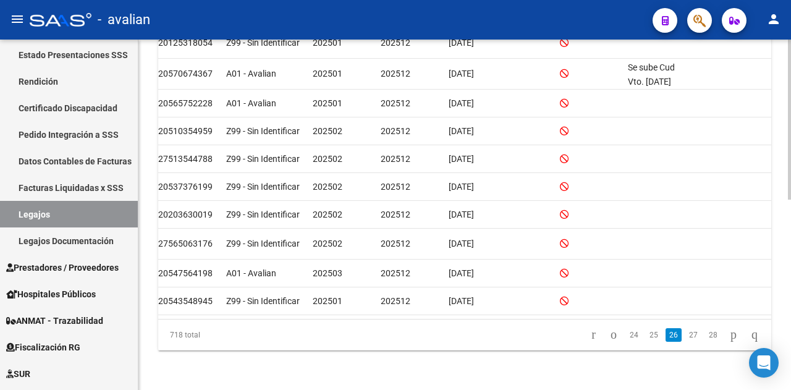
click at [780, 390] on html "menu - avalian person Firma Express Reportes Tablero de Control Ingresos Percib…" at bounding box center [395, 195] width 791 height 390
click at [686, 332] on link "27" at bounding box center [694, 335] width 16 height 14
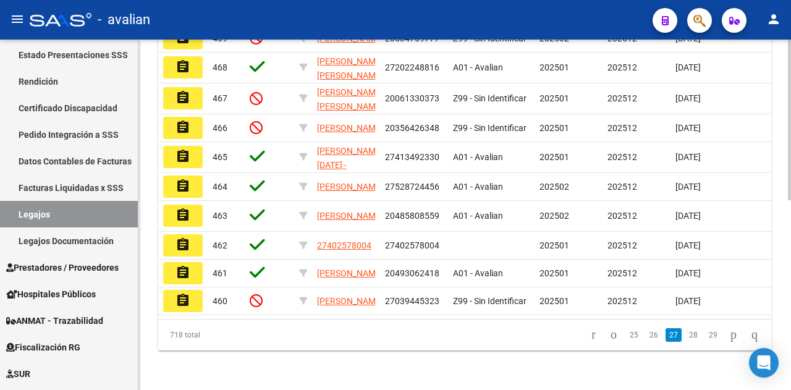
scroll to position [413, 0]
click at [784, 249] on div "Modelo Formulario DDJJ para Transporte / Modelo Conformidad Transporte / Modelo…" at bounding box center [466, 36] width 656 height 709
click at [686, 334] on link "28" at bounding box center [694, 335] width 16 height 14
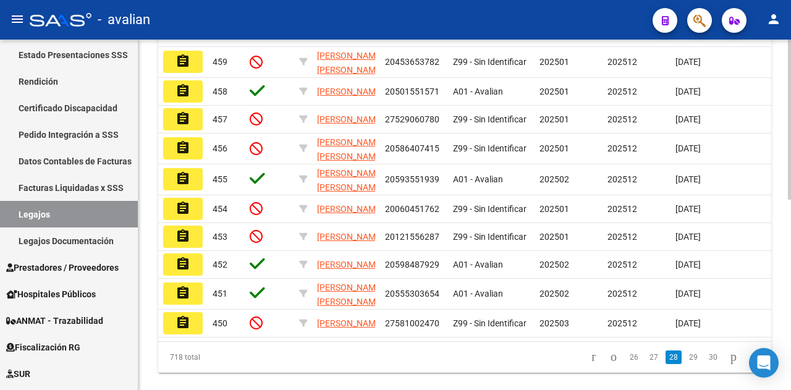
scroll to position [417, 0]
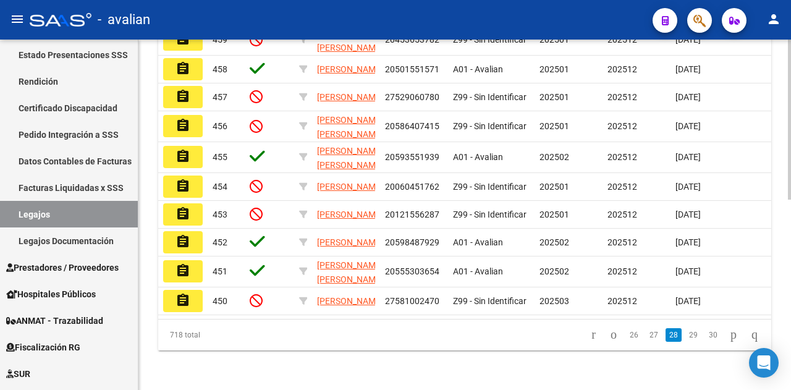
click at [788, 299] on div at bounding box center [789, 310] width 3 height 160
click at [686, 332] on link "29" at bounding box center [694, 335] width 16 height 14
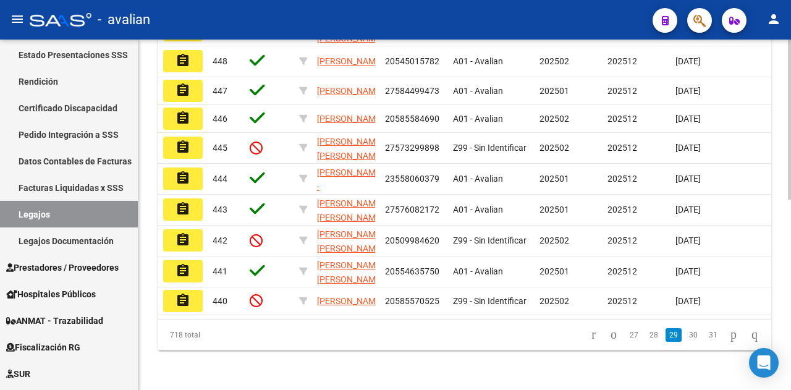
click at [787, 290] on div "Modelo Formulario DDJJ para Transporte / Modelo Conformidad Transporte / Modelo…" at bounding box center [466, 31] width 656 height 718
click at [686, 331] on link "30" at bounding box center [694, 335] width 16 height 14
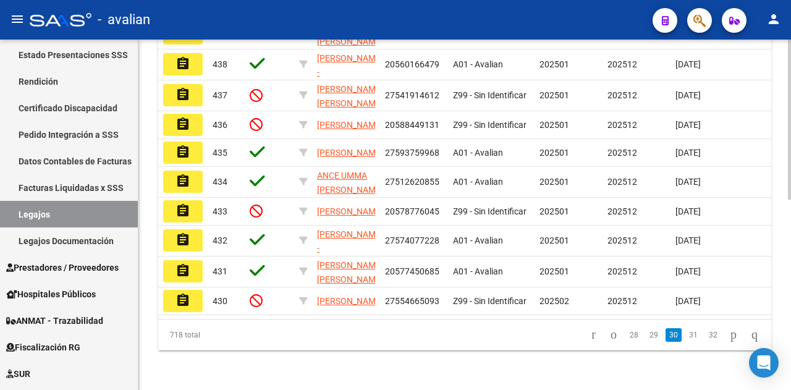
click at [791, 302] on div at bounding box center [789, 310] width 3 height 160
click at [686, 333] on link "31" at bounding box center [694, 335] width 16 height 14
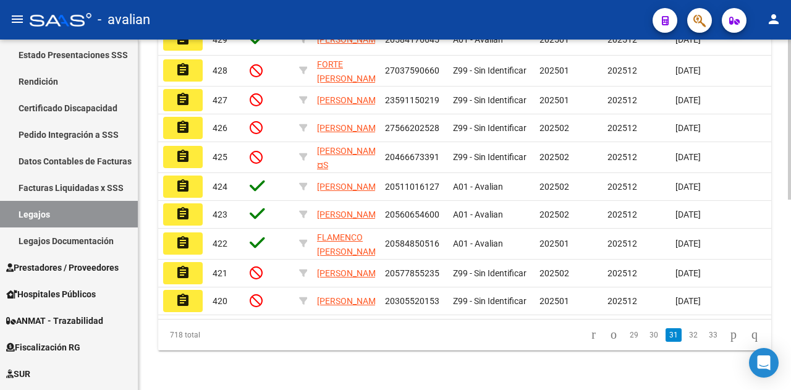
click at [788, 285] on div at bounding box center [789, 310] width 3 height 160
click at [686, 330] on link "32" at bounding box center [694, 335] width 16 height 14
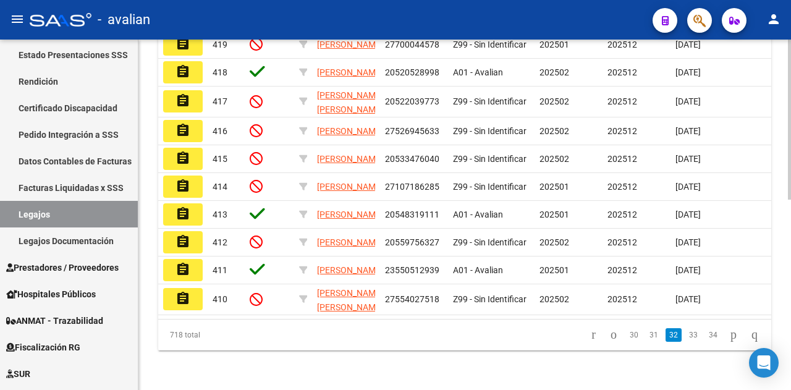
click at [791, 308] on div at bounding box center [789, 310] width 3 height 160
click at [686, 333] on link "33" at bounding box center [694, 335] width 16 height 14
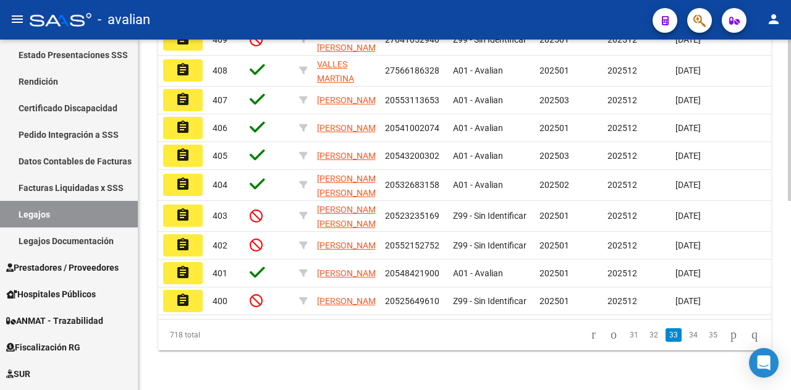
scroll to position [410, 0]
click at [788, 278] on div "Modelo Formulario DDJJ para Transporte / Modelo Conformidad Transporte / Modelo…" at bounding box center [466, 36] width 656 height 709
click at [686, 337] on link "34" at bounding box center [694, 335] width 16 height 14
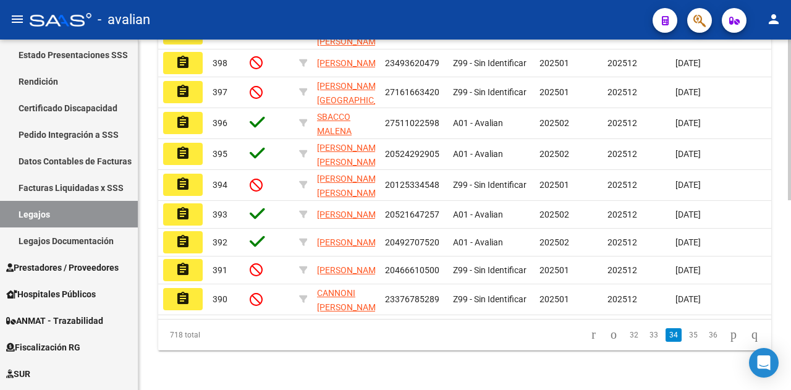
scroll to position [413, 0]
click at [785, 292] on div "Modelo Formulario DDJJ para Transporte / Modelo Conformidad Transporte / Modelo…" at bounding box center [466, 32] width 656 height 715
